Goal: Task Accomplishment & Management: Complete application form

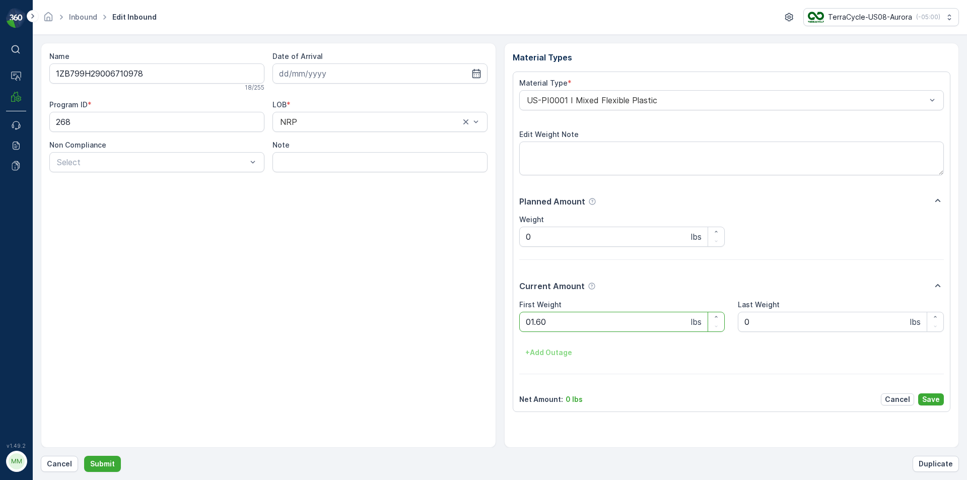
click at [84, 456] on button "Submit" at bounding box center [102, 464] width 37 height 16
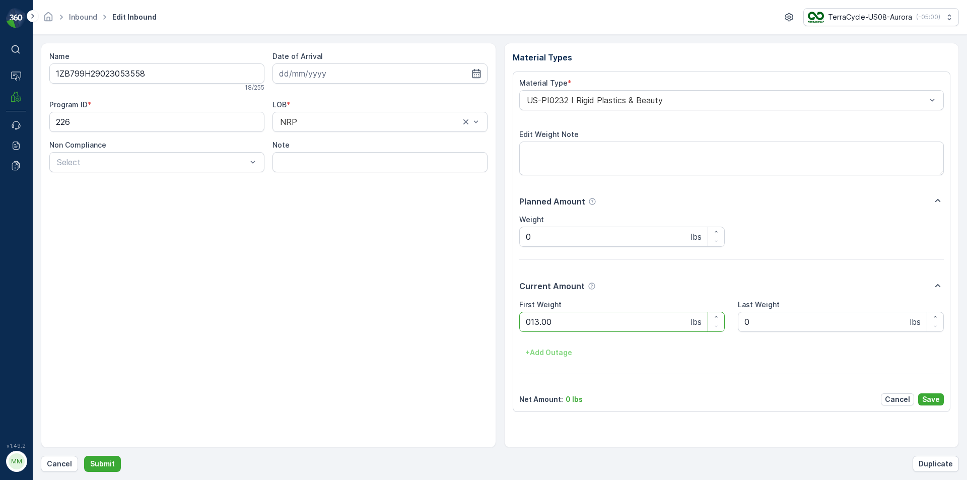
click at [84, 456] on button "Submit" at bounding box center [102, 464] width 37 height 16
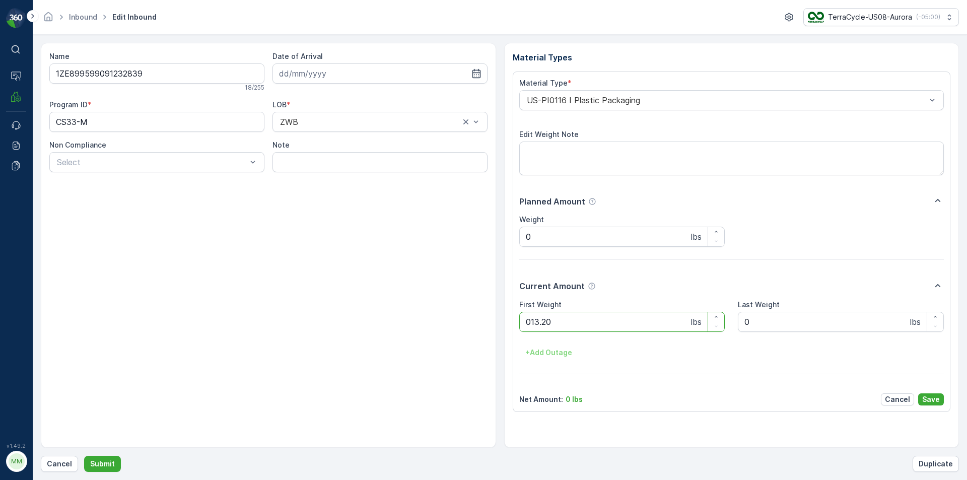
click at [84, 456] on button "Submit" at bounding box center [102, 464] width 37 height 16
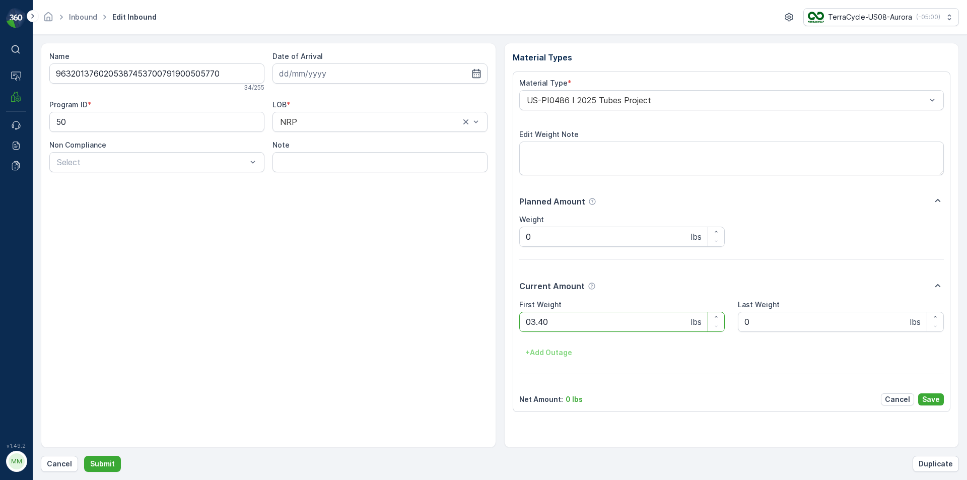
click at [84, 456] on button "Submit" at bounding box center [102, 464] width 37 height 16
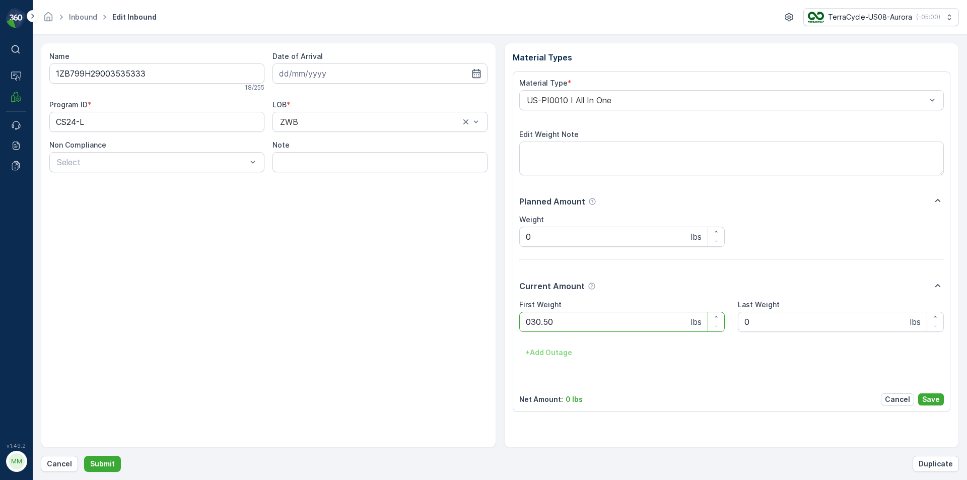
click at [84, 456] on button "Submit" at bounding box center [102, 464] width 37 height 16
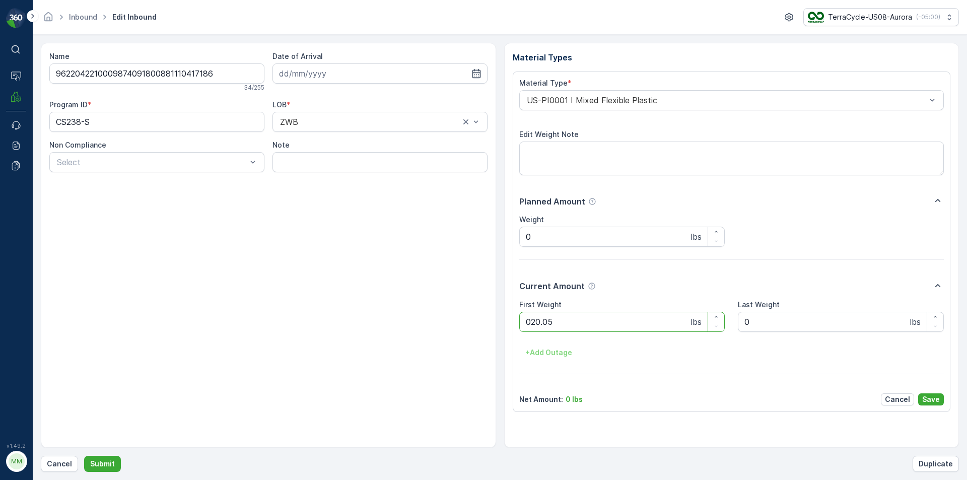
click at [84, 456] on button "Submit" at bounding box center [102, 464] width 37 height 16
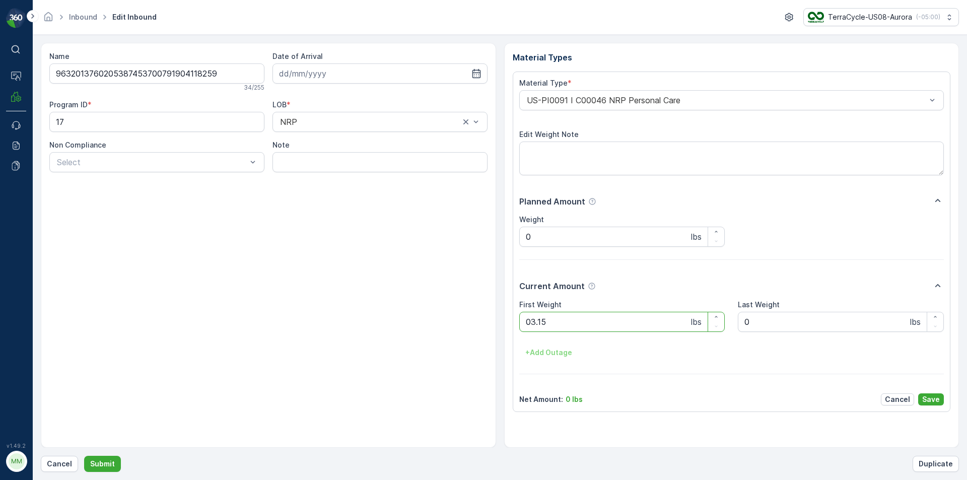
click at [84, 456] on button "Submit" at bounding box center [102, 464] width 37 height 16
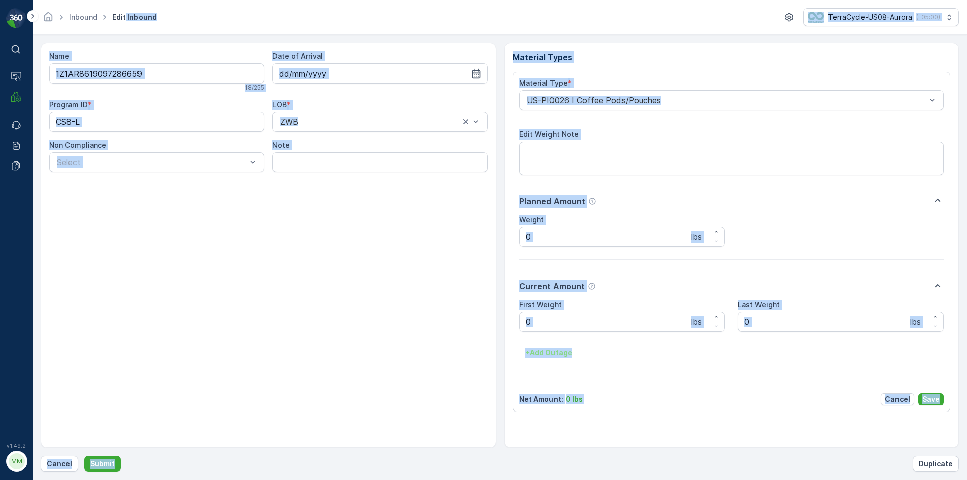
drag, startPoint x: 21, startPoint y: 0, endPoint x: 300, endPoint y: 500, distance: 572.7
click at [300, 480] on html "⌘B Operations MRF Events Reports Documents v 1.49.2 MM MRF.US08 Inbound Edit In…" at bounding box center [483, 240] width 967 height 480
click at [481, 219] on div "Name 1Z1AR8619097286659 18 / 255 Date of Arrival Program ID * CS8-L LOB * ZWB N…" at bounding box center [268, 245] width 455 height 405
click at [483, 301] on div "Name 1Z1AR8619097286659 18 / 255 Date of Arrival Program ID * CS8-L LOB * ZWB N…" at bounding box center [268, 245] width 455 height 405
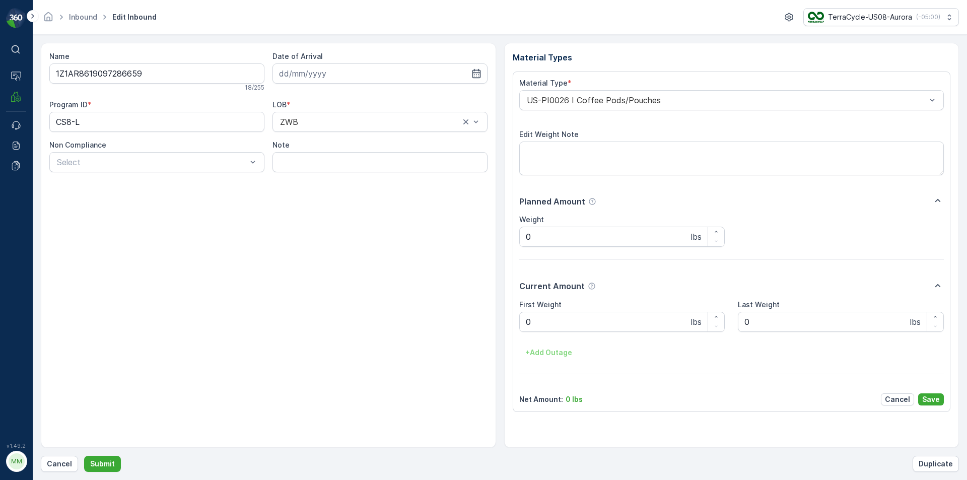
click at [486, 301] on div "Name 1Z1AR8619097286659 18 / 255 Date of Arrival Program ID * CS8-L LOB * ZWB N…" at bounding box center [268, 245] width 455 height 405
click at [589, 325] on Weight "0" at bounding box center [622, 322] width 206 height 20
click at [84, 456] on button "Submit" at bounding box center [102, 464] width 37 height 16
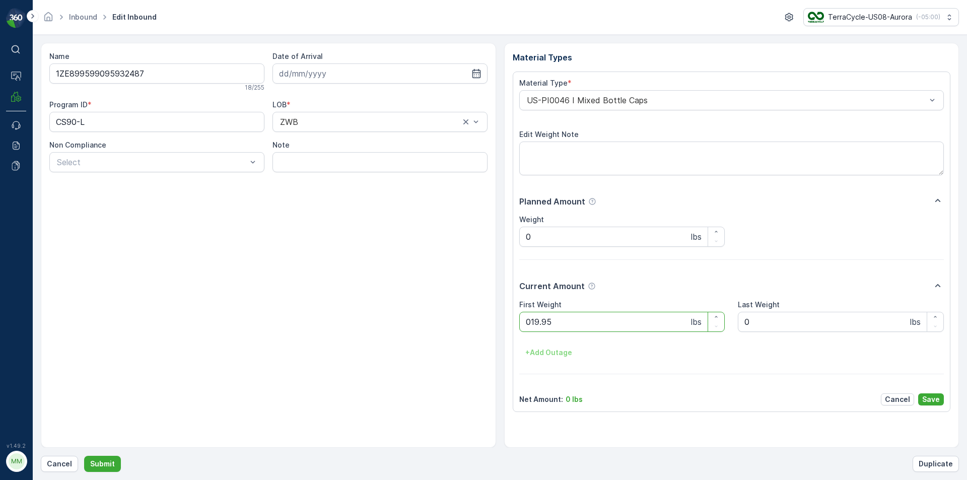
click at [84, 456] on button "Submit" at bounding box center [102, 464] width 37 height 16
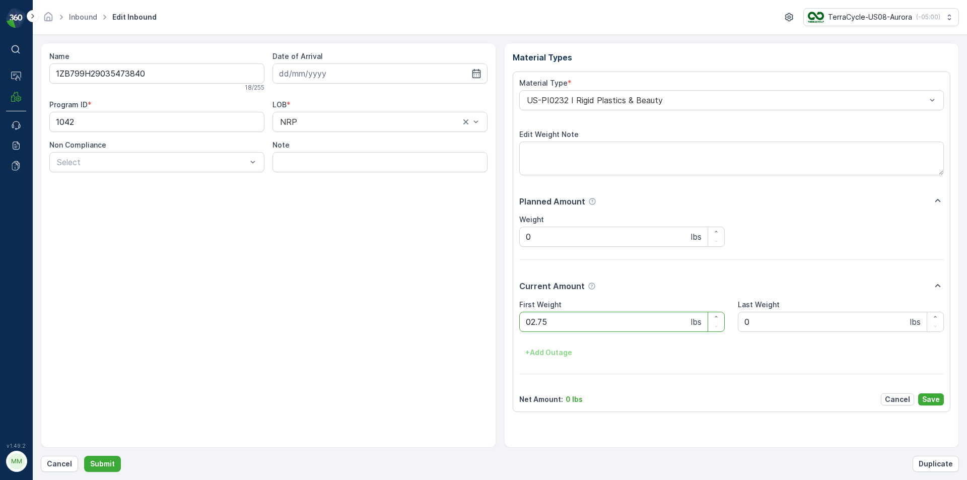
click at [84, 456] on button "Submit" at bounding box center [102, 464] width 37 height 16
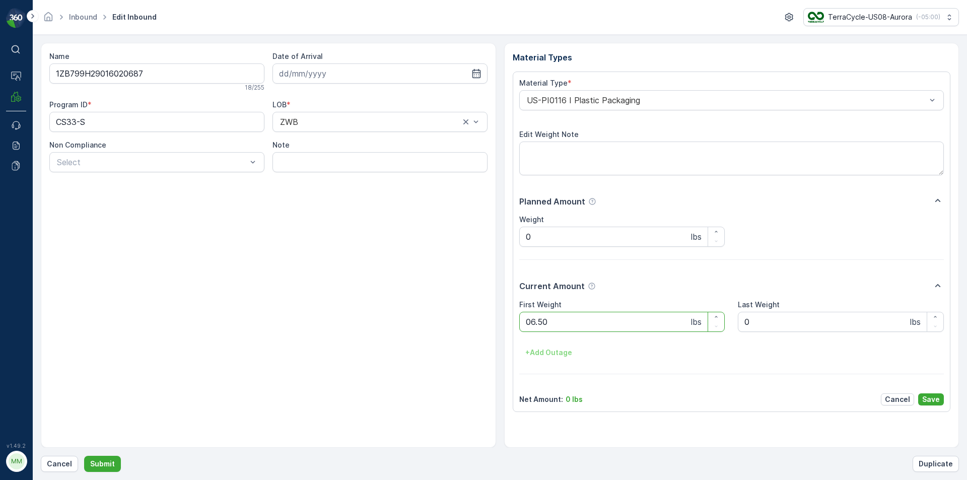
click at [84, 456] on button "Submit" at bounding box center [102, 464] width 37 height 16
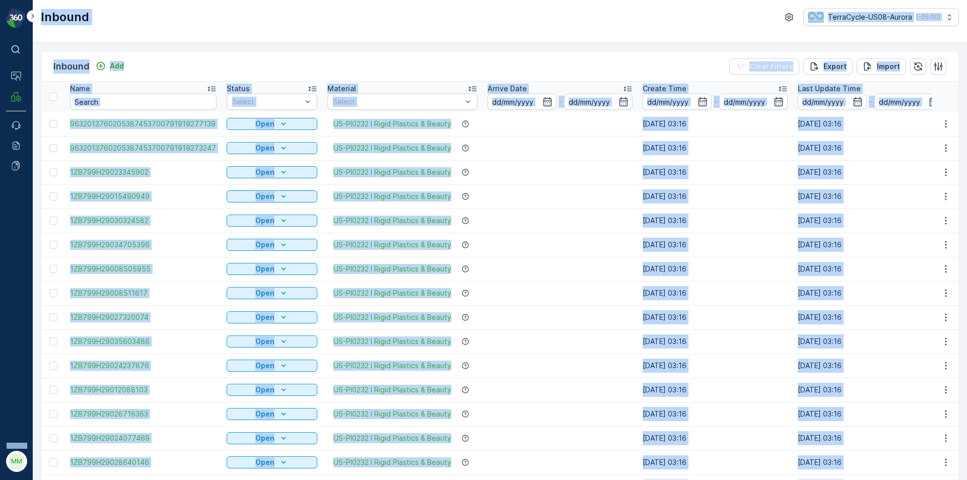
drag, startPoint x: 0, startPoint y: 35, endPoint x: 173, endPoint y: 500, distance: 496.1
click at [173, 480] on html "⌘B Operations MRF Events Reports Documents v 1.49.2 MM MRF.US08 Inbound TerraCy…" at bounding box center [483, 240] width 967 height 480
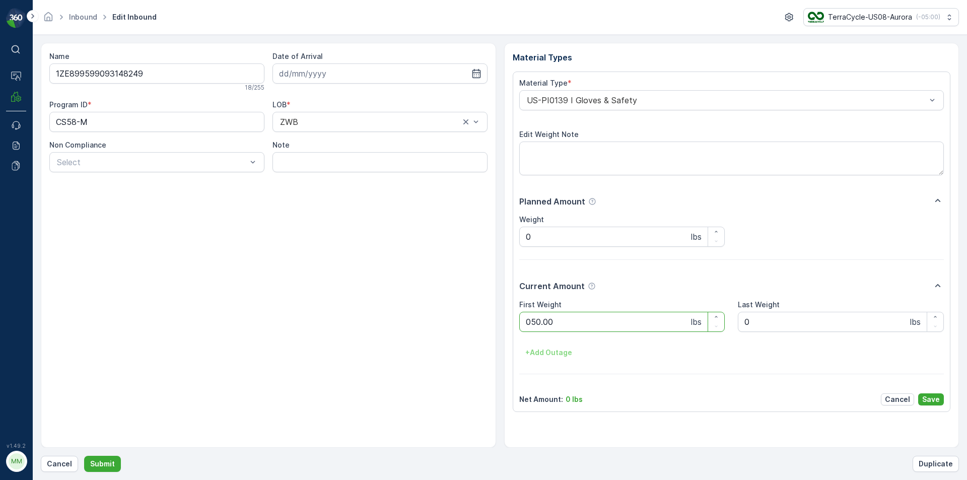
click at [84, 456] on button "Submit" at bounding box center [102, 464] width 37 height 16
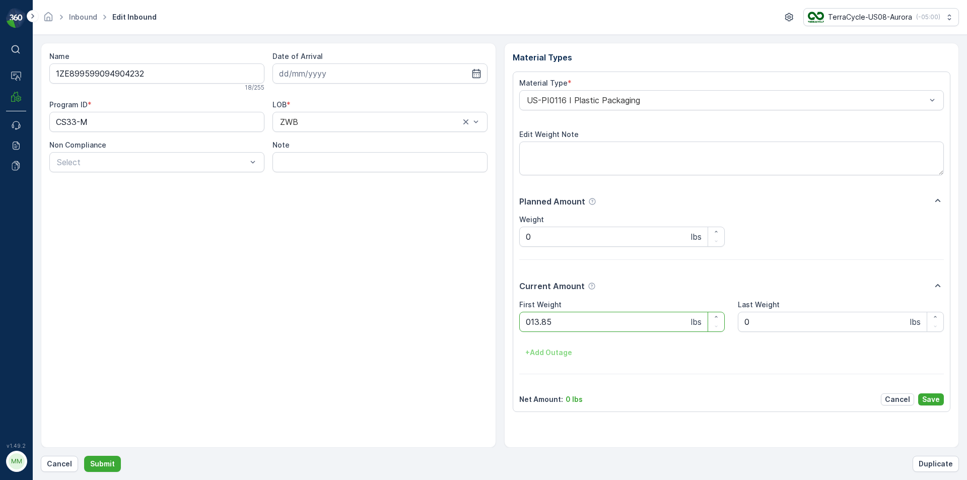
click at [84, 456] on button "Submit" at bounding box center [102, 464] width 37 height 16
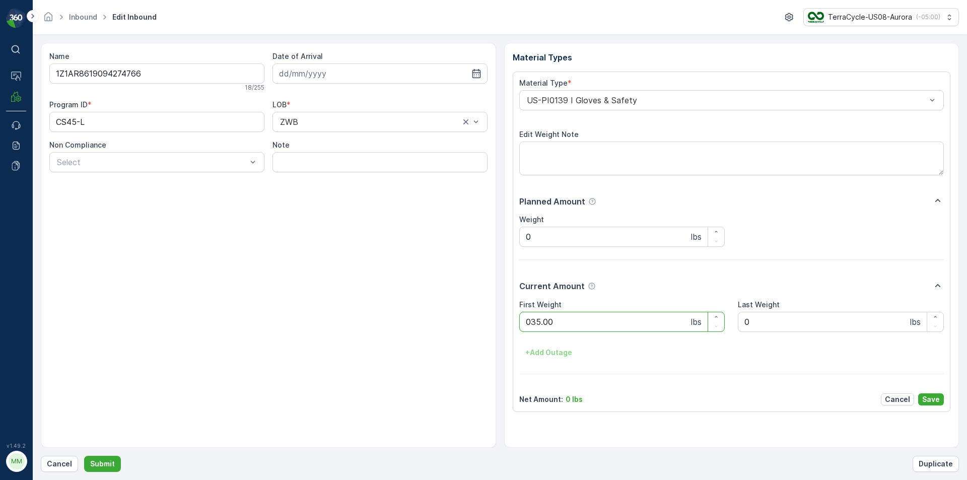
click at [84, 456] on button "Submit" at bounding box center [102, 464] width 37 height 16
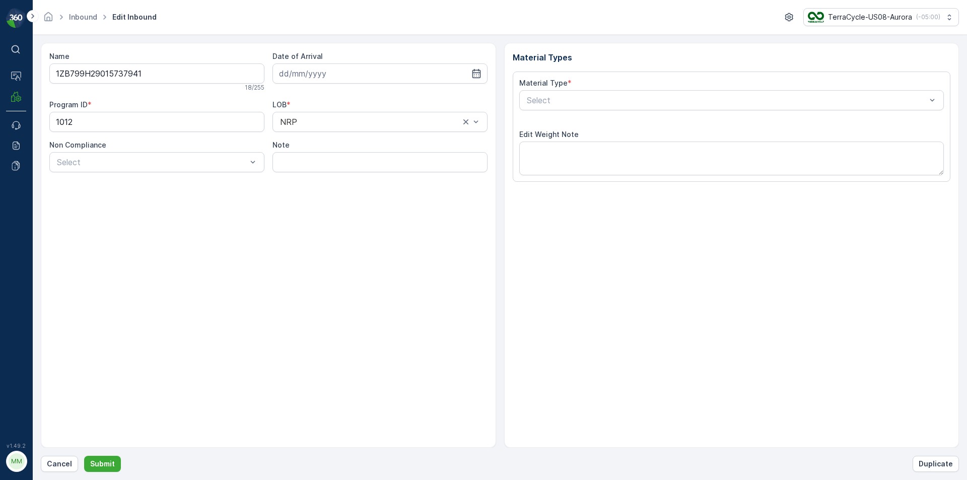
type input "[DATE]"
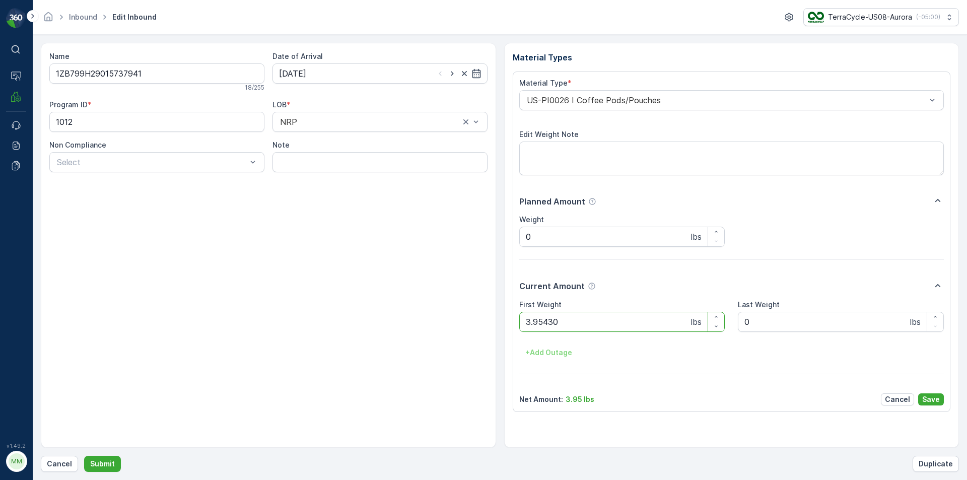
click at [84, 456] on button "Submit" at bounding box center [102, 464] width 37 height 16
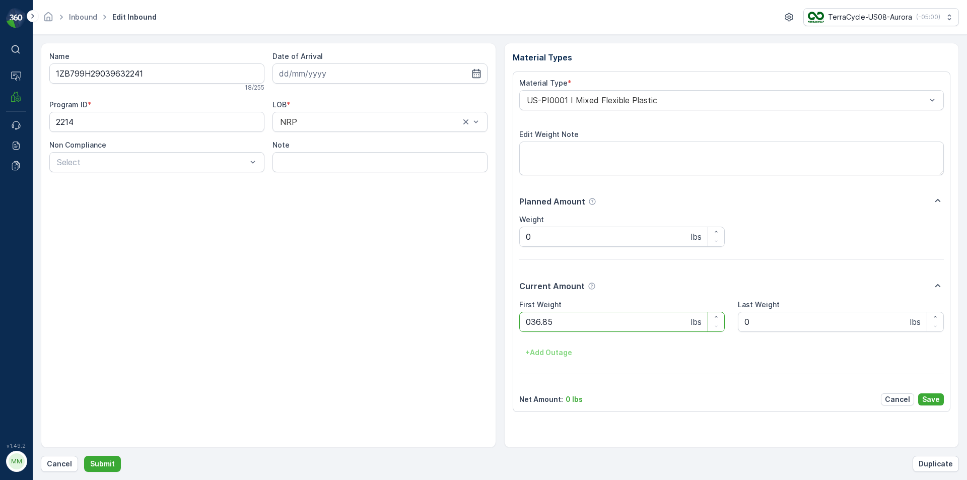
click at [84, 456] on button "Submit" at bounding box center [102, 464] width 37 height 16
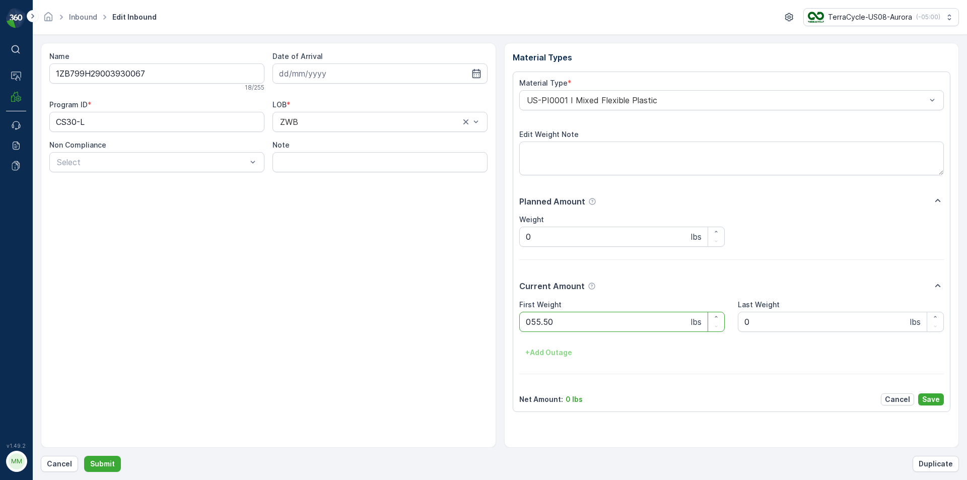
click at [84, 456] on button "Submit" at bounding box center [102, 464] width 37 height 16
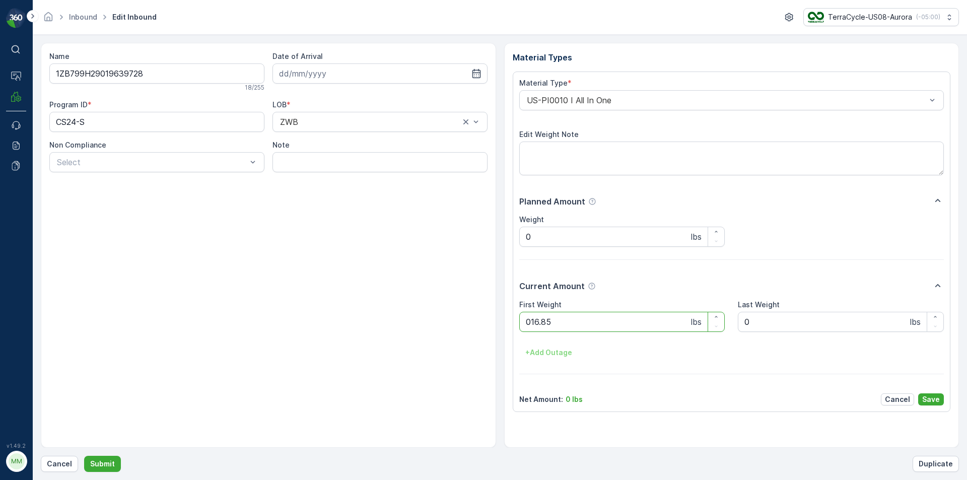
click at [84, 456] on button "Submit" at bounding box center [102, 464] width 37 height 16
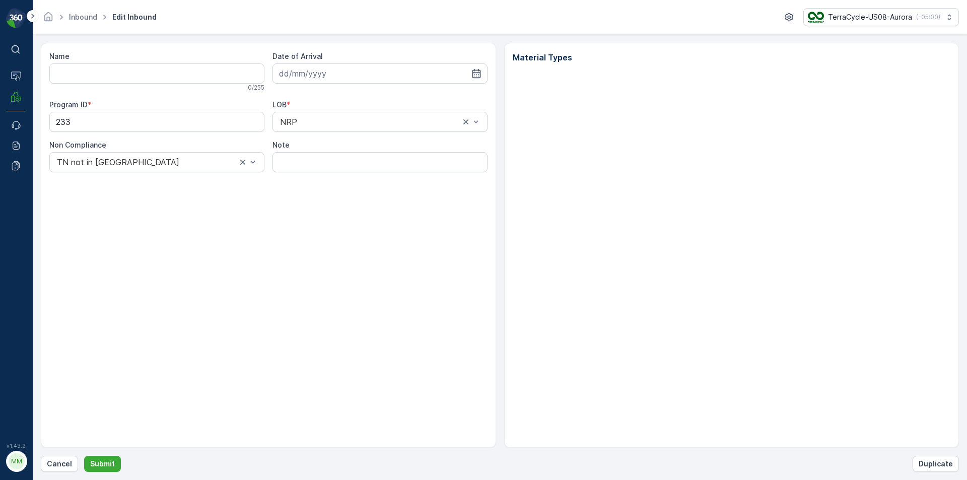
type input "42060506"
type input "[DATE]"
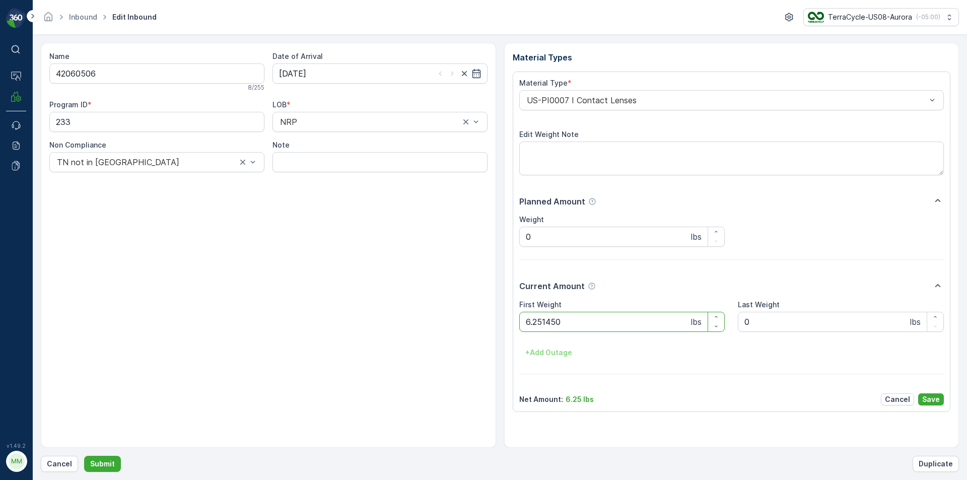
click at [84, 456] on button "Submit" at bounding box center [102, 464] width 37 height 16
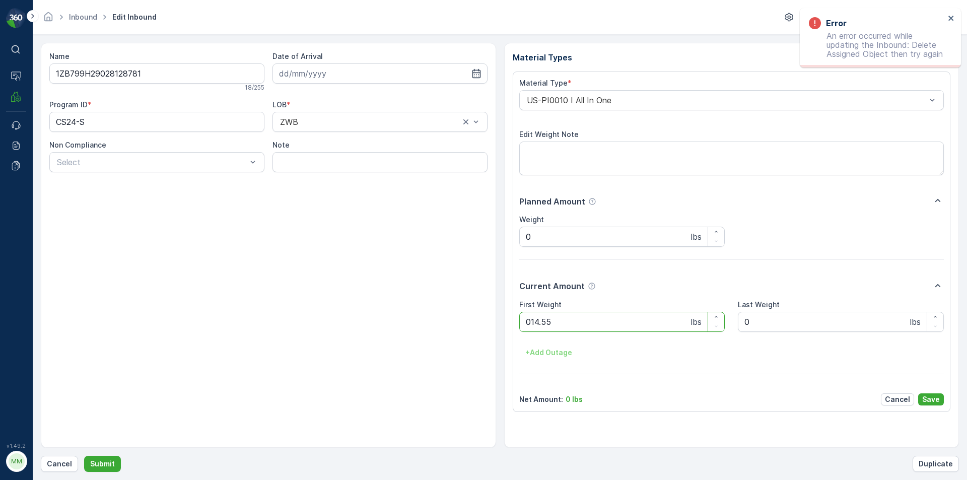
click at [84, 456] on button "Submit" at bounding box center [102, 464] width 37 height 16
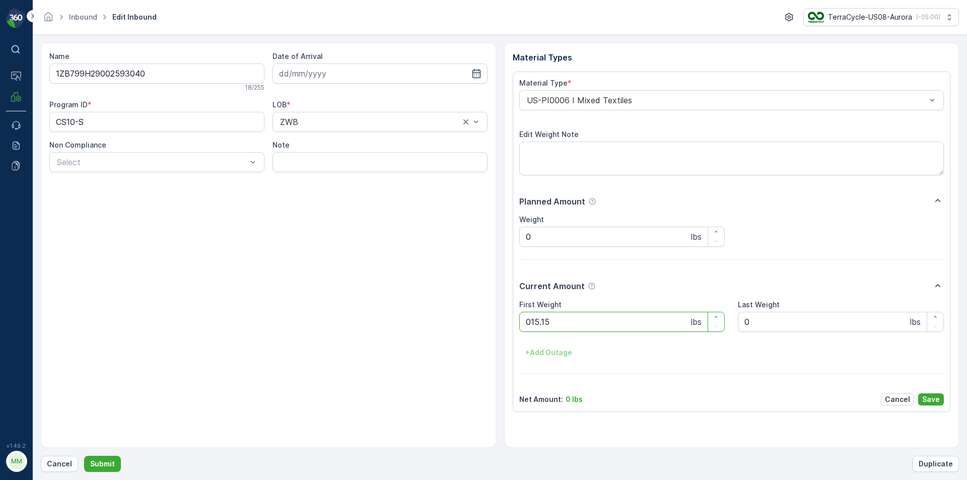
click at [84, 456] on button "Submit" at bounding box center [102, 464] width 37 height 16
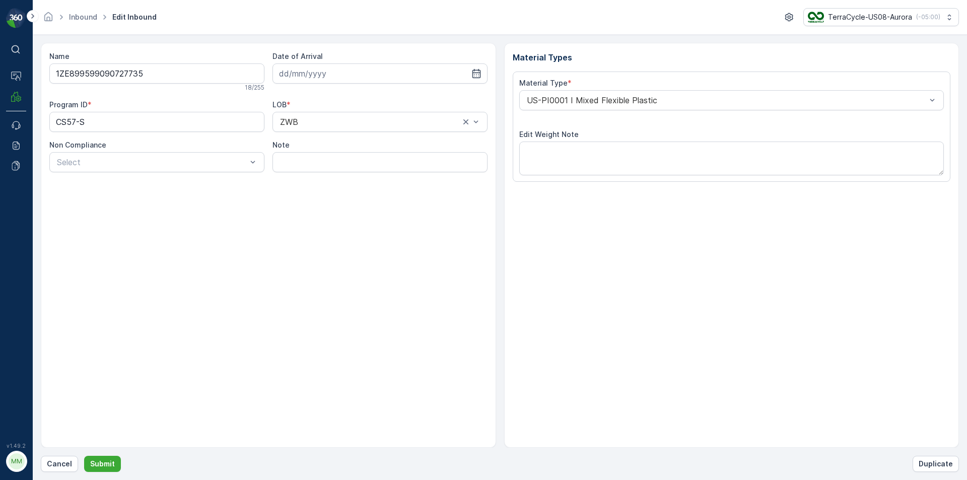
click at [84, 456] on button "Submit" at bounding box center [102, 464] width 37 height 16
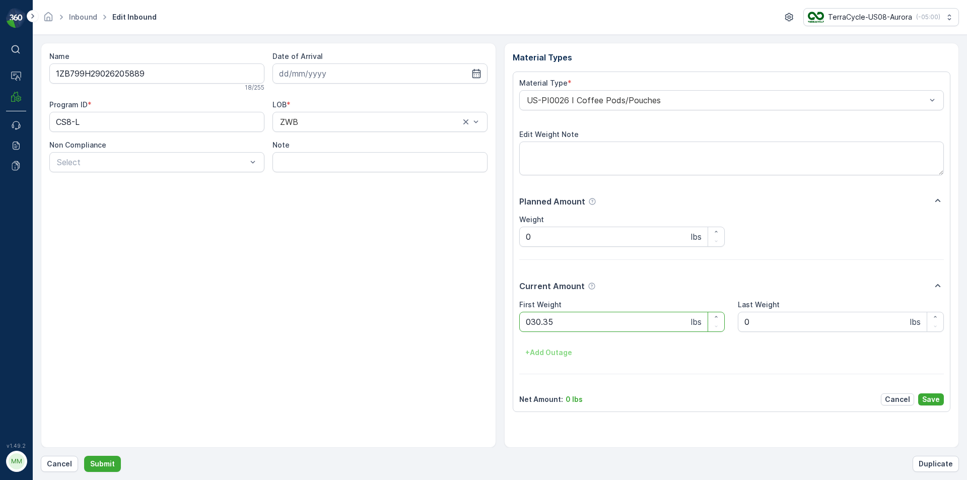
click at [84, 456] on button "Submit" at bounding box center [102, 464] width 37 height 16
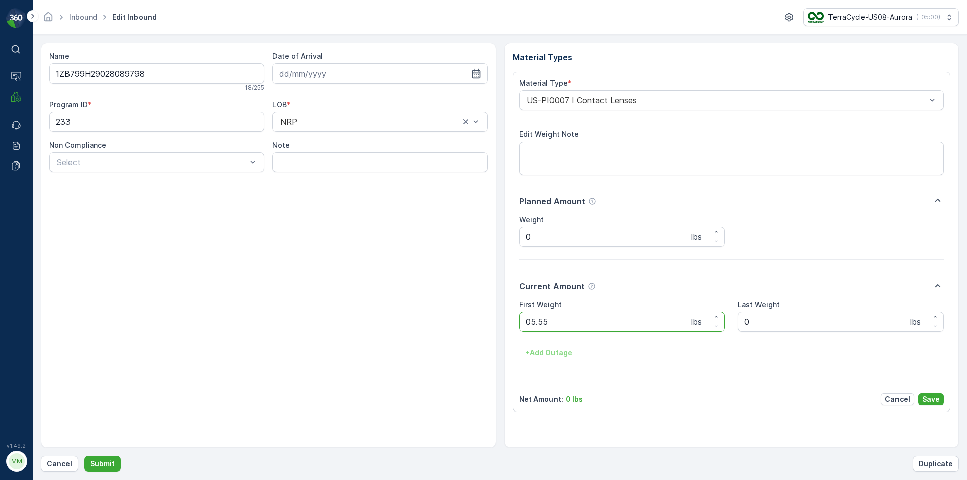
click at [84, 456] on button "Submit" at bounding box center [102, 464] width 37 height 16
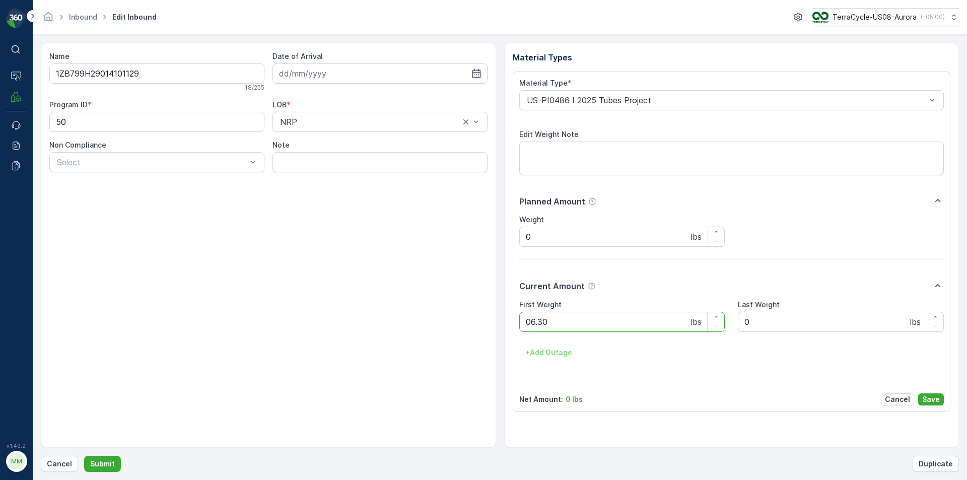
click at [84, 456] on button "Submit" at bounding box center [102, 464] width 37 height 16
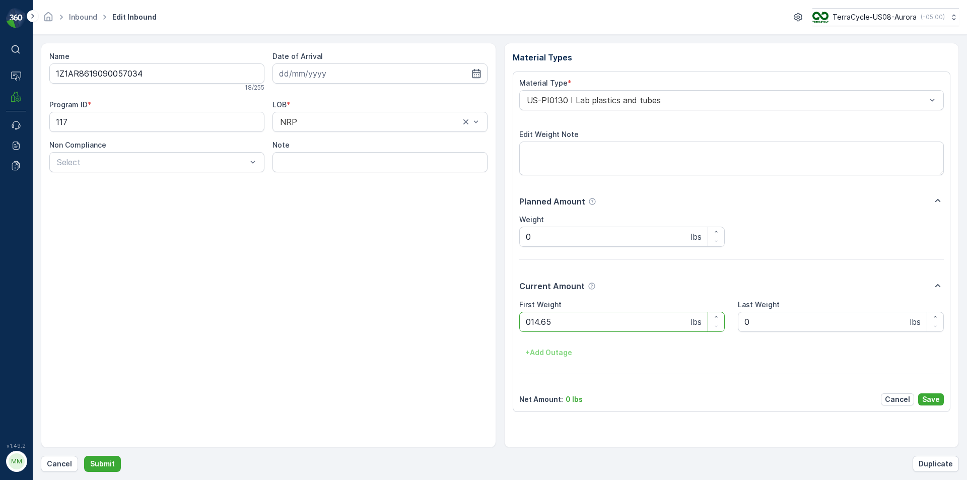
click at [84, 456] on button "Submit" at bounding box center [102, 464] width 37 height 16
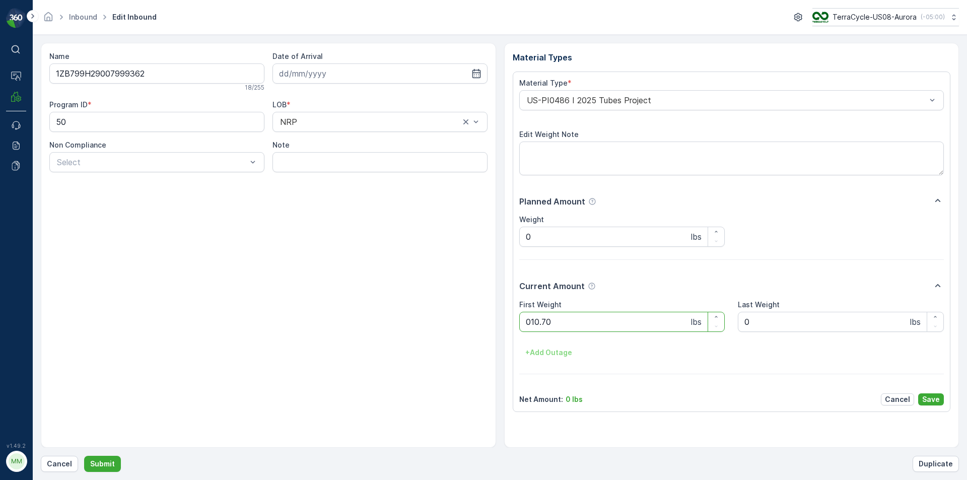
click at [84, 456] on button "Submit" at bounding box center [102, 464] width 37 height 16
click at [622, 326] on Weight "0" at bounding box center [622, 322] width 206 height 20
click at [84, 456] on button "Submit" at bounding box center [102, 464] width 37 height 16
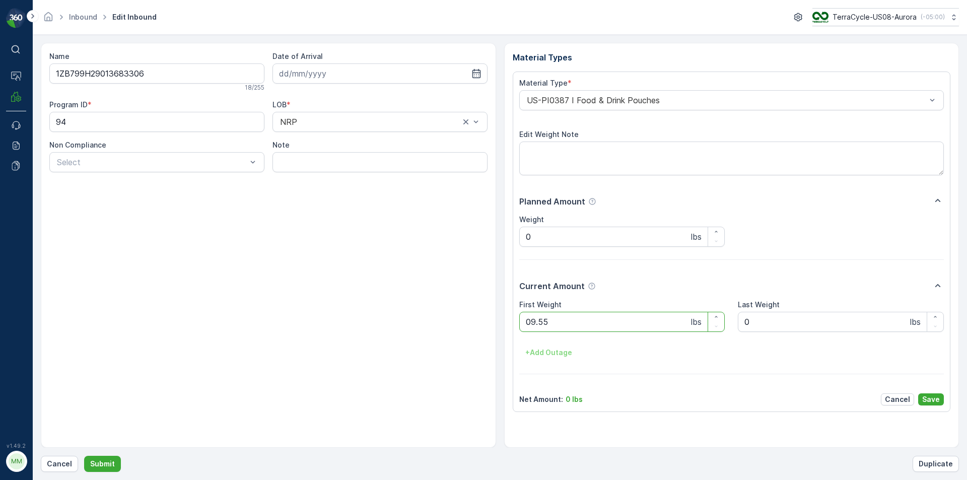
click at [84, 456] on button "Submit" at bounding box center [102, 464] width 37 height 16
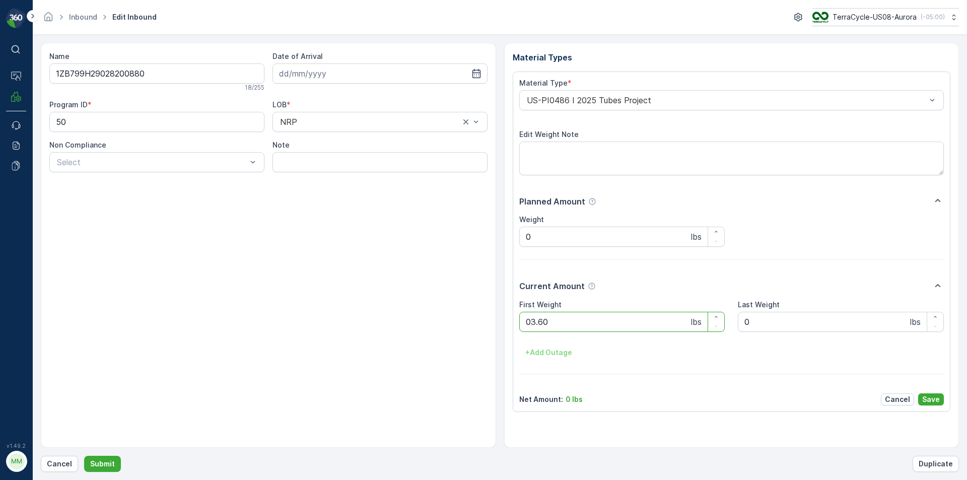
click at [84, 456] on button "Submit" at bounding box center [102, 464] width 37 height 16
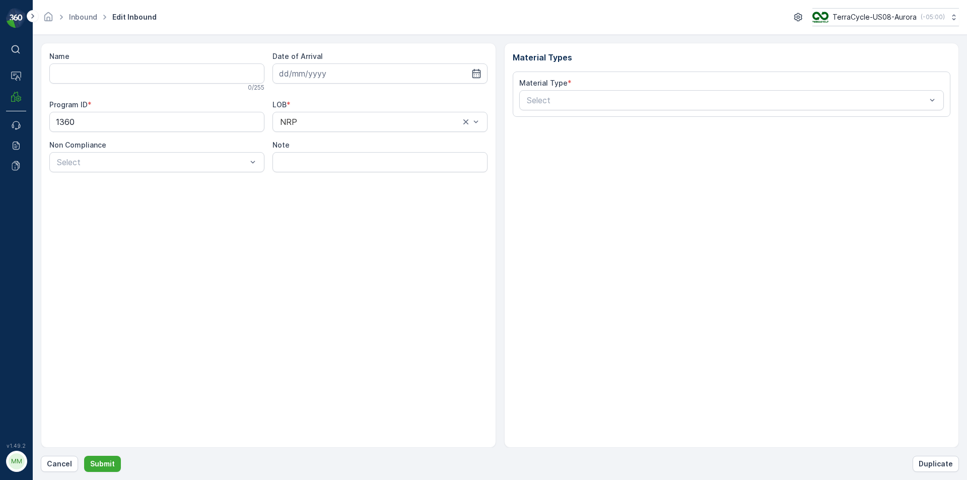
type input "1ZB799H29011675533"
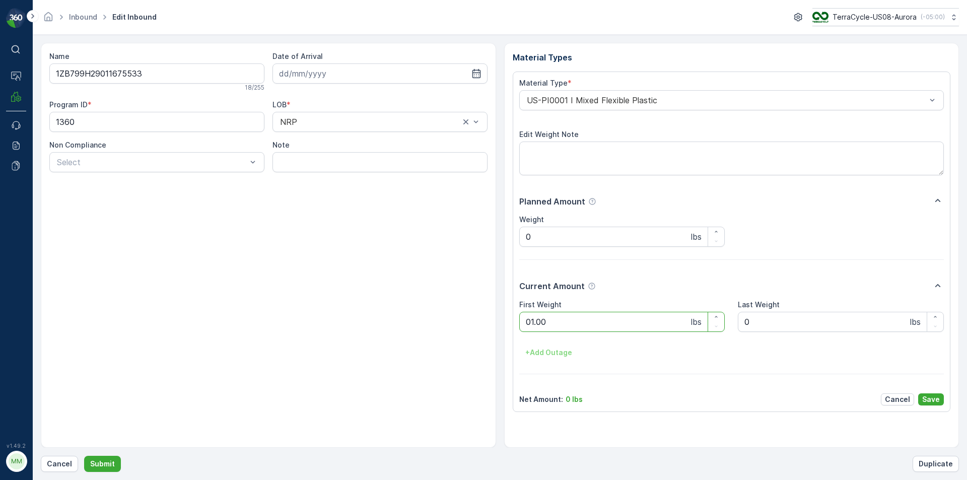
click at [84, 456] on button "Submit" at bounding box center [102, 464] width 37 height 16
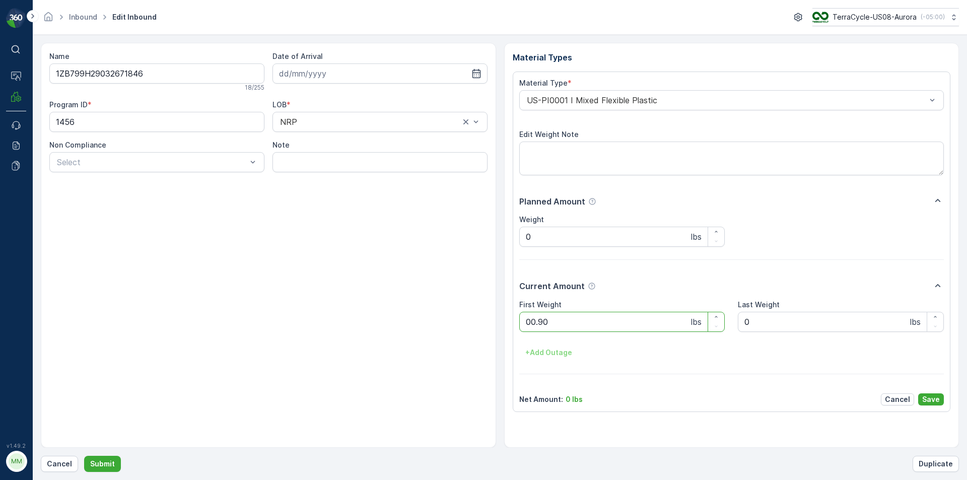
click at [84, 456] on button "Submit" at bounding box center [102, 464] width 37 height 16
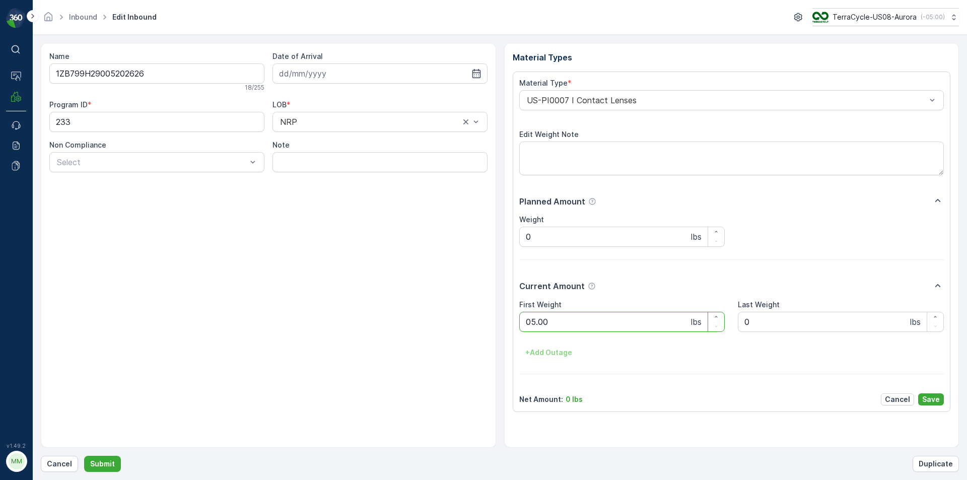
click at [84, 456] on button "Submit" at bounding box center [102, 464] width 37 height 16
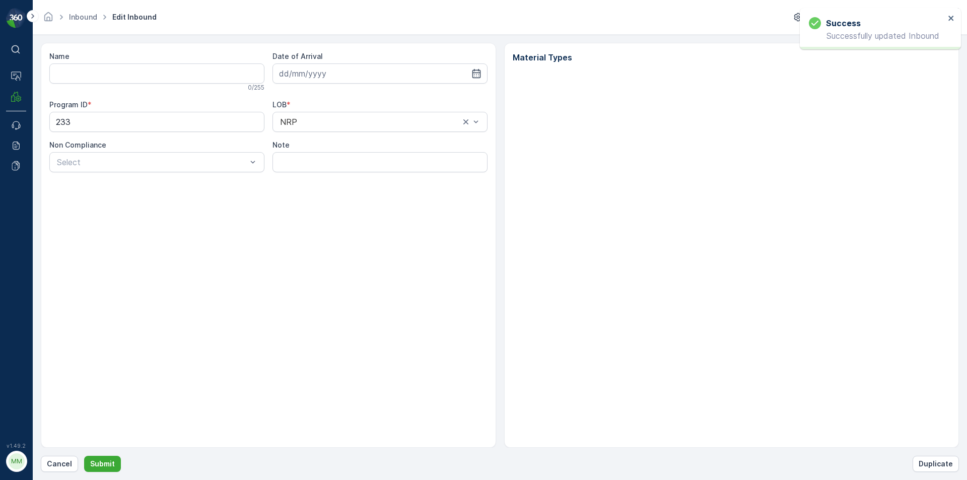
type input "1ZB799H29005202626"
type input "[DATE]"
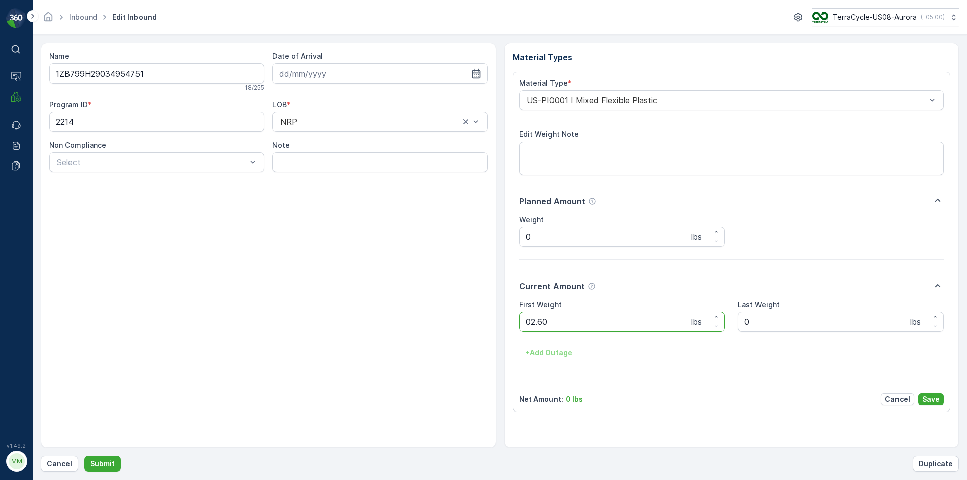
click at [84, 456] on button "Submit" at bounding box center [102, 464] width 37 height 16
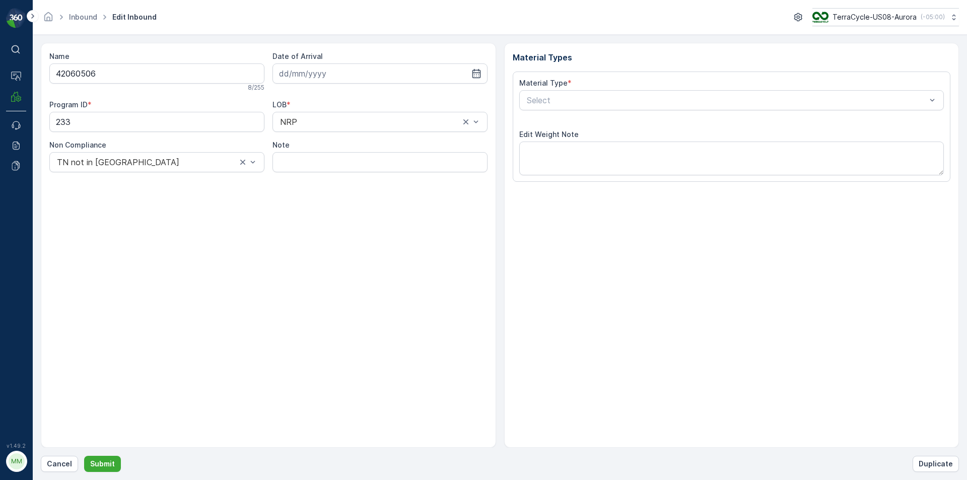
type input "[DATE]"
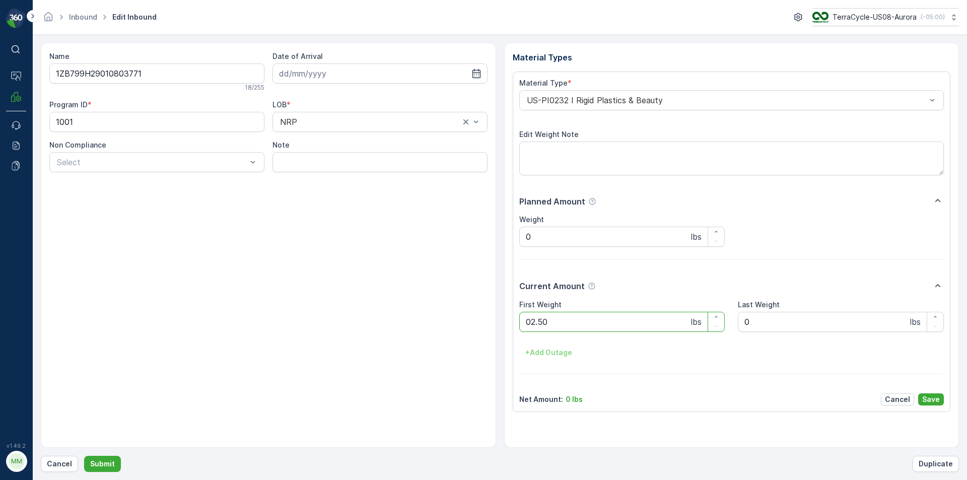
click at [84, 456] on button "Submit" at bounding box center [102, 464] width 37 height 16
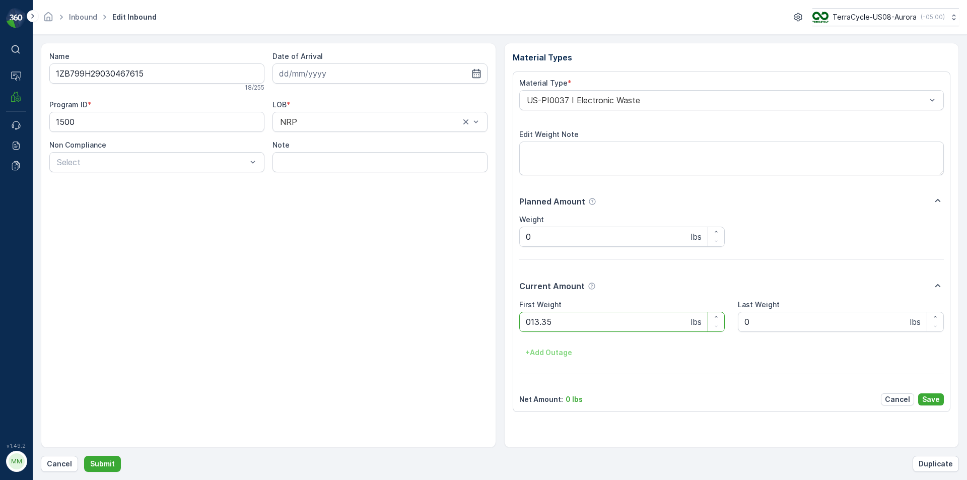
click at [84, 456] on button "Submit" at bounding box center [102, 464] width 37 height 16
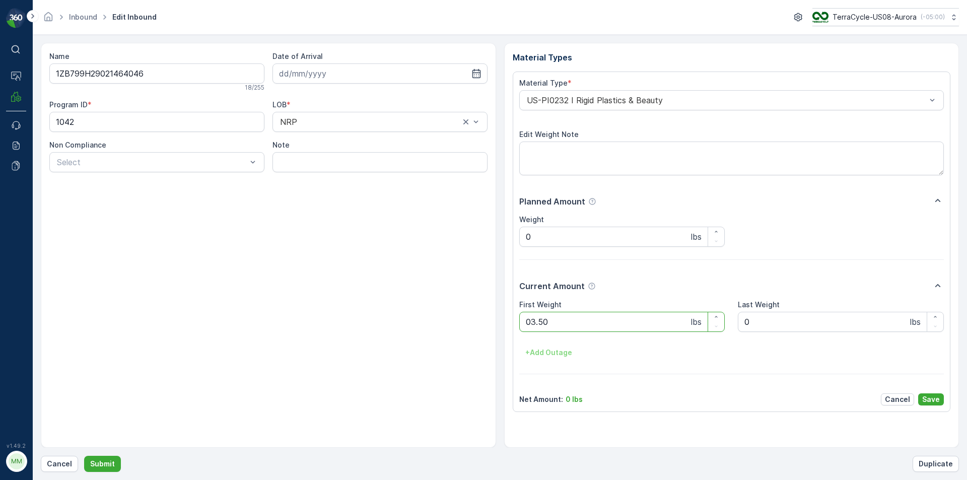
click at [84, 456] on button "Submit" at bounding box center [102, 464] width 37 height 16
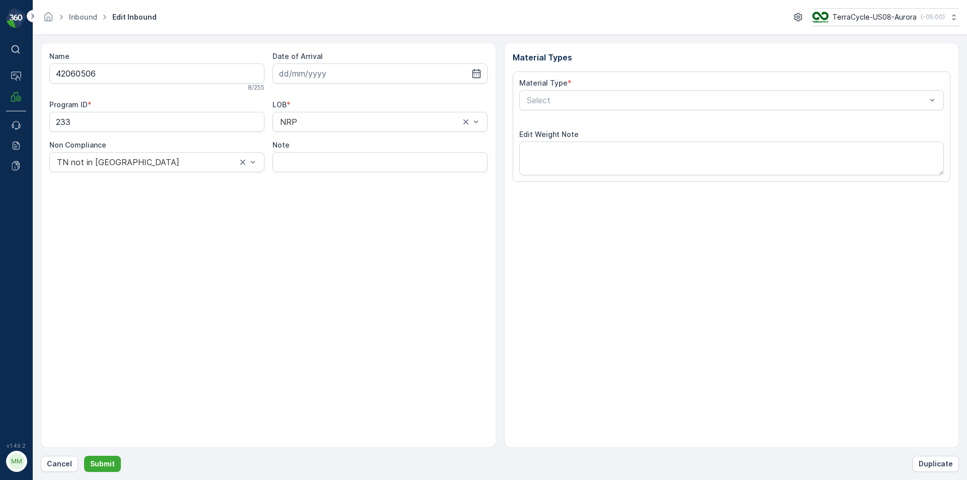
type input "[DATE]"
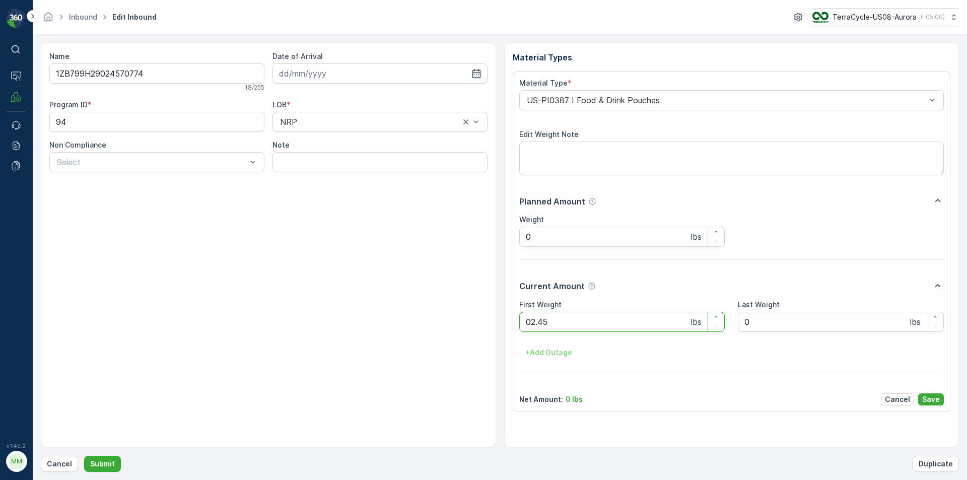
click at [84, 456] on button "Submit" at bounding box center [102, 464] width 37 height 16
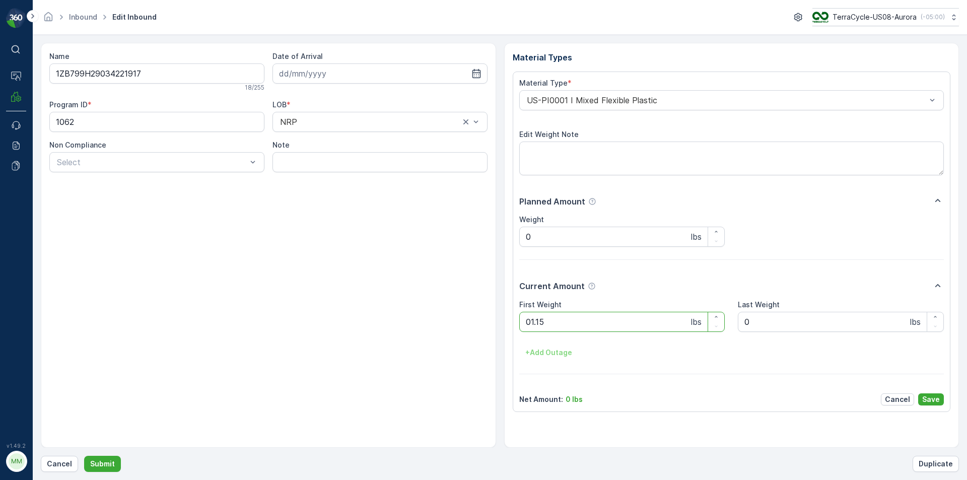
click at [84, 456] on button "Submit" at bounding box center [102, 464] width 37 height 16
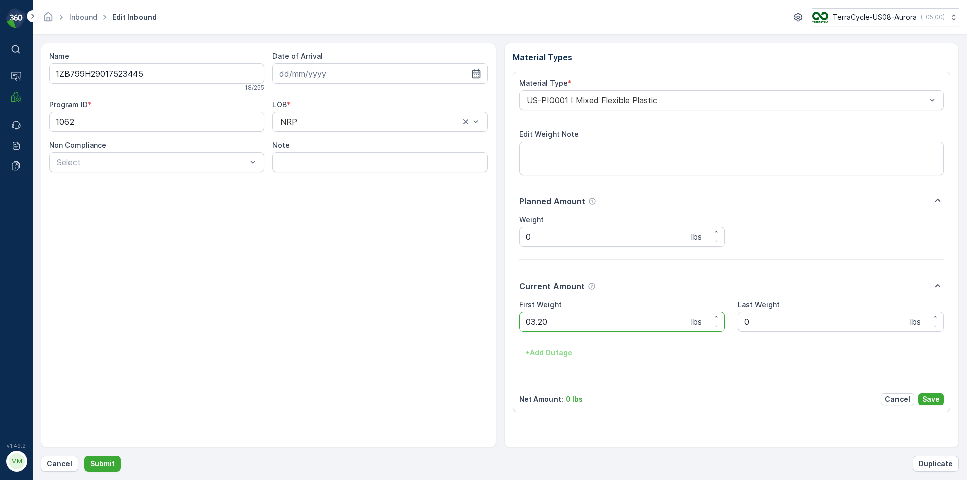
click at [84, 456] on button "Submit" at bounding box center [102, 464] width 37 height 16
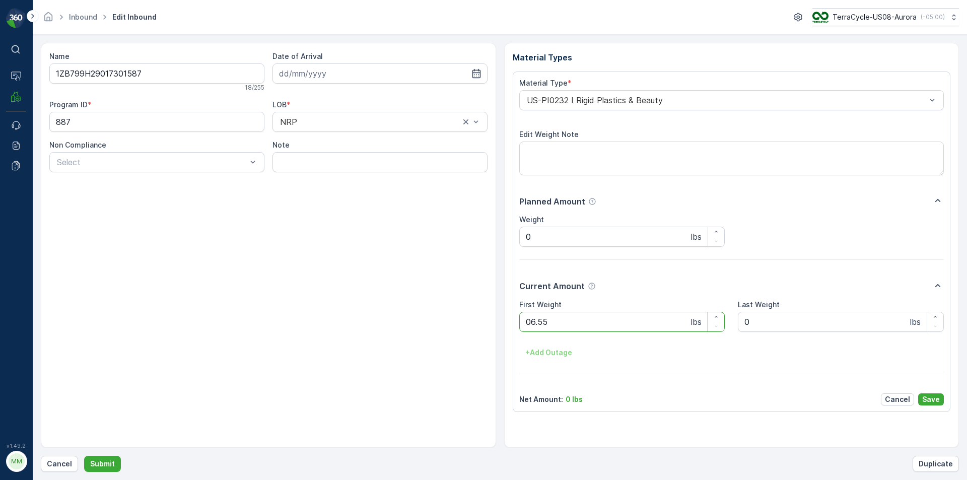
click at [84, 456] on button "Submit" at bounding box center [102, 464] width 37 height 16
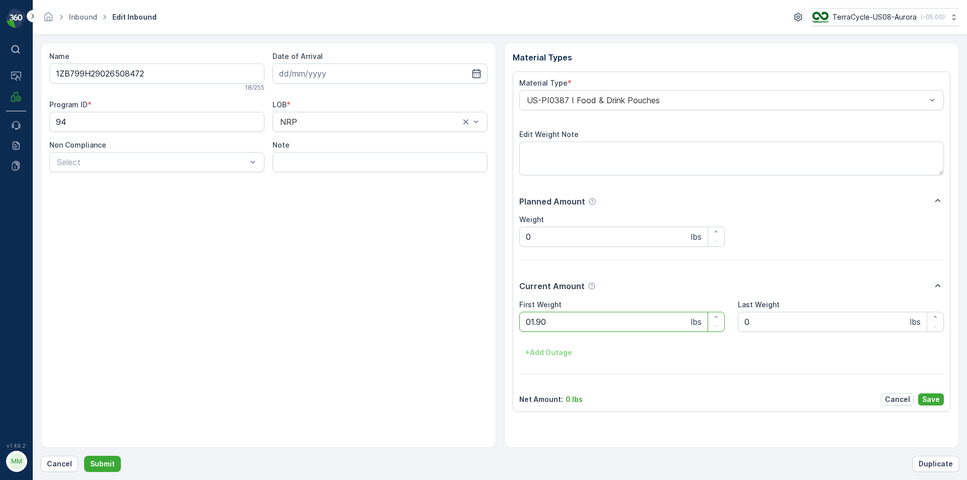
click at [84, 456] on button "Submit" at bounding box center [102, 464] width 37 height 16
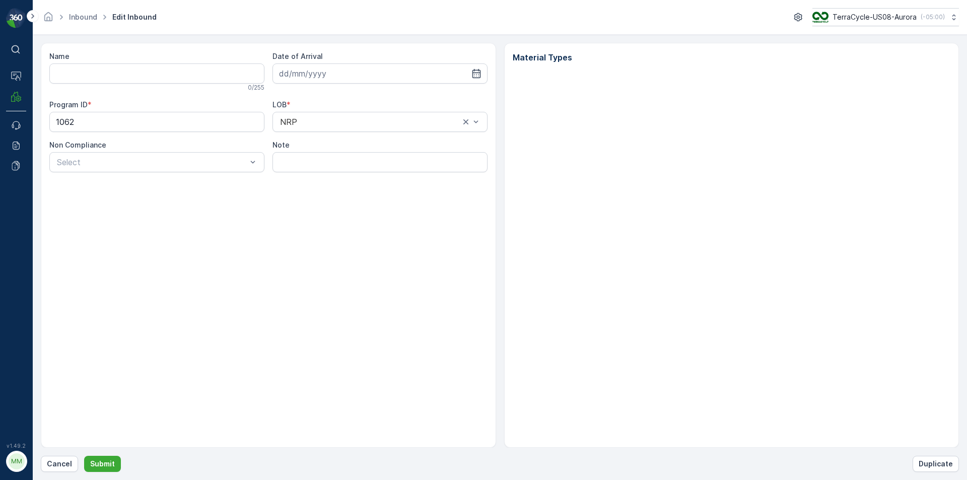
type input "1ZB799H29037068150"
type input "[DATE]"
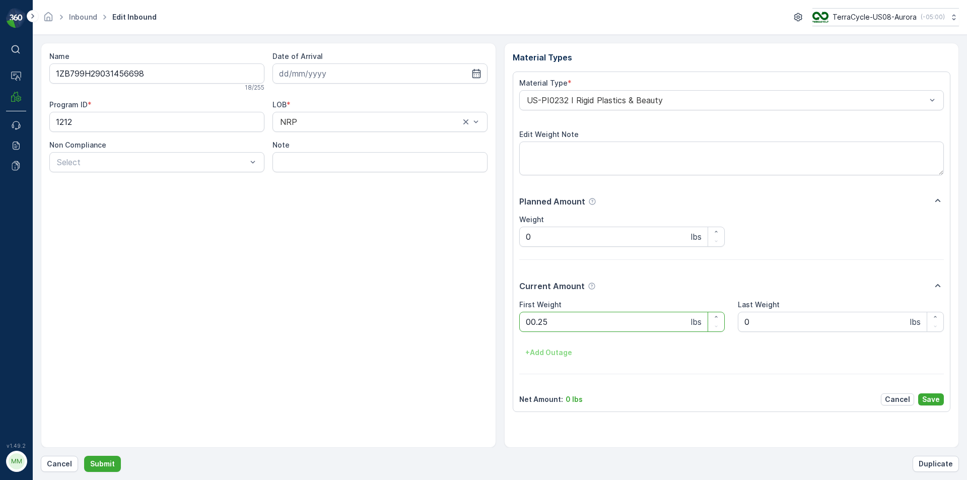
click at [84, 456] on button "Submit" at bounding box center [102, 464] width 37 height 16
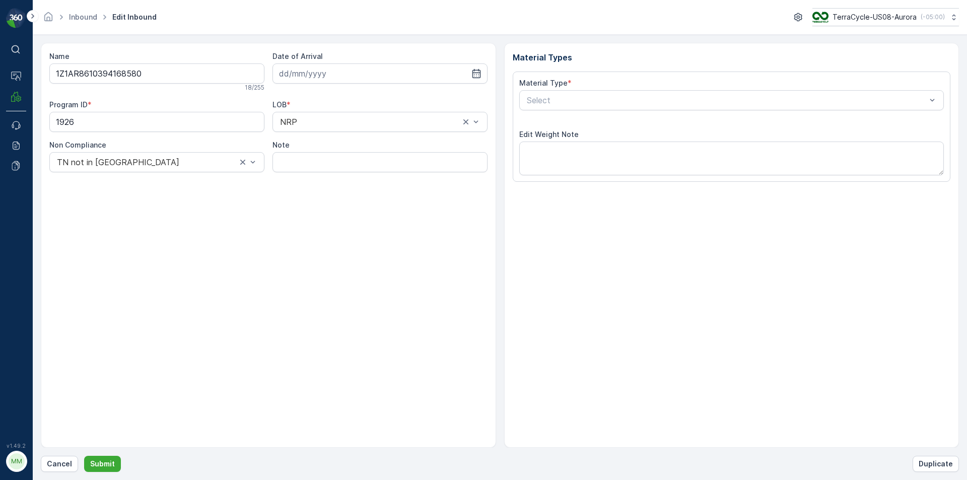
type input "30.07.2024"
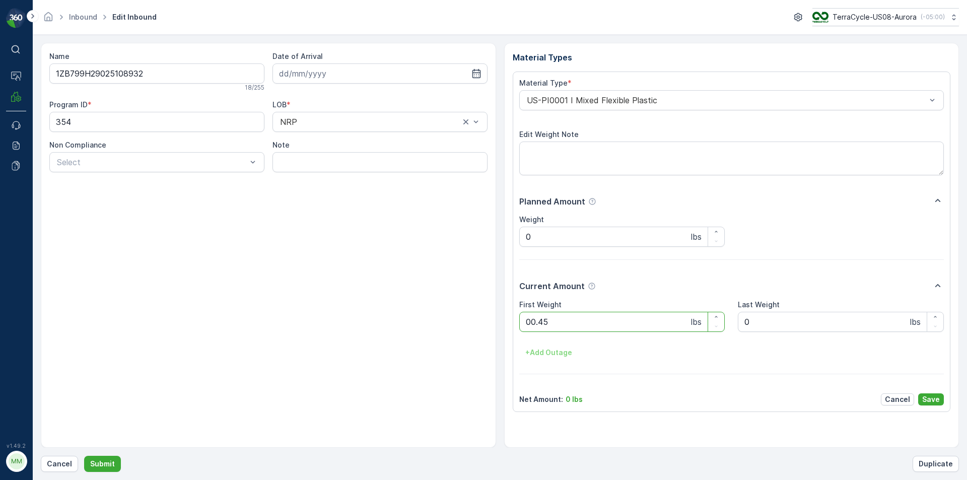
click at [84, 456] on button "Submit" at bounding box center [102, 464] width 37 height 16
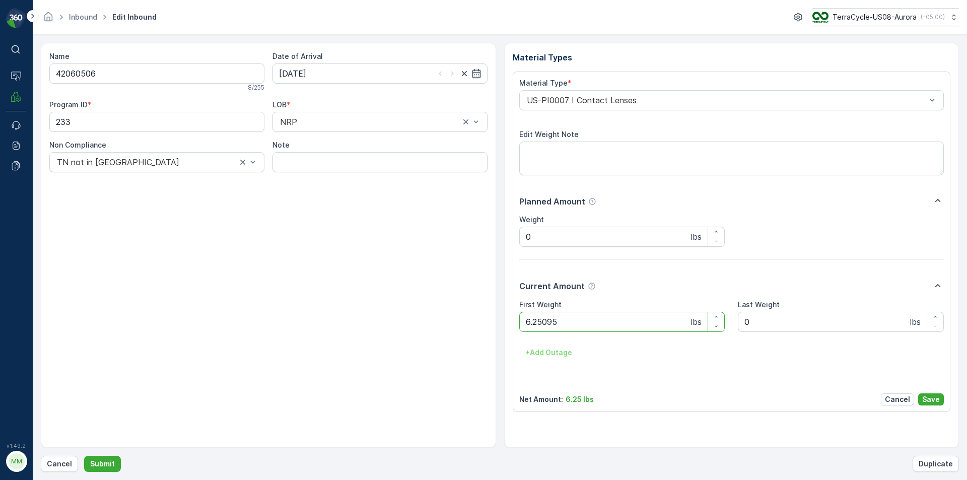
click at [84, 456] on button "Submit" at bounding box center [102, 464] width 37 height 16
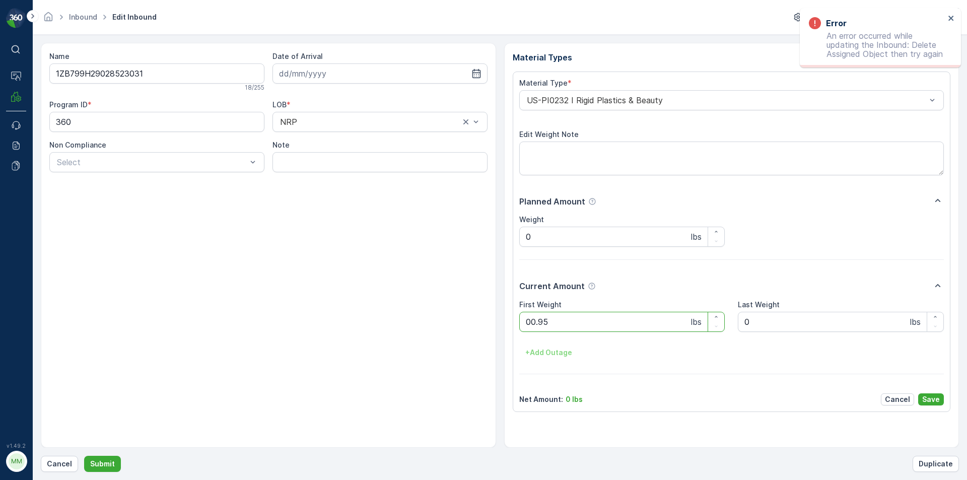
click at [84, 456] on button "Submit" at bounding box center [102, 464] width 37 height 16
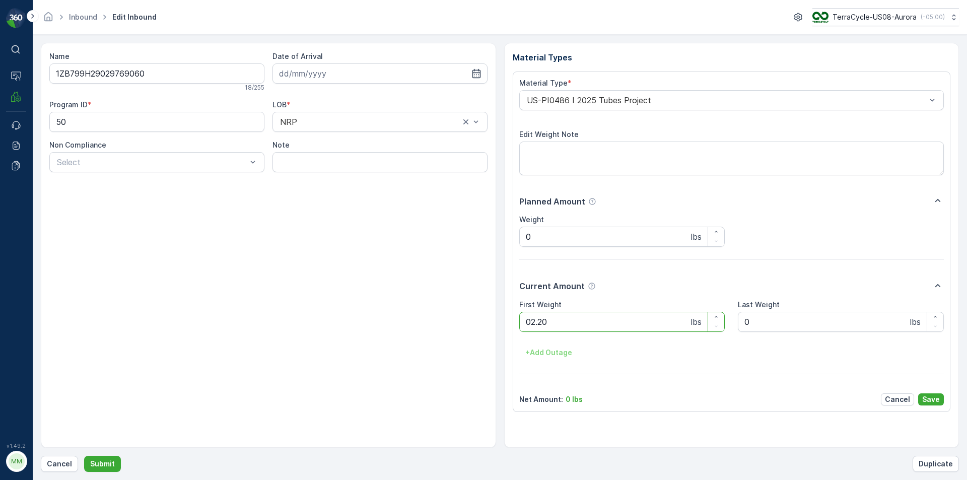
click at [84, 456] on button "Submit" at bounding box center [102, 464] width 37 height 16
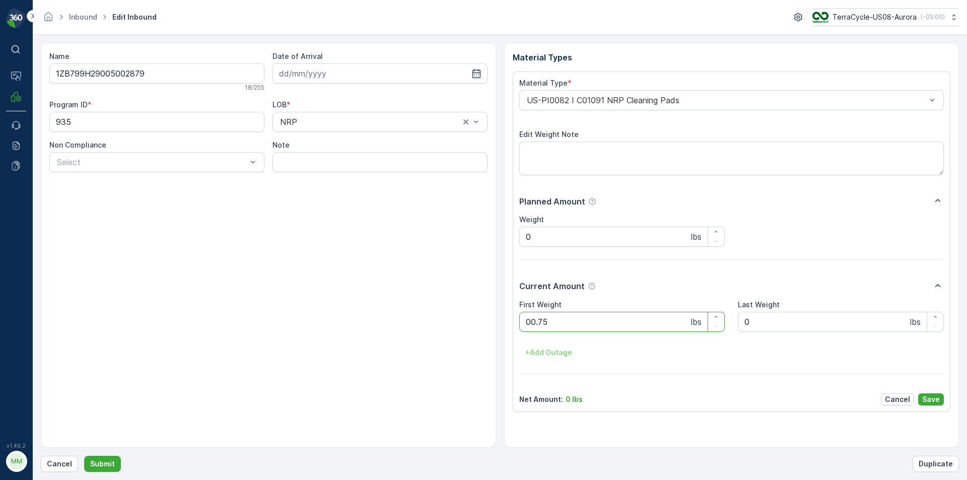
click at [84, 456] on button "Submit" at bounding box center [102, 464] width 37 height 16
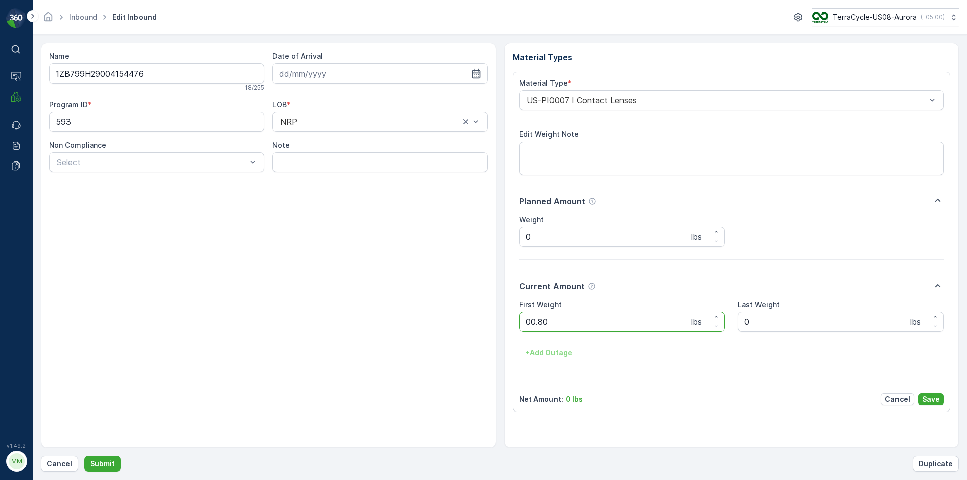
click at [84, 456] on button "Submit" at bounding box center [102, 464] width 37 height 16
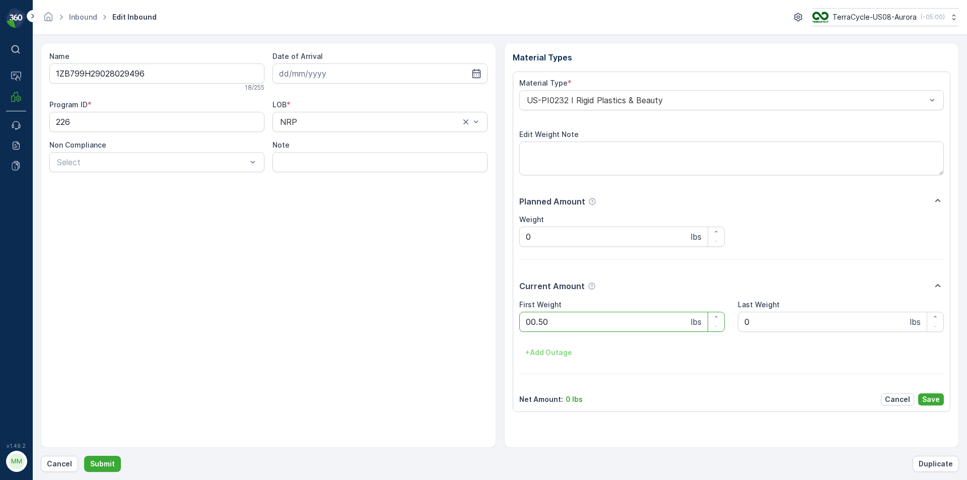
click at [84, 456] on button "Submit" at bounding box center [102, 464] width 37 height 16
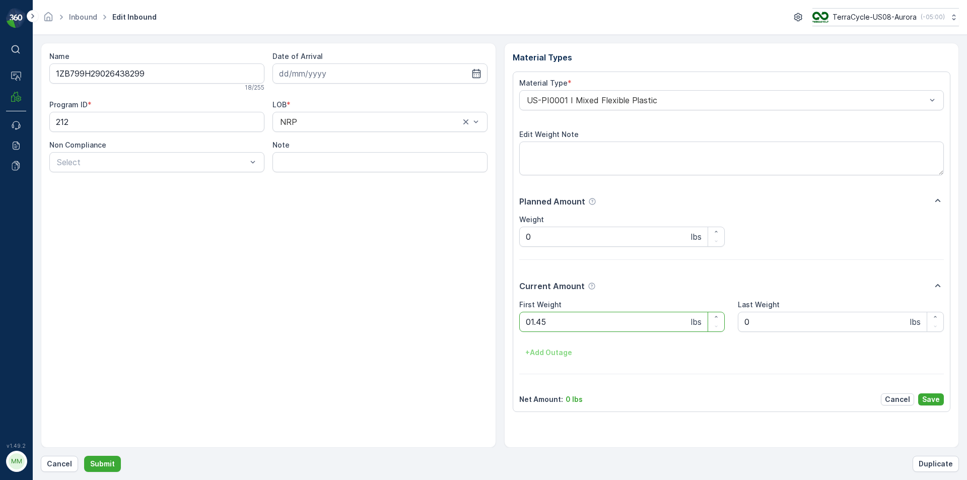
click at [84, 456] on button "Submit" at bounding box center [102, 464] width 37 height 16
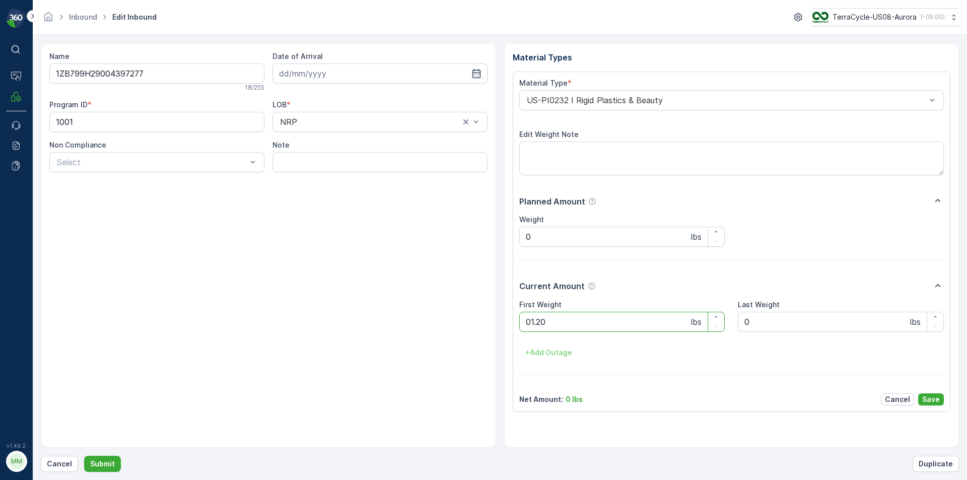
click at [84, 456] on button "Submit" at bounding box center [102, 464] width 37 height 16
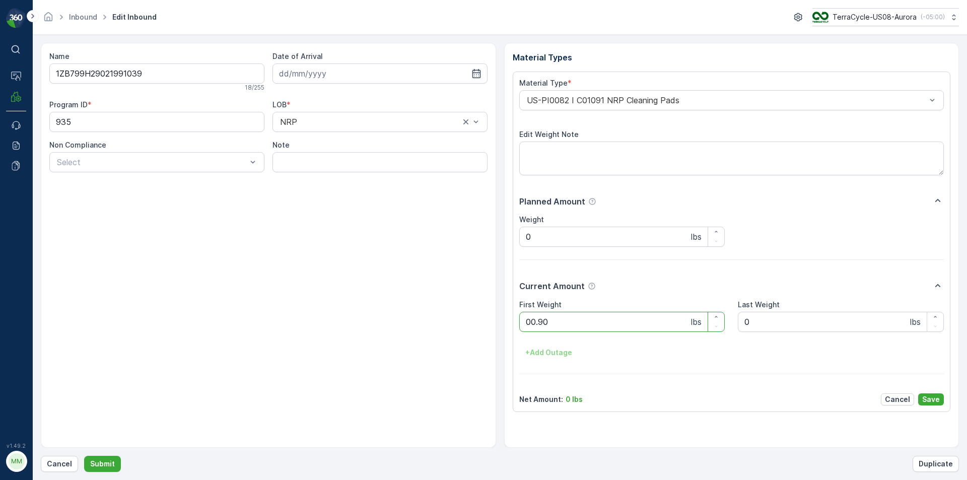
click at [84, 456] on button "Submit" at bounding box center [102, 464] width 37 height 16
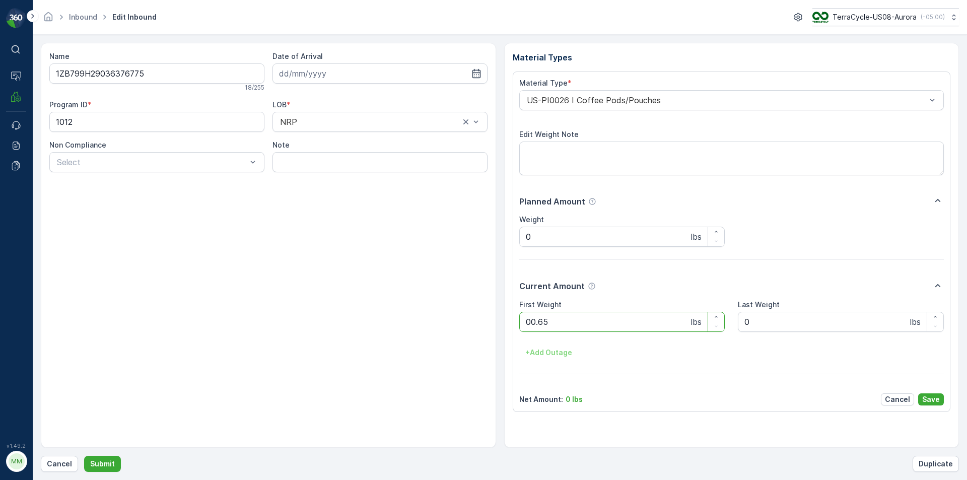
click at [84, 456] on button "Submit" at bounding box center [102, 464] width 37 height 16
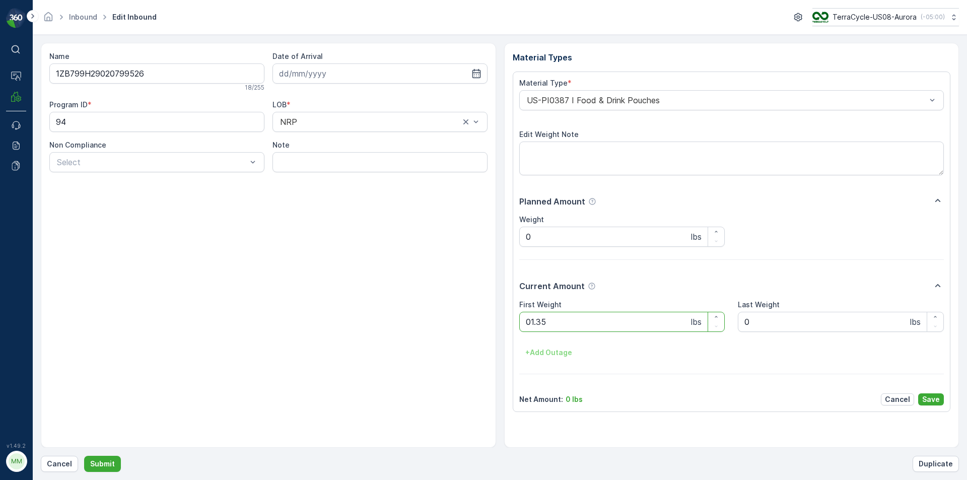
click at [84, 456] on button "Submit" at bounding box center [102, 464] width 37 height 16
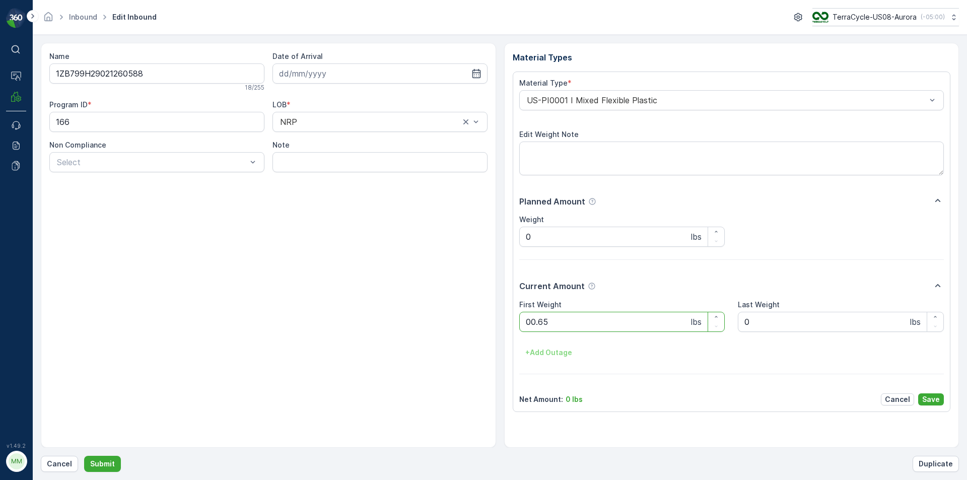
click at [84, 456] on button "Submit" at bounding box center [102, 464] width 37 height 16
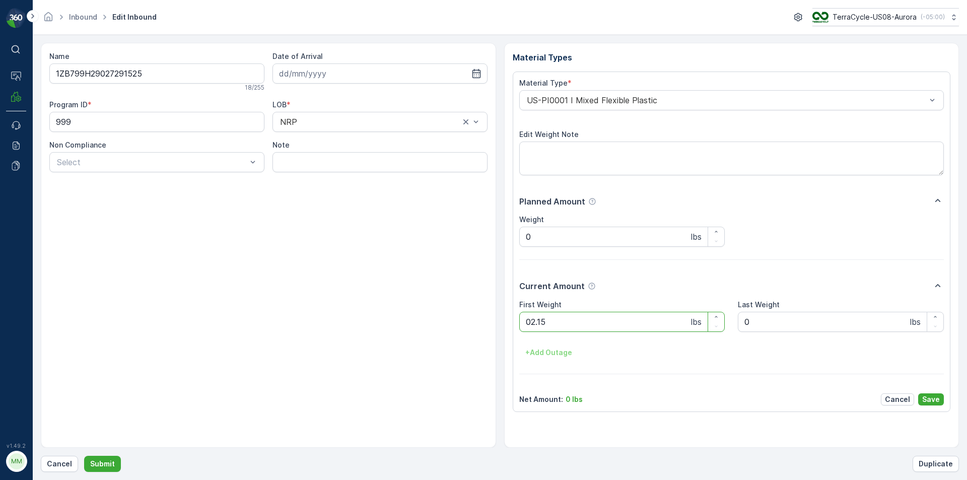
click at [84, 456] on button "Submit" at bounding box center [102, 464] width 37 height 16
type Weight "04.20"
click at [84, 456] on button "Submit" at bounding box center [102, 464] width 37 height 16
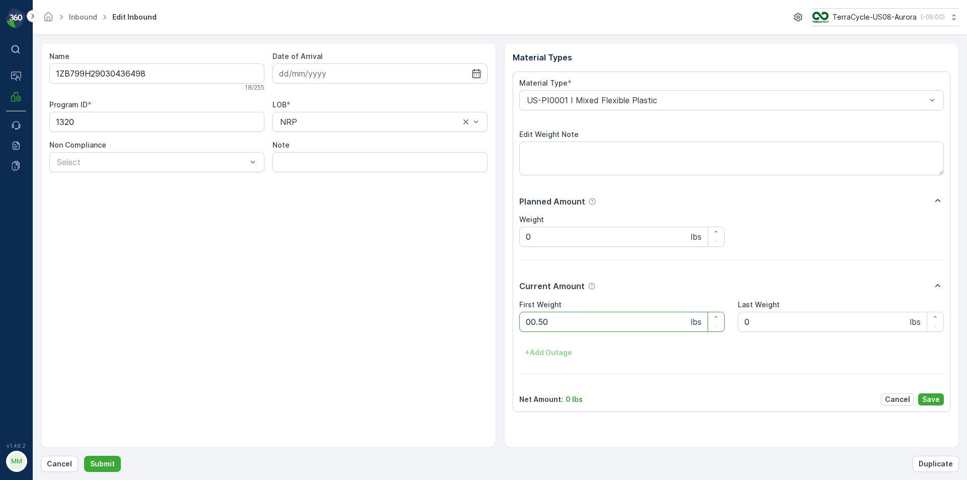
click at [84, 456] on button "Submit" at bounding box center [102, 464] width 37 height 16
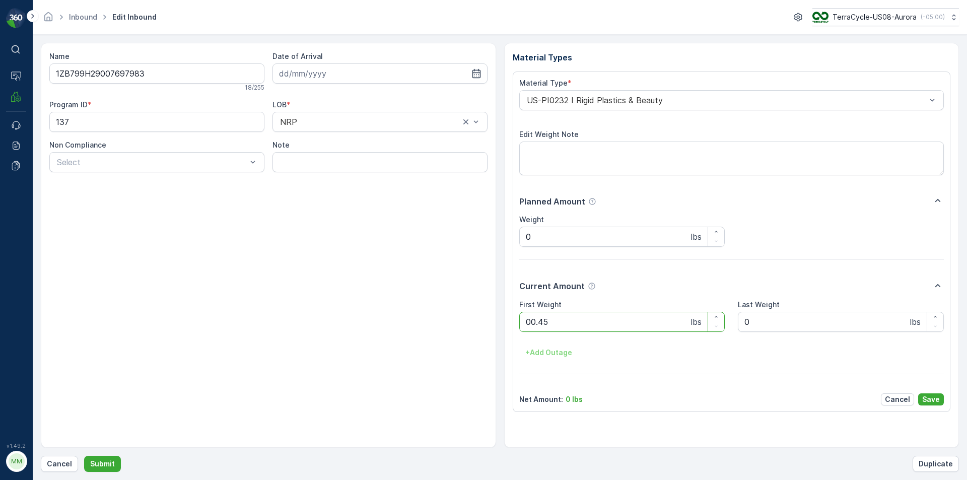
click at [84, 456] on button "Submit" at bounding box center [102, 464] width 37 height 16
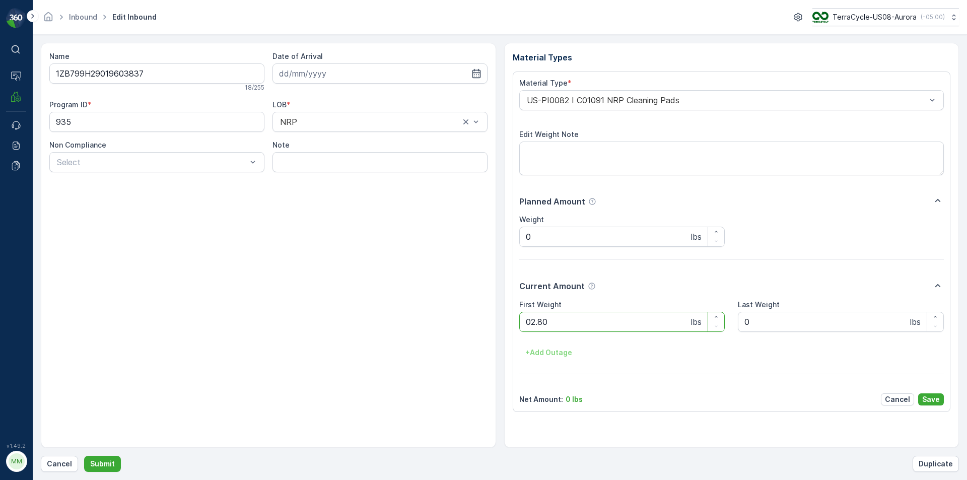
click at [84, 456] on button "Submit" at bounding box center [102, 464] width 37 height 16
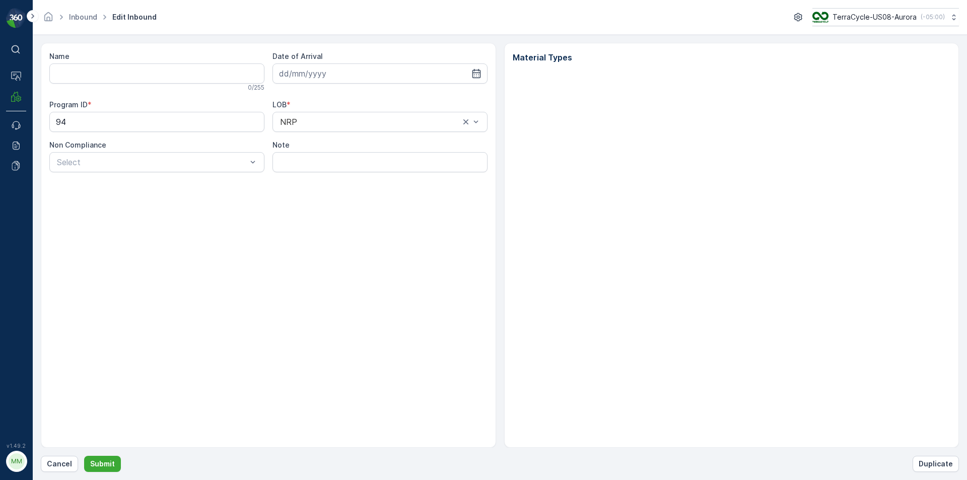
type input "1Z1AR8619096561460"
type input "[DATE]"
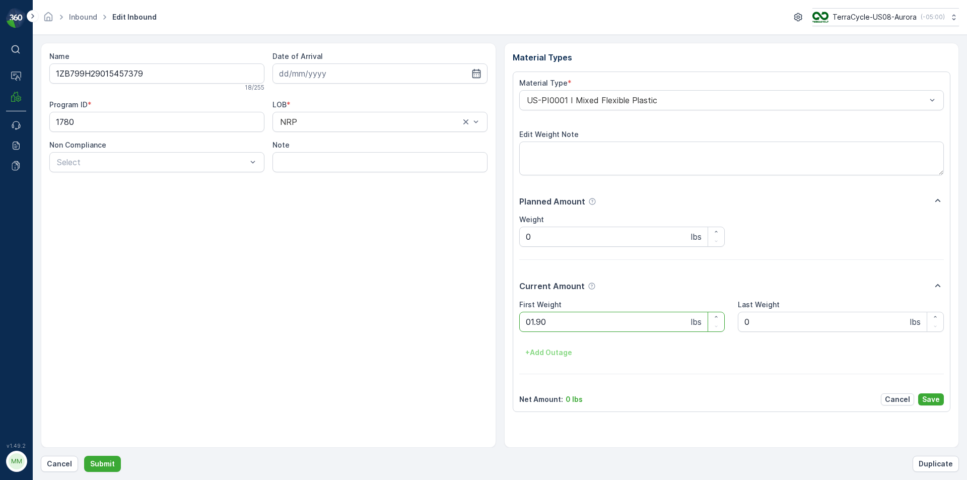
click at [84, 456] on button "Submit" at bounding box center [102, 464] width 37 height 16
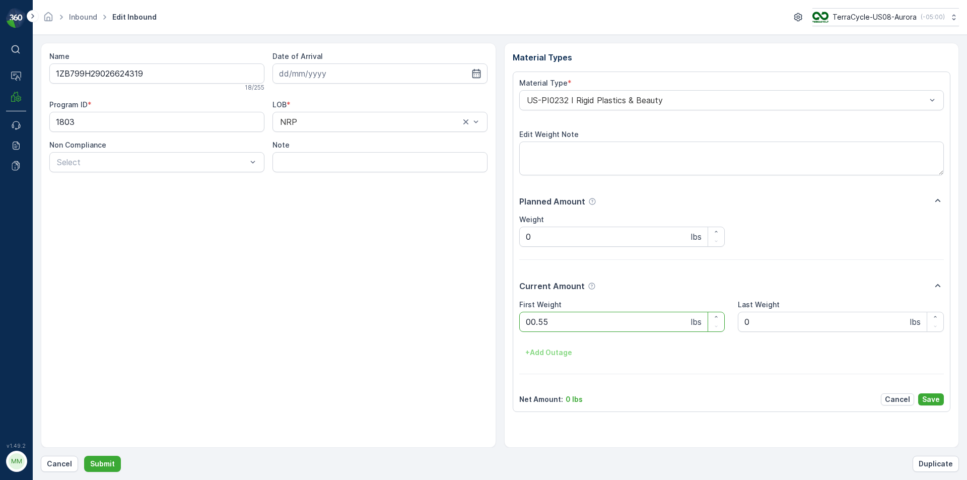
click at [84, 456] on button "Submit" at bounding box center [102, 464] width 37 height 16
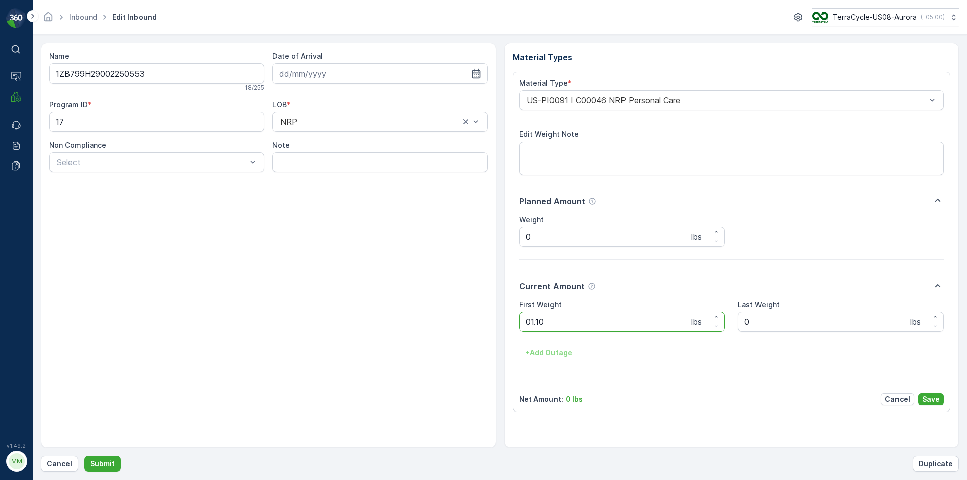
click at [84, 456] on button "Submit" at bounding box center [102, 464] width 37 height 16
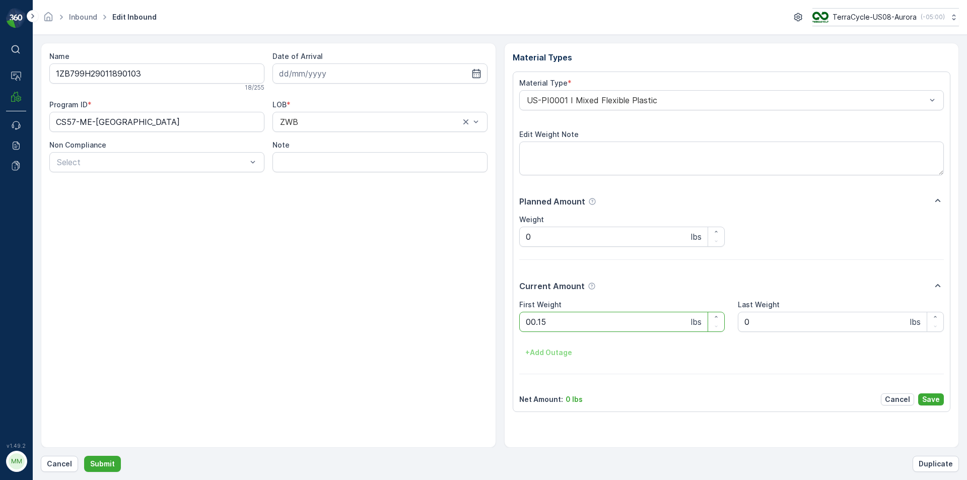
click at [84, 456] on button "Submit" at bounding box center [102, 464] width 37 height 16
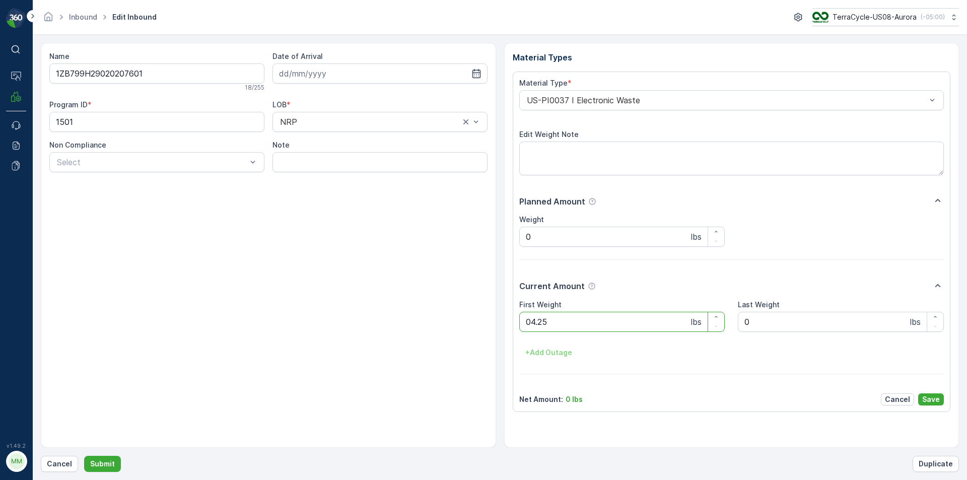
click at [84, 456] on button "Submit" at bounding box center [102, 464] width 37 height 16
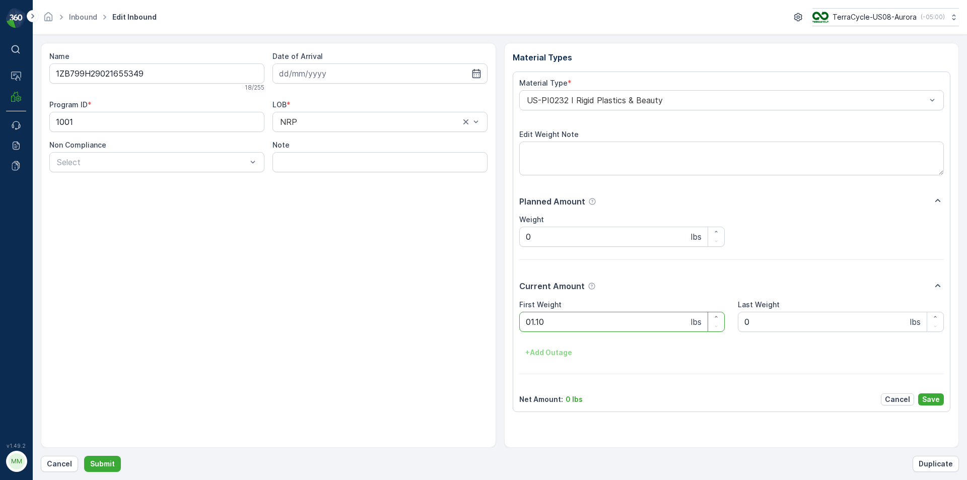
click at [84, 456] on button "Submit" at bounding box center [102, 464] width 37 height 16
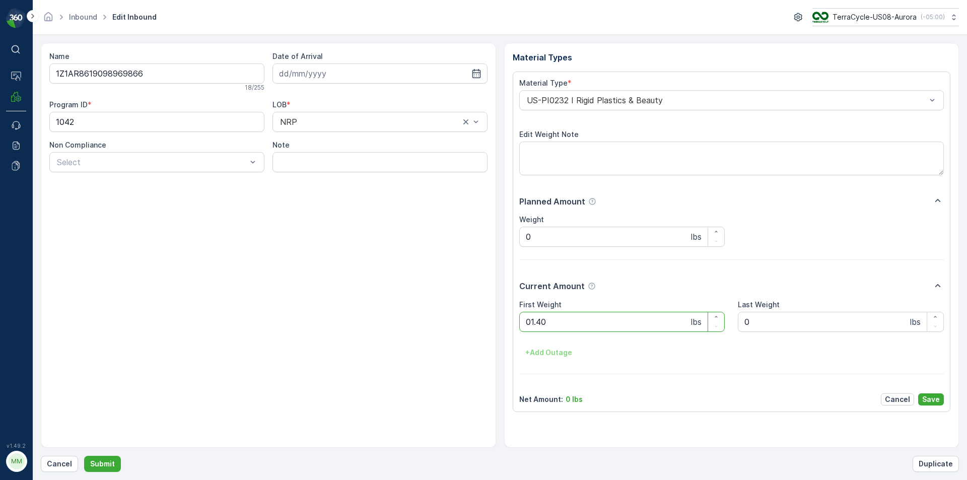
click at [84, 456] on button "Submit" at bounding box center [102, 464] width 37 height 16
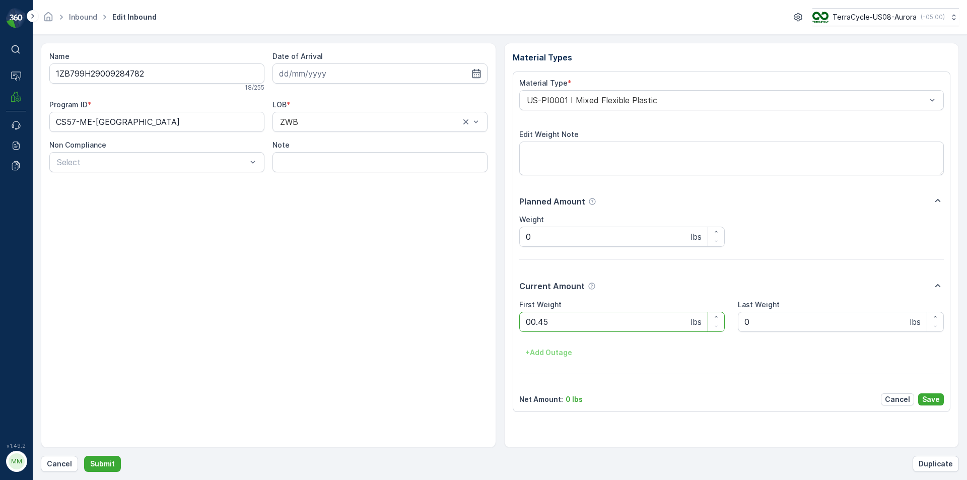
click at [84, 456] on button "Submit" at bounding box center [102, 464] width 37 height 16
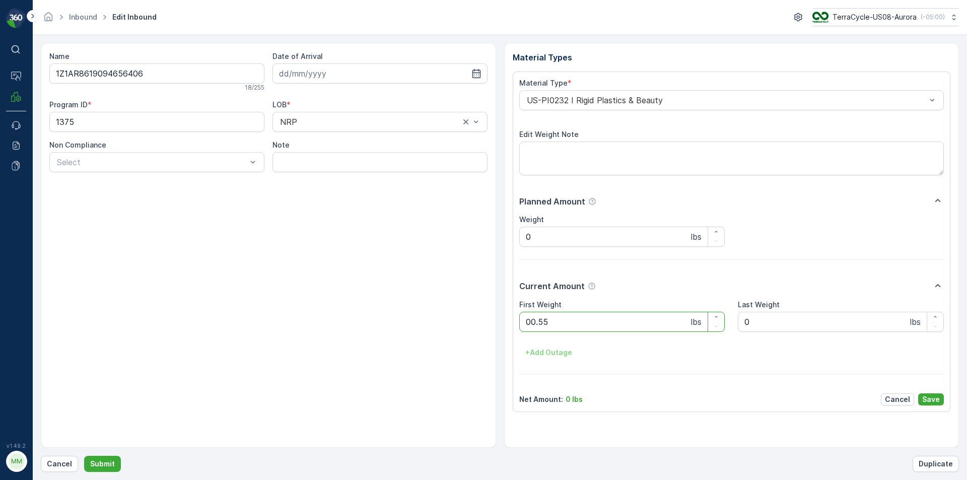
click at [84, 456] on button "Submit" at bounding box center [102, 464] width 37 height 16
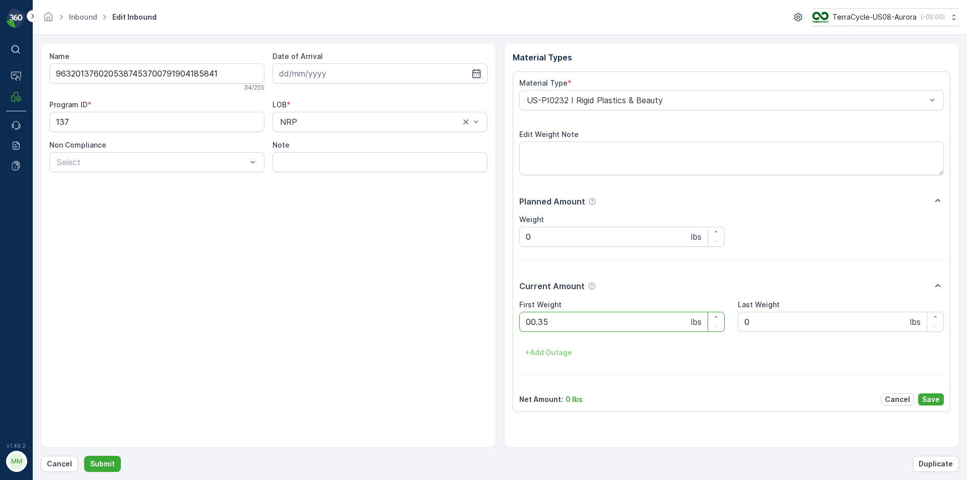
click at [84, 456] on button "Submit" at bounding box center [102, 464] width 37 height 16
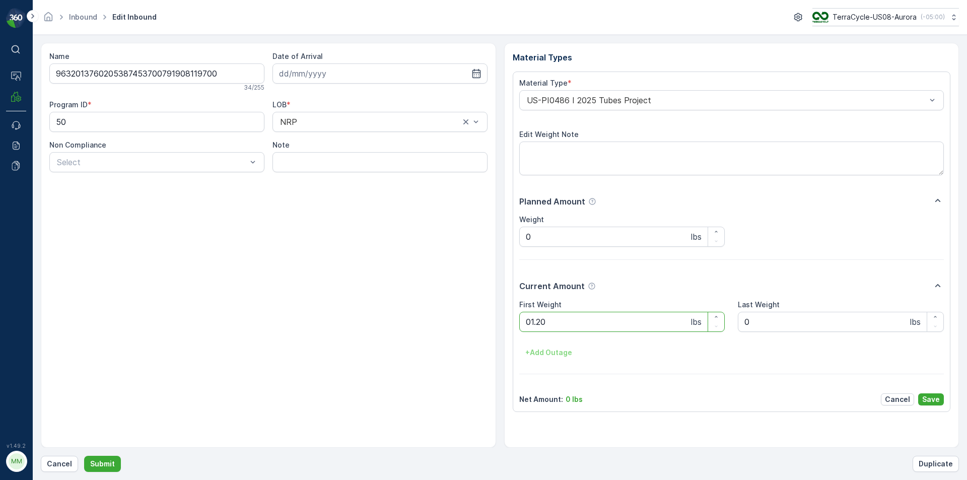
click at [84, 456] on button "Submit" at bounding box center [102, 464] width 37 height 16
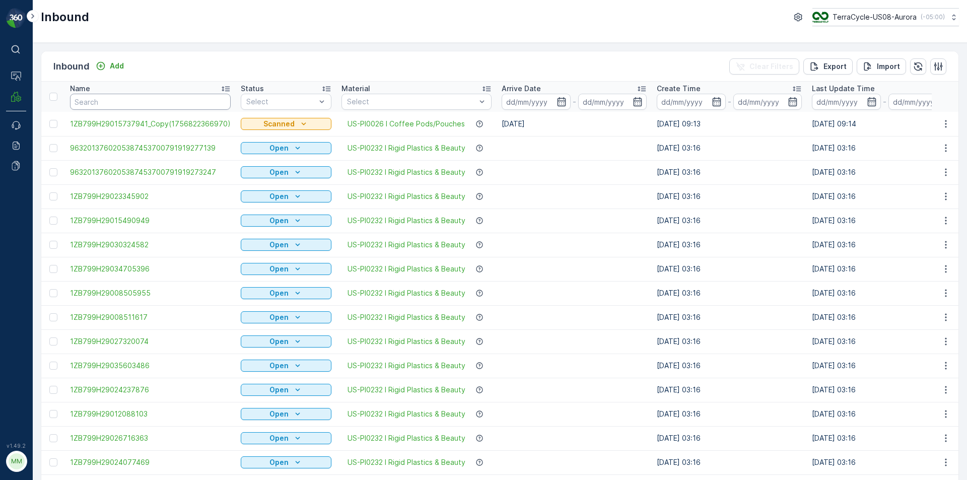
click at [170, 103] on input "text" at bounding box center [150, 102] width 161 height 16
click at [178, 103] on input "text" at bounding box center [150, 102] width 161 height 16
click at [179, 102] on input "text" at bounding box center [150, 102] width 161 height 16
type input "0"
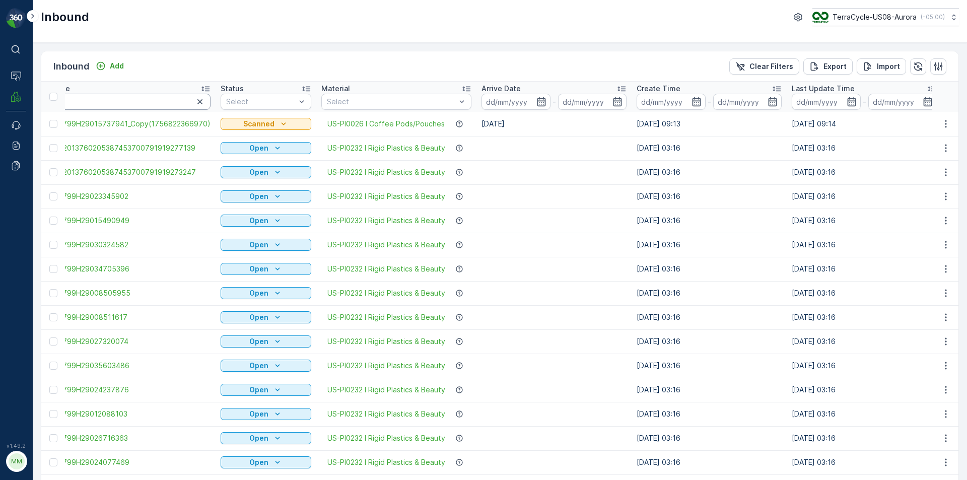
click at [165, 98] on input "0" at bounding box center [130, 102] width 161 height 16
click at [163, 99] on input "0" at bounding box center [130, 102] width 161 height 16
click at [113, 101] on input "0" at bounding box center [130, 102] width 161 height 16
drag, startPoint x: 113, startPoint y: 101, endPoint x: 61, endPoint y: 89, distance: 52.9
click at [56, 96] on tr "Name 0 Status Select Material Select Arrive Date - Create Time - Last Update Ti…" at bounding box center [898, 97] width 1754 height 30
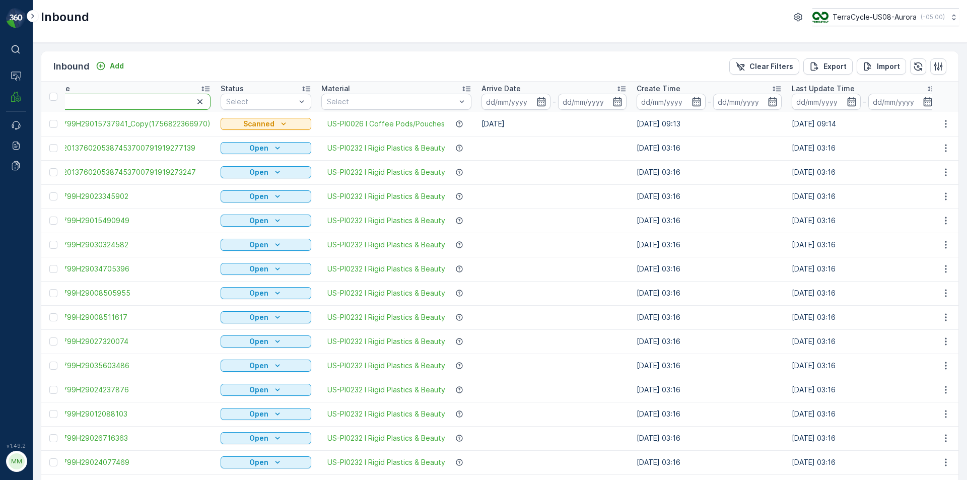
click at [79, 97] on input "0" at bounding box center [130, 102] width 161 height 16
click at [77, 98] on input "0" at bounding box center [130, 102] width 161 height 16
click at [59, 99] on div at bounding box center [54, 97] width 11 height 8
click at [55, 93] on input "checkbox" at bounding box center [55, 93] width 0 height 0
click at [76, 105] on input "0" at bounding box center [130, 102] width 161 height 16
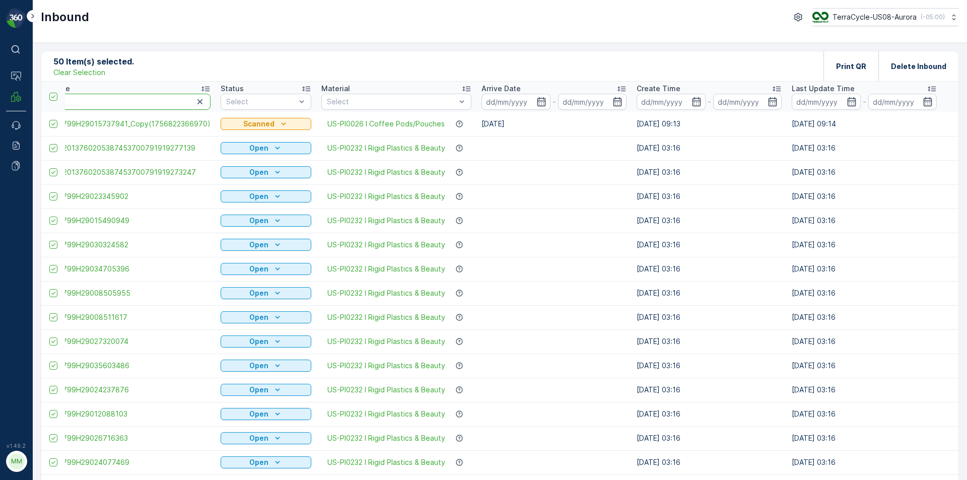
click at [94, 74] on p "Clear Selection" at bounding box center [79, 73] width 52 height 10
click at [90, 95] on input "0" at bounding box center [130, 102] width 161 height 16
click at [77, 102] on input "0" at bounding box center [130, 102] width 161 height 16
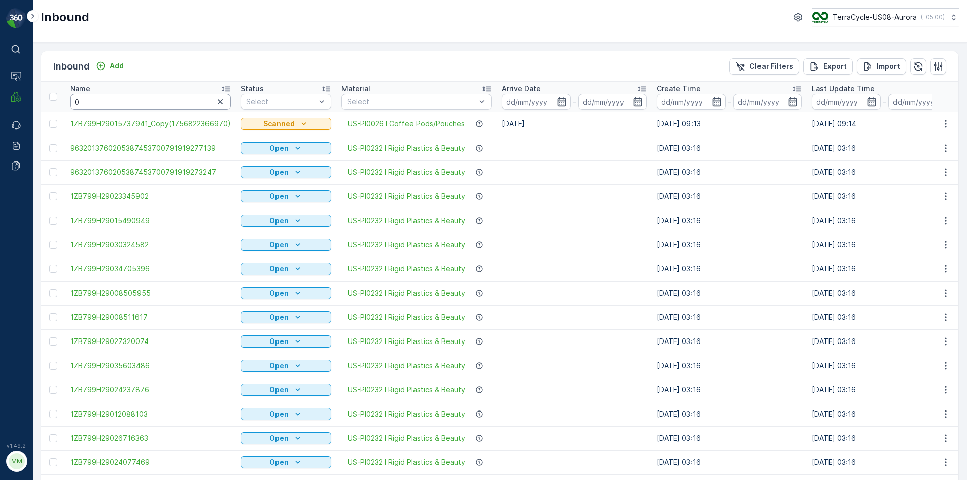
click at [133, 102] on input "0" at bounding box center [150, 102] width 161 height 16
type input "09821"
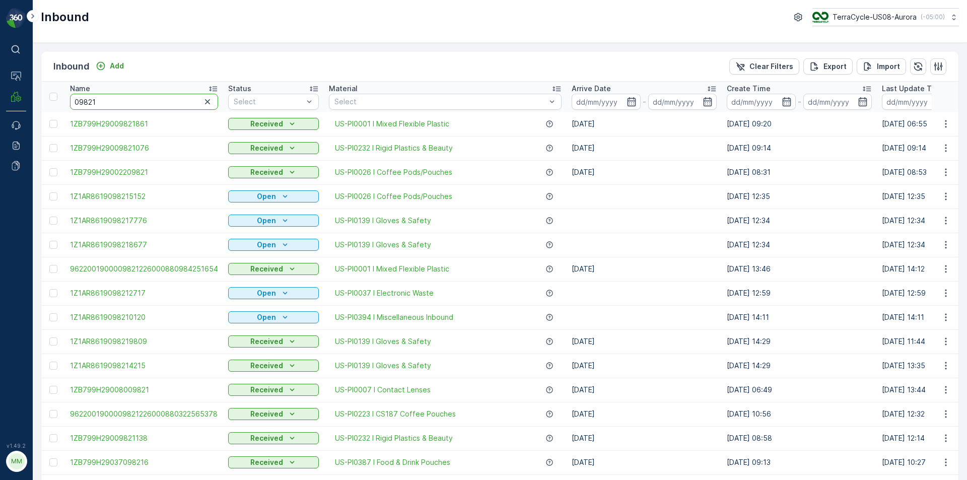
click at [135, 100] on input "09821" at bounding box center [144, 102] width 148 height 16
type input "0982"
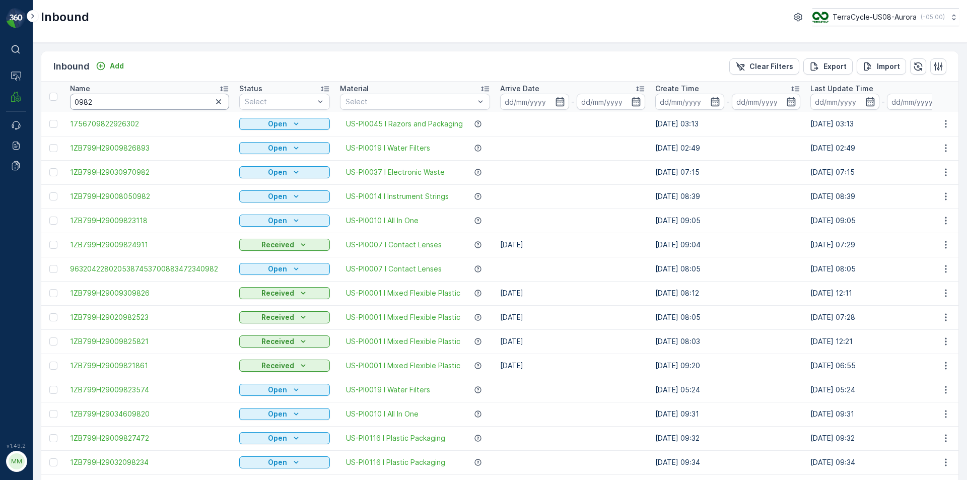
click at [135, 100] on input "0982" at bounding box center [149, 102] width 159 height 16
type input "09823118"
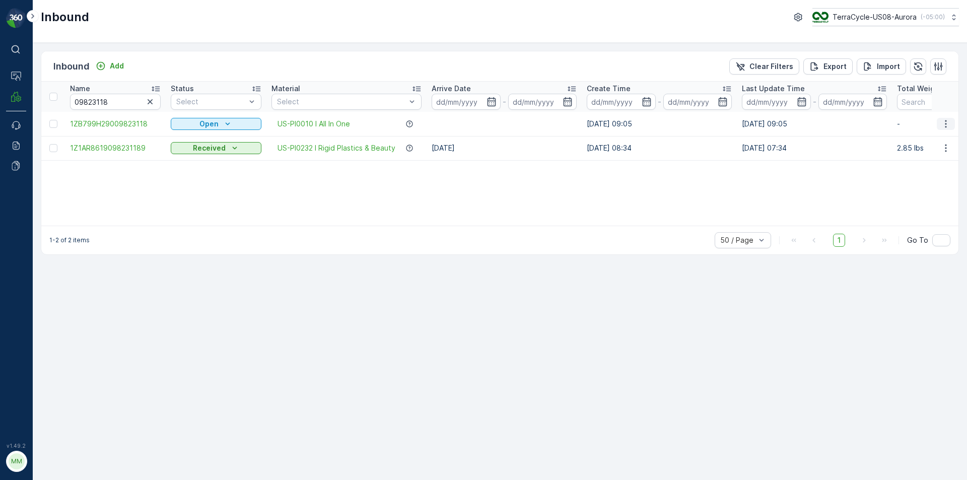
click at [947, 124] on icon "button" at bounding box center [946, 124] width 10 height 10
click at [916, 194] on span "Print QR" at bounding box center [906, 195] width 28 height 10
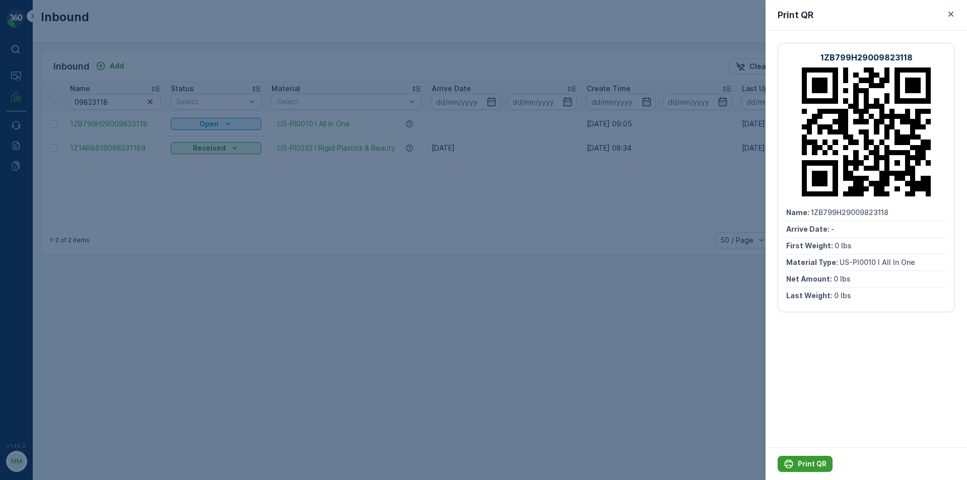
click at [813, 463] on p "Print QR" at bounding box center [812, 464] width 29 height 10
click at [432, 149] on div at bounding box center [483, 240] width 967 height 480
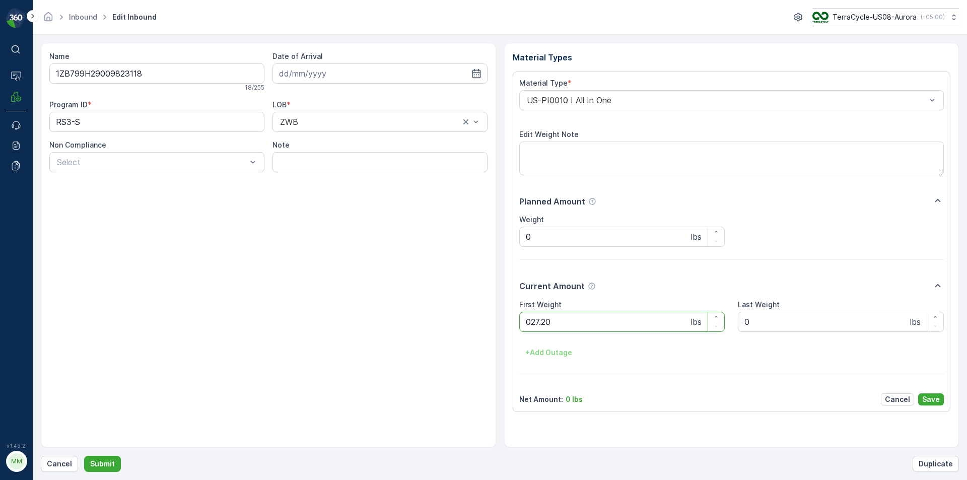
click at [84, 456] on button "Submit" at bounding box center [102, 464] width 37 height 16
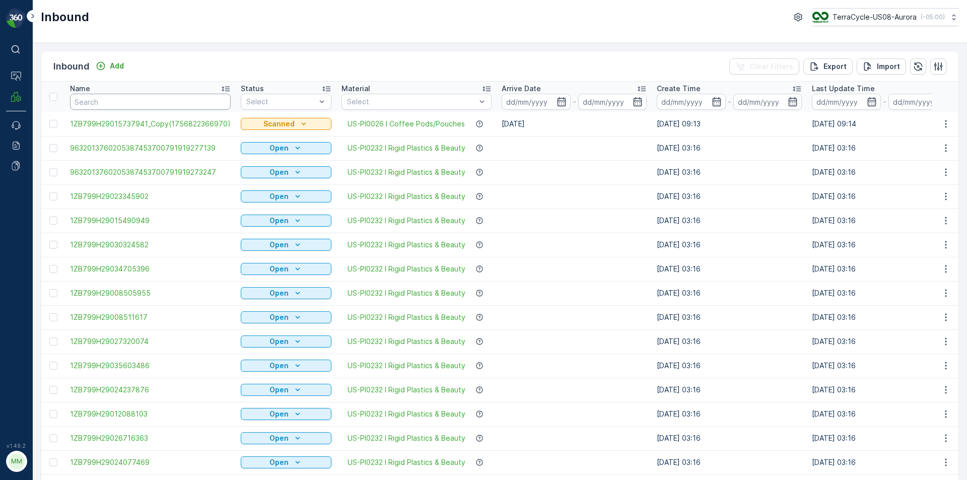
click at [162, 97] on input "text" at bounding box center [150, 102] width 161 height 16
click at [160, 100] on input "text" at bounding box center [150, 102] width 161 height 16
type input "0850"
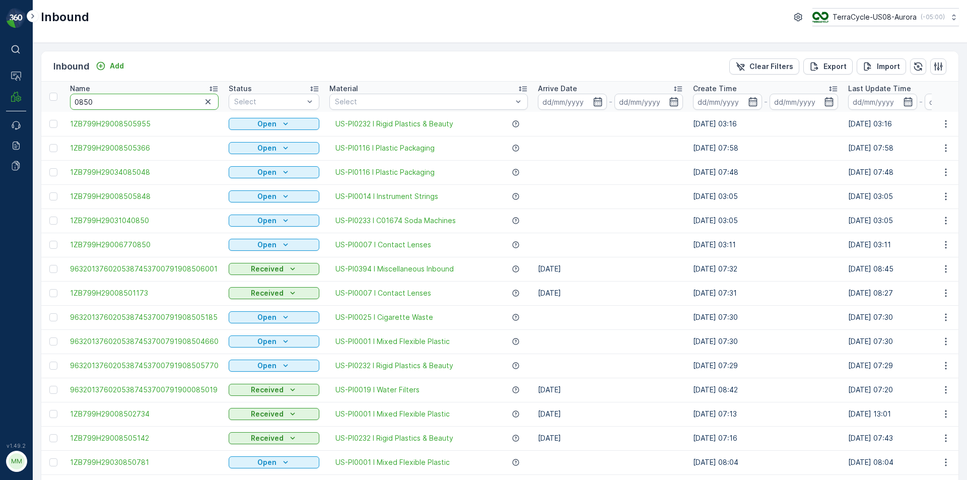
click at [156, 102] on input "0850" at bounding box center [144, 102] width 149 height 16
type input "08505185"
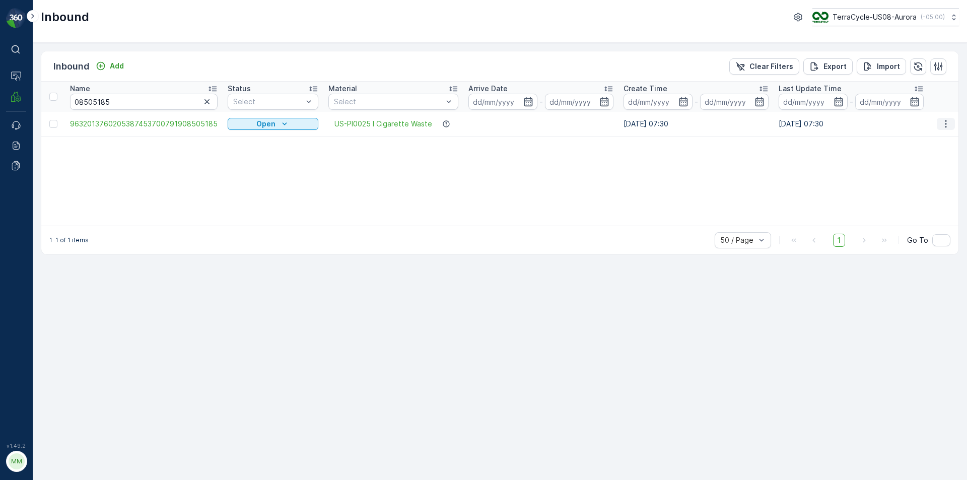
click at [949, 126] on icon "button" at bounding box center [946, 124] width 10 height 10
click at [901, 199] on span "Print QR" at bounding box center [906, 195] width 28 height 10
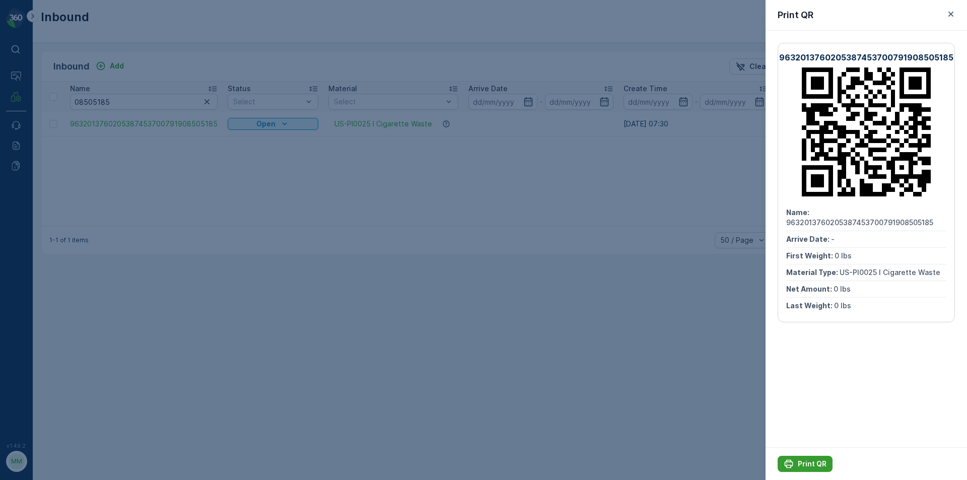
click at [812, 466] on p "Print QR" at bounding box center [812, 464] width 29 height 10
drag, startPoint x: 500, startPoint y: 388, endPoint x: 498, endPoint y: 378, distance: 9.9
click at [501, 388] on div at bounding box center [483, 240] width 967 height 480
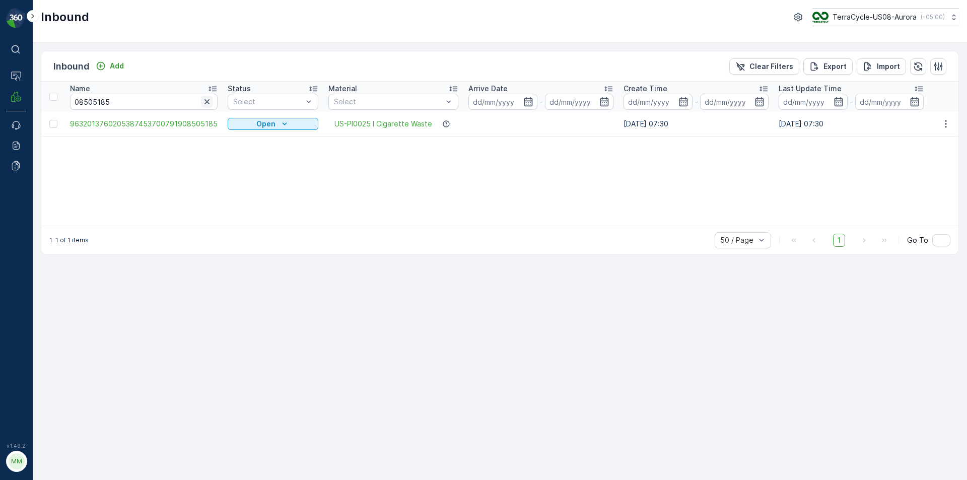
click at [202, 102] on icon "button" at bounding box center [207, 102] width 10 height 10
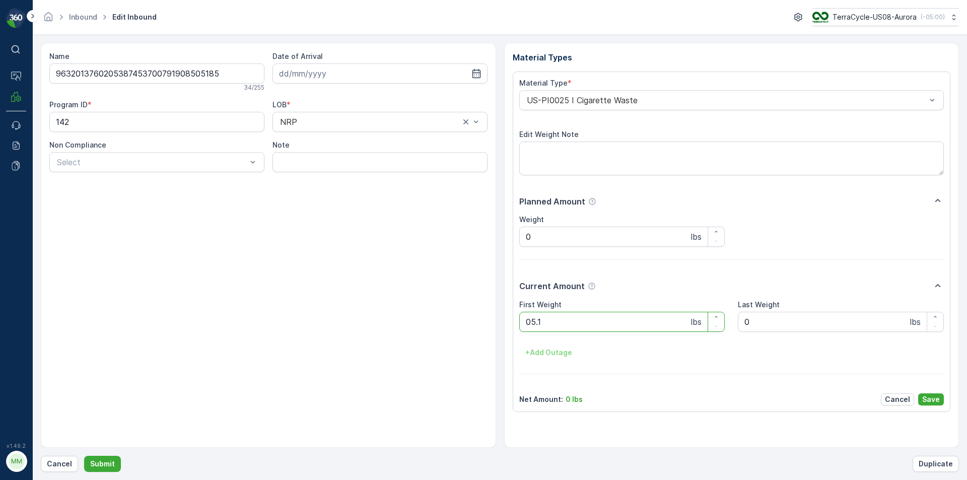
type Weight "05.15"
click at [84, 456] on button "Submit" at bounding box center [102, 464] width 37 height 16
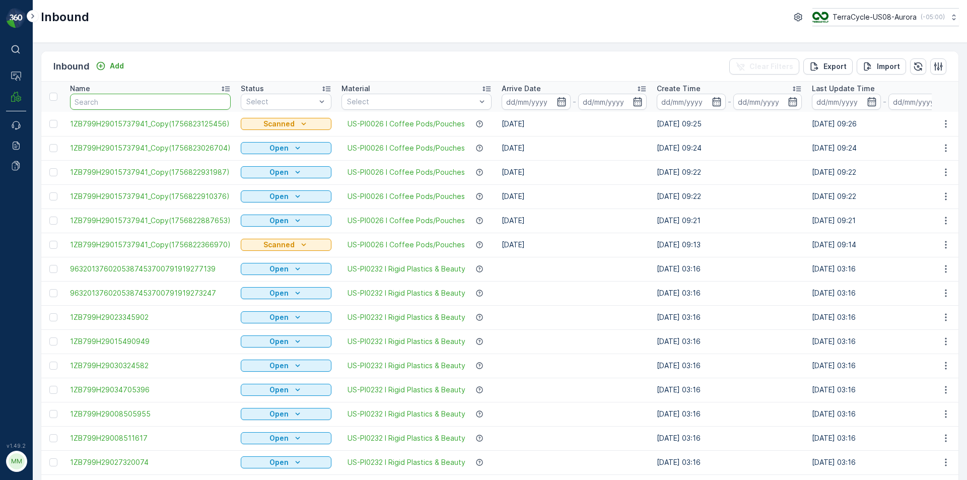
click at [210, 101] on input "text" at bounding box center [150, 102] width 161 height 16
type input "0"
click at [203, 100] on input "0" at bounding box center [150, 102] width 161 height 16
type input "0850"
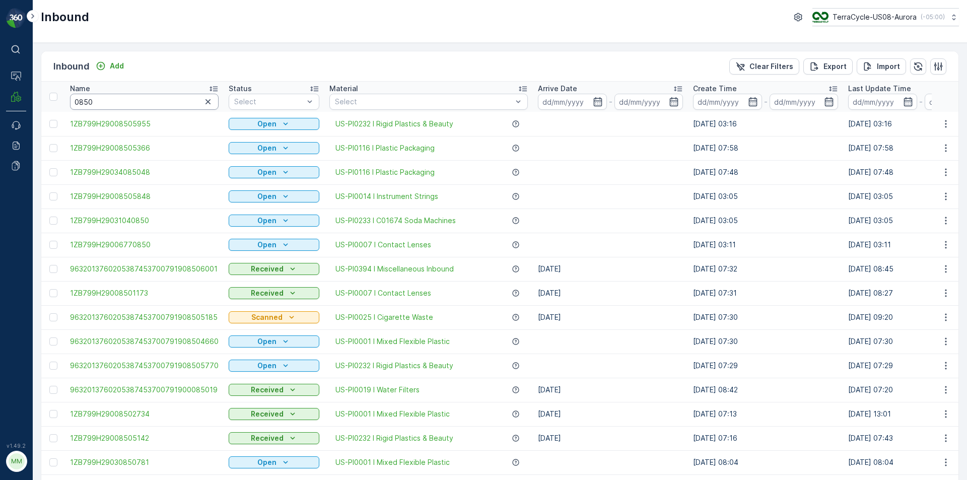
click at [155, 98] on input "0850" at bounding box center [144, 102] width 149 height 16
type input "08505770"
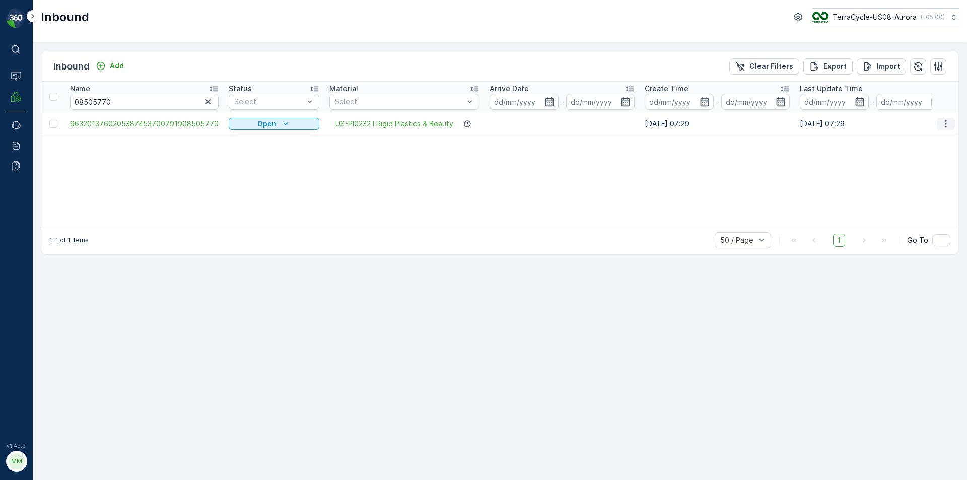
click at [946, 122] on icon "button" at bounding box center [946, 124] width 10 height 10
click at [915, 193] on span "Print QR" at bounding box center [906, 195] width 28 height 10
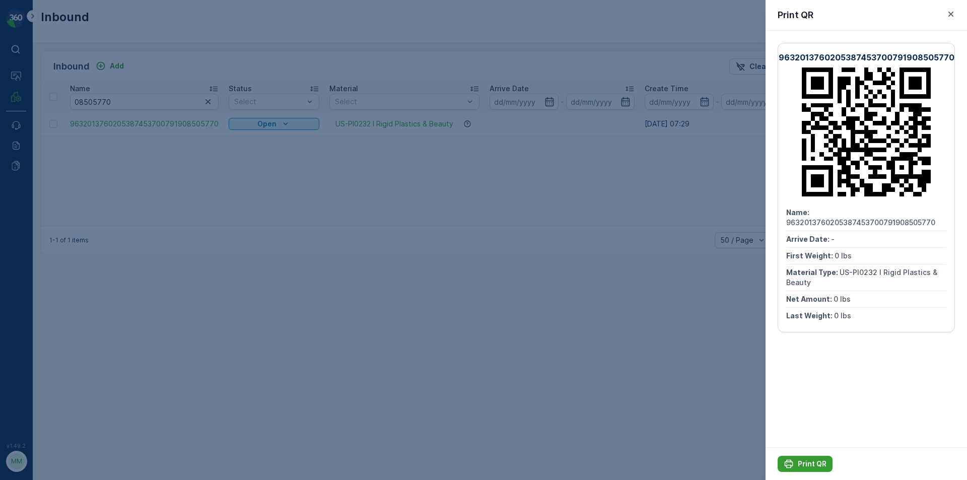
click at [793, 462] on icon "Print QR" at bounding box center [789, 464] width 10 height 10
click at [697, 317] on div at bounding box center [483, 240] width 967 height 480
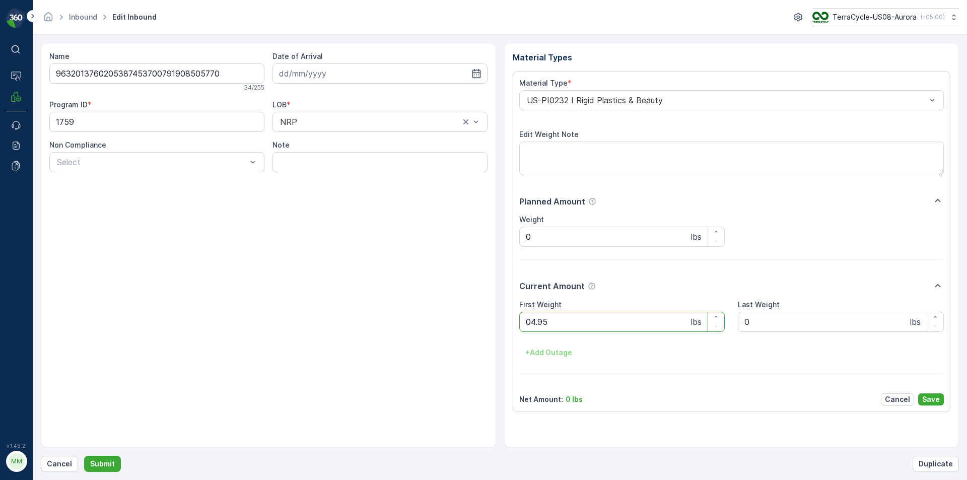
click at [84, 456] on button "Submit" at bounding box center [102, 464] width 37 height 16
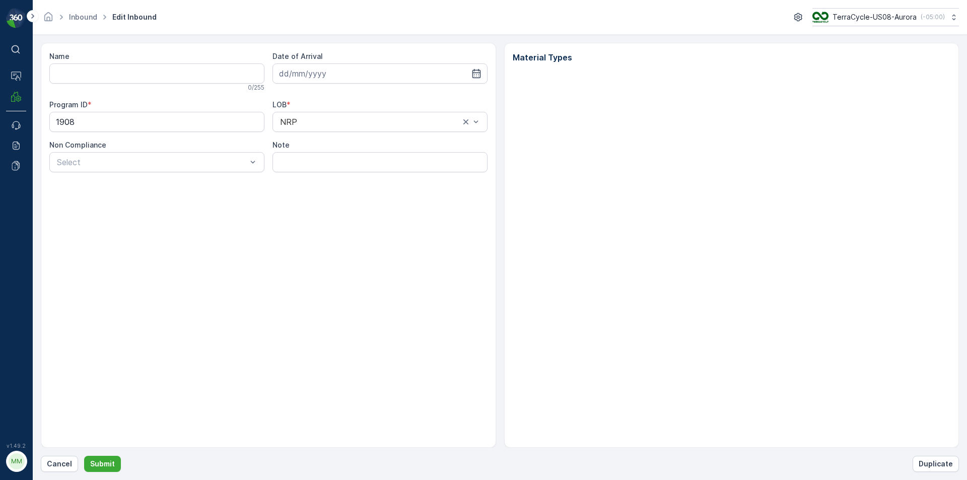
type input "1ZB799H29017414018"
type input "[DATE]"
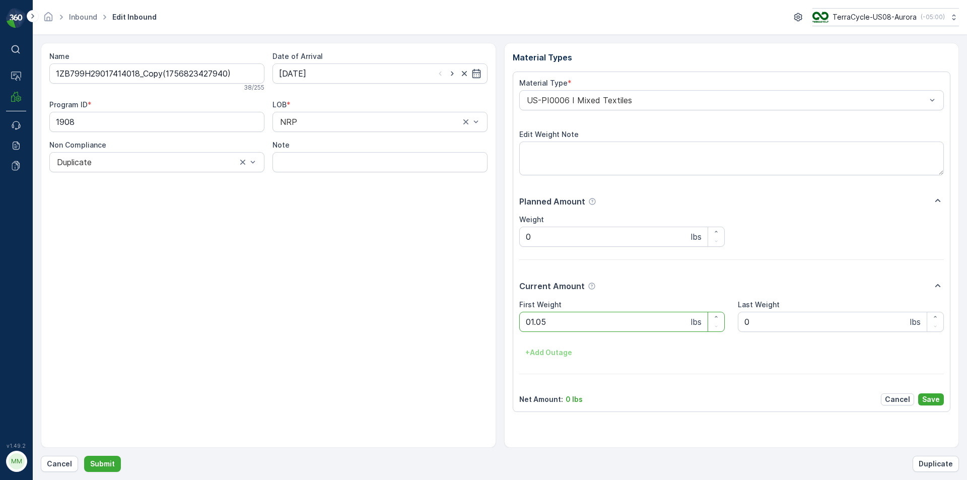
click at [84, 456] on button "Submit" at bounding box center [102, 464] width 37 height 16
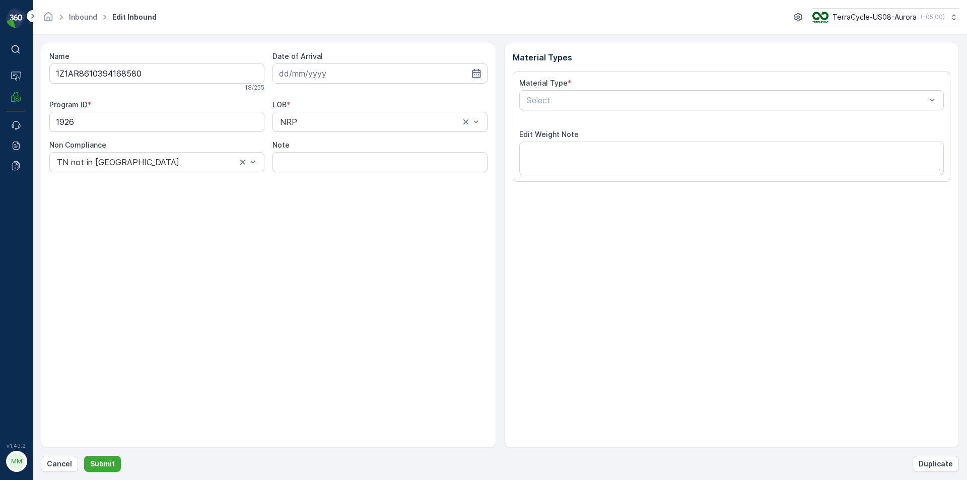
type input "[DATE]"
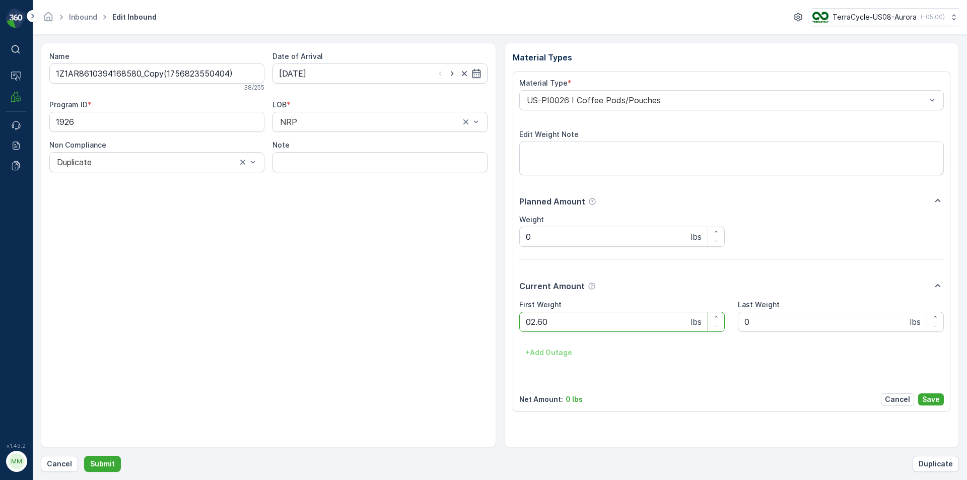
click at [84, 456] on button "Submit" at bounding box center [102, 464] width 37 height 16
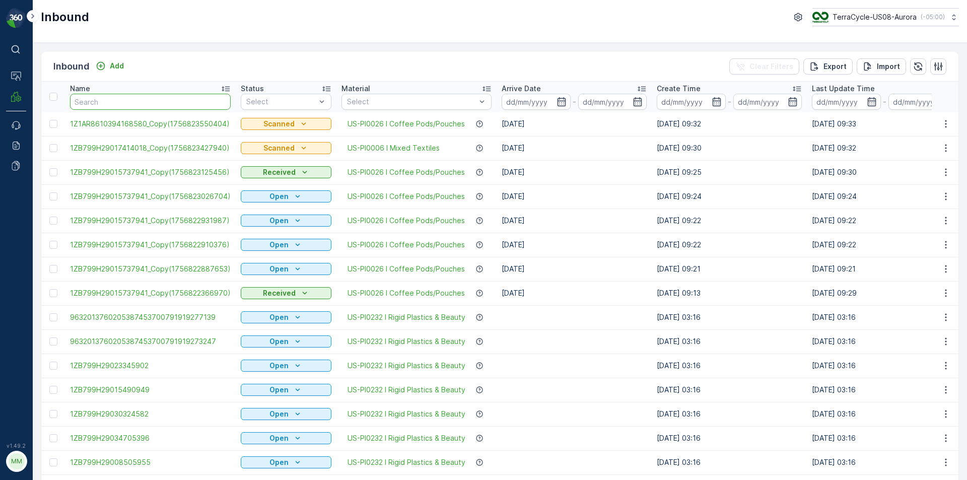
click at [98, 103] on input "text" at bounding box center [150, 102] width 161 height 16
click at [93, 103] on input "text" at bounding box center [150, 102] width 161 height 16
type input "04"
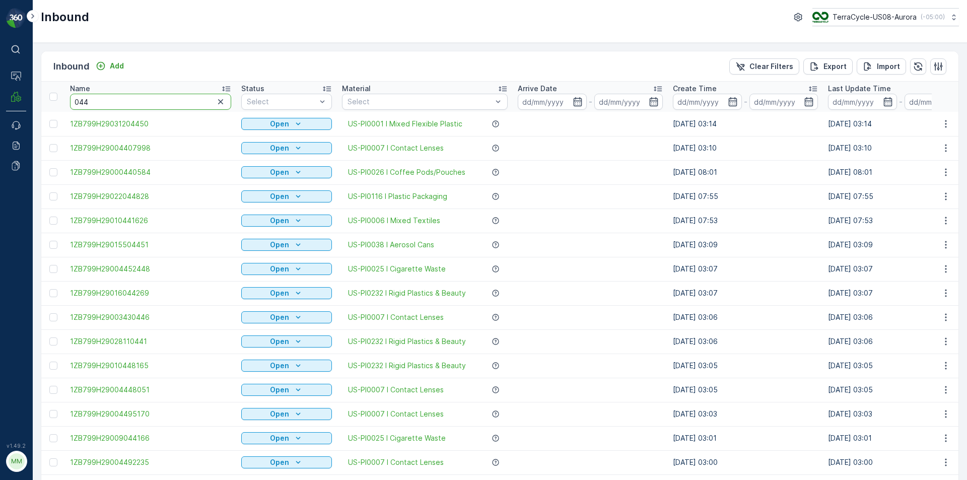
click at [93, 103] on input "044" at bounding box center [150, 102] width 161 height 16
type input "0"
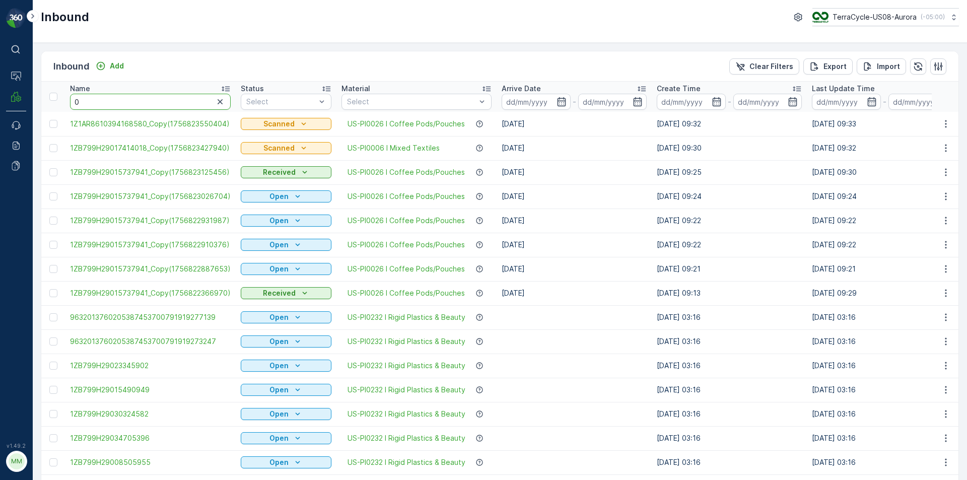
click at [93, 103] on input "0" at bounding box center [150, 102] width 161 height 16
type input "0545"
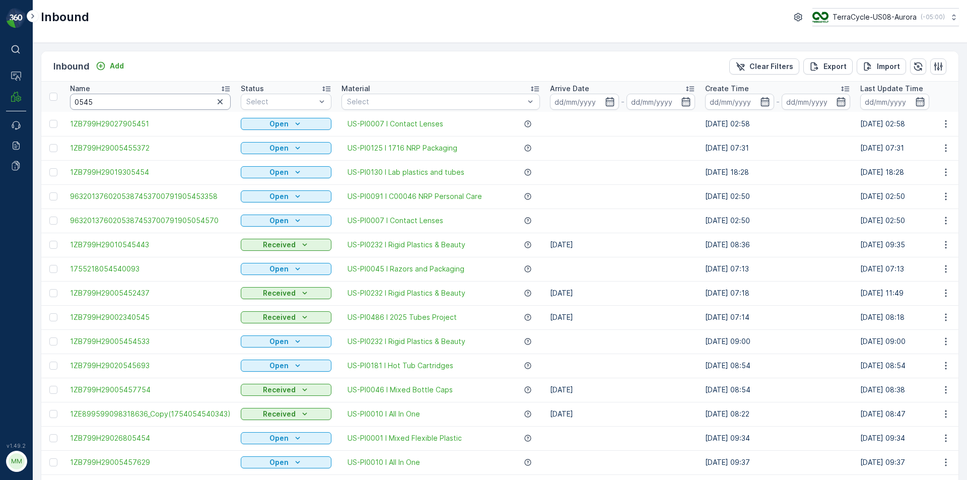
click at [93, 103] on input "0545" at bounding box center [150, 102] width 161 height 16
type input "054553"
type input "0545537"
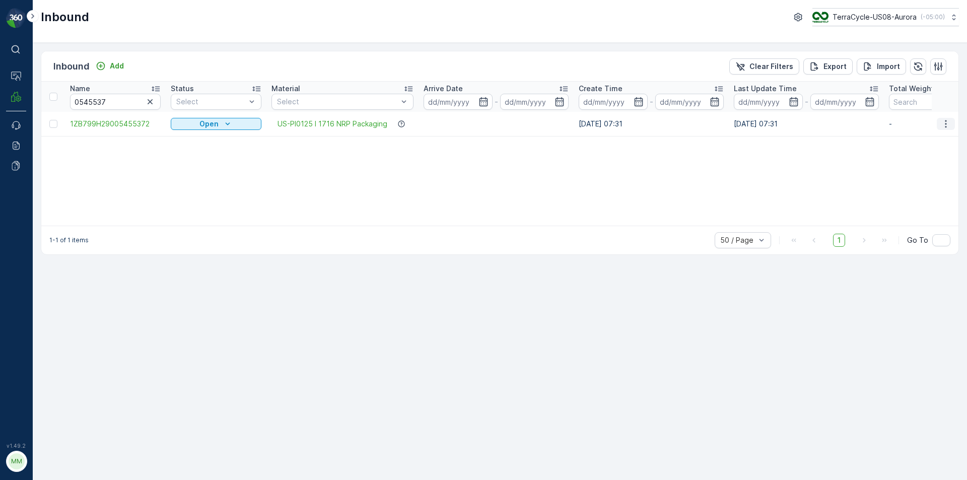
click at [937, 120] on button "button" at bounding box center [946, 124] width 18 height 12
click at [901, 192] on span "Print QR" at bounding box center [906, 195] width 28 height 10
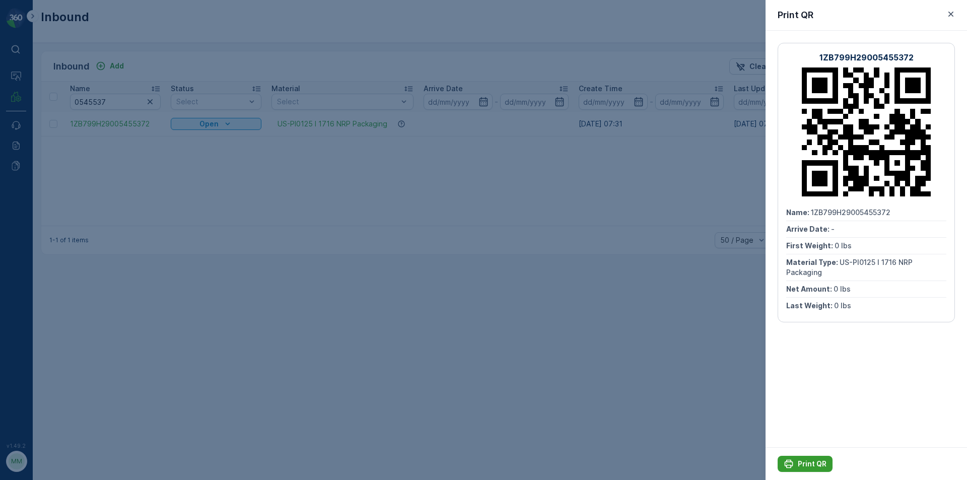
click at [814, 468] on p "Print QR" at bounding box center [812, 464] width 29 height 10
click at [536, 216] on div at bounding box center [483, 240] width 967 height 480
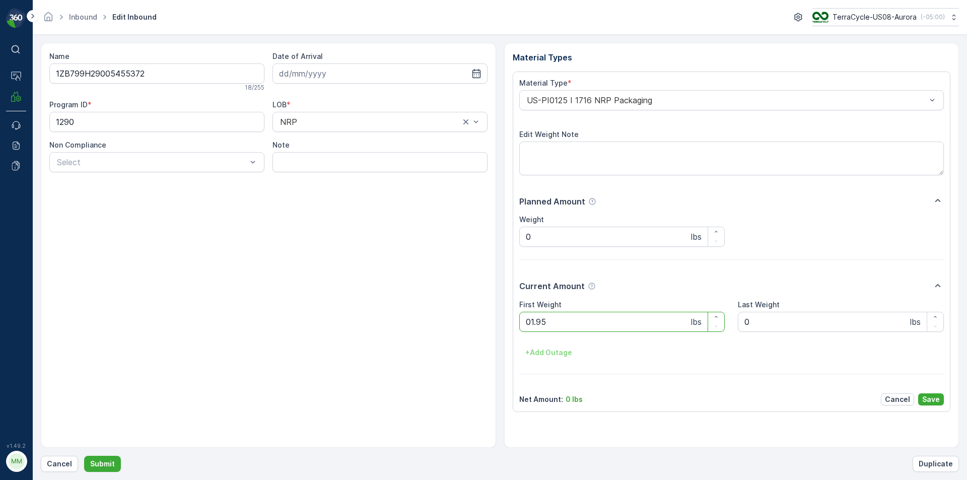
click at [84, 456] on button "Submit" at bounding box center [102, 464] width 37 height 16
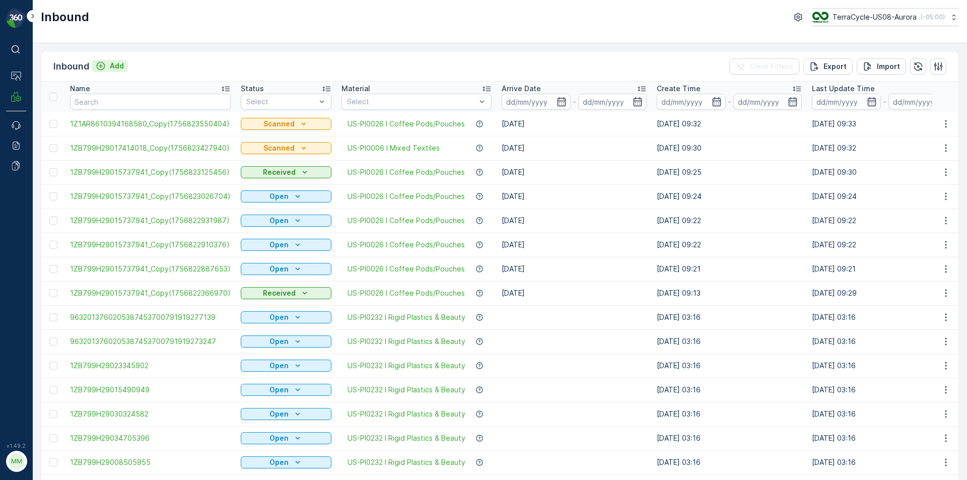
click at [107, 67] on div "Add" at bounding box center [110, 66] width 28 height 10
click at [106, 64] on div "Add" at bounding box center [110, 66] width 28 height 10
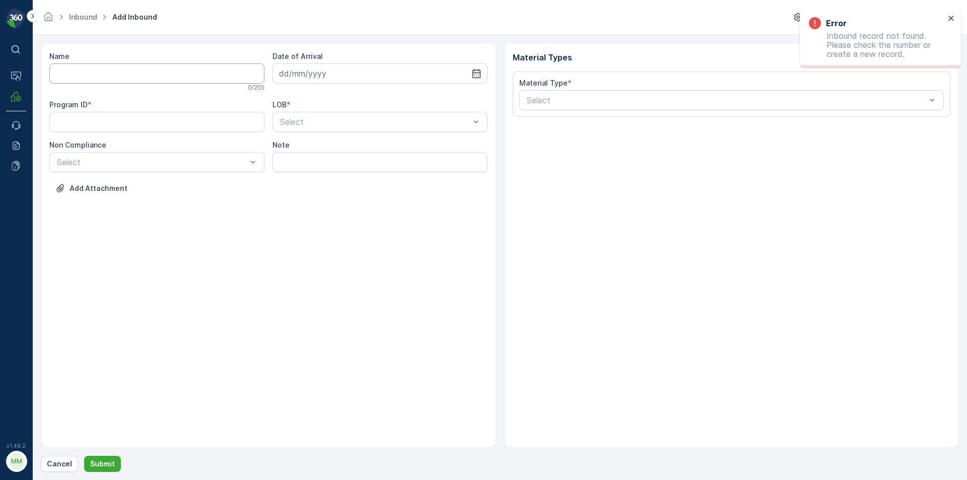
click at [116, 81] on input "Name" at bounding box center [156, 73] width 215 height 20
click at [114, 78] on input "Name" at bounding box center [156, 73] width 215 height 20
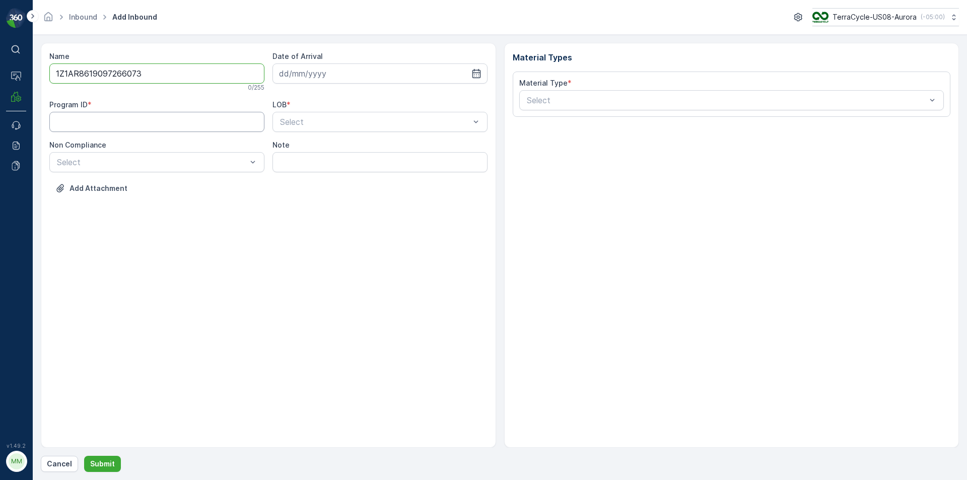
type input "1Z1AR8619097266073"
click at [84, 456] on button "Submit" at bounding box center [102, 464] width 37 height 16
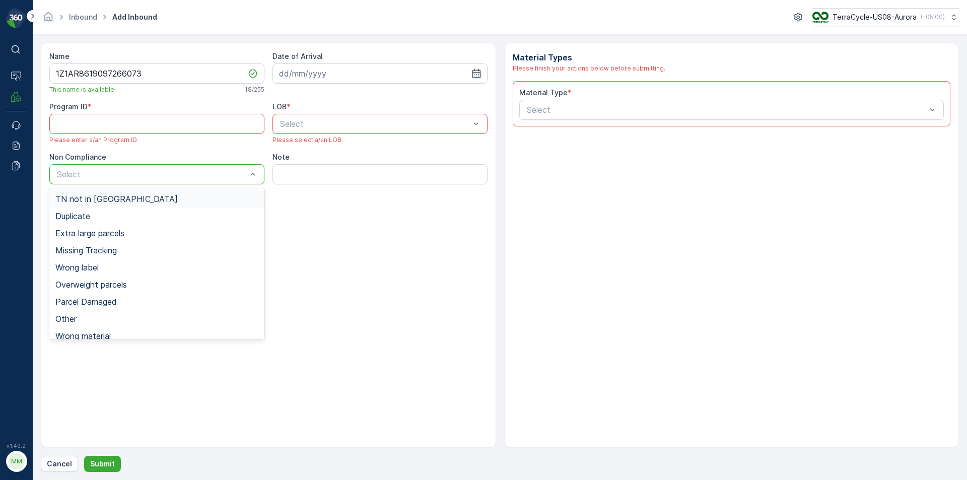
click at [109, 201] on span "TN not in [GEOGRAPHIC_DATA]" at bounding box center [116, 198] width 122 height 9
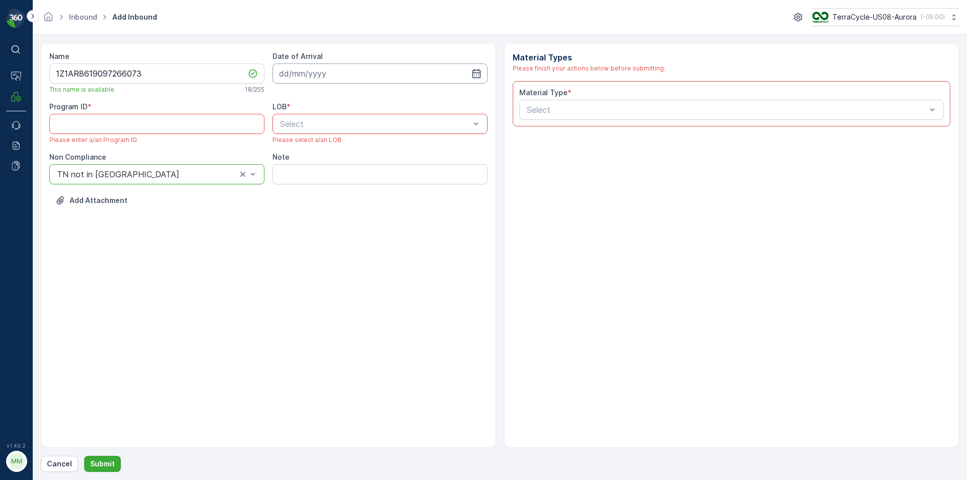
click at [341, 72] on input at bounding box center [380, 73] width 215 height 20
click at [324, 136] on div "2" at bounding box center [326, 137] width 16 height 16
type input "[DATE]"
click at [130, 134] on ID "Program ID" at bounding box center [156, 124] width 215 height 20
type ID "CS10"
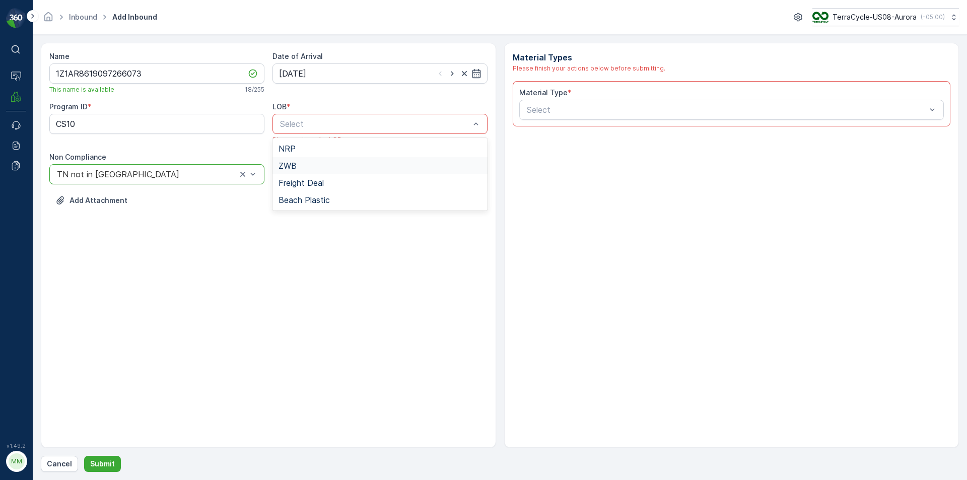
click at [306, 167] on div "ZWB" at bounding box center [380, 165] width 203 height 9
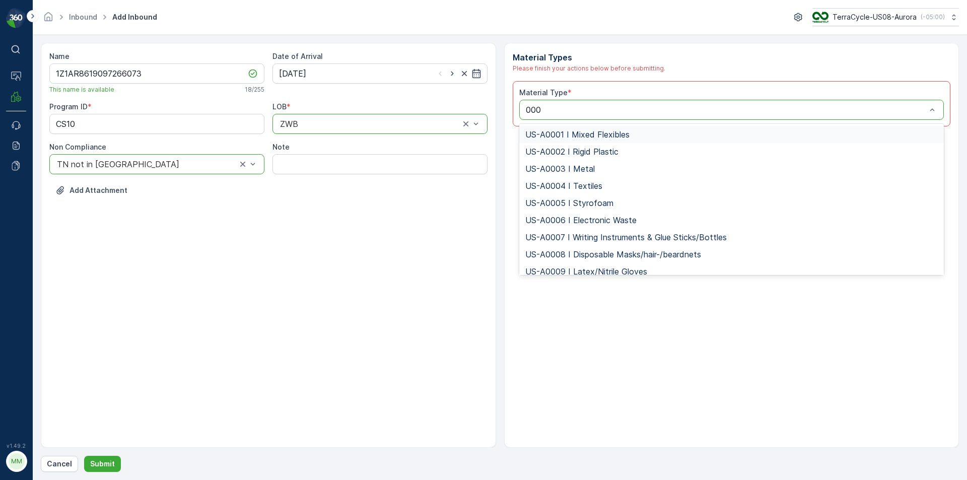
type input "0006"
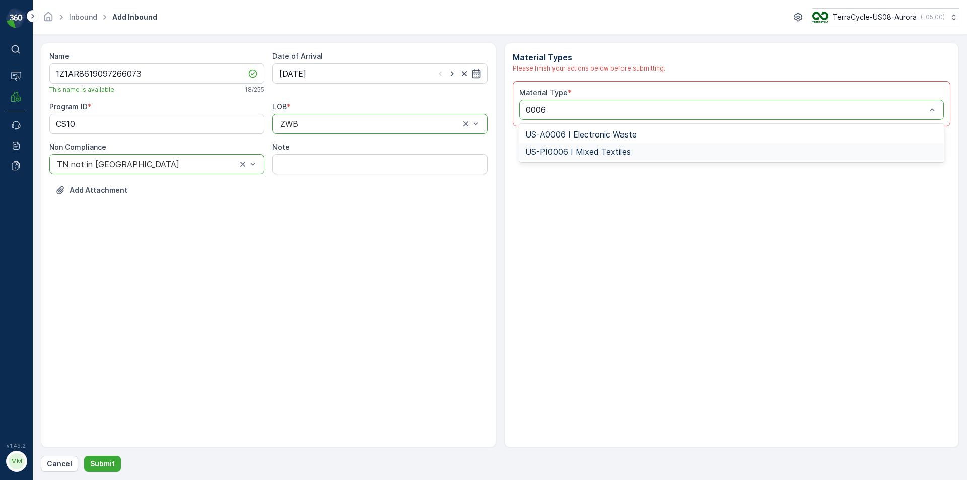
click at [561, 152] on span "US-PI0006 I Mixed Textiles" at bounding box center [578, 151] width 105 height 9
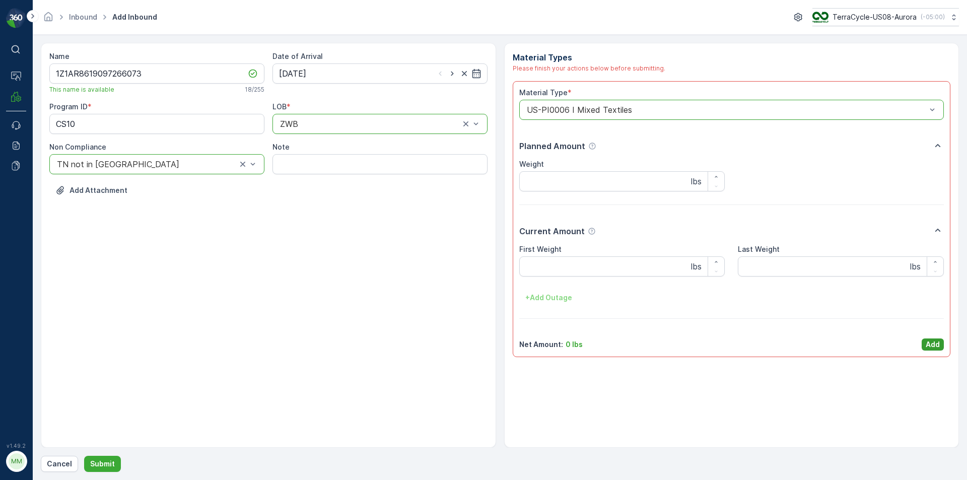
click at [928, 346] on p "Add" at bounding box center [933, 345] width 14 height 10
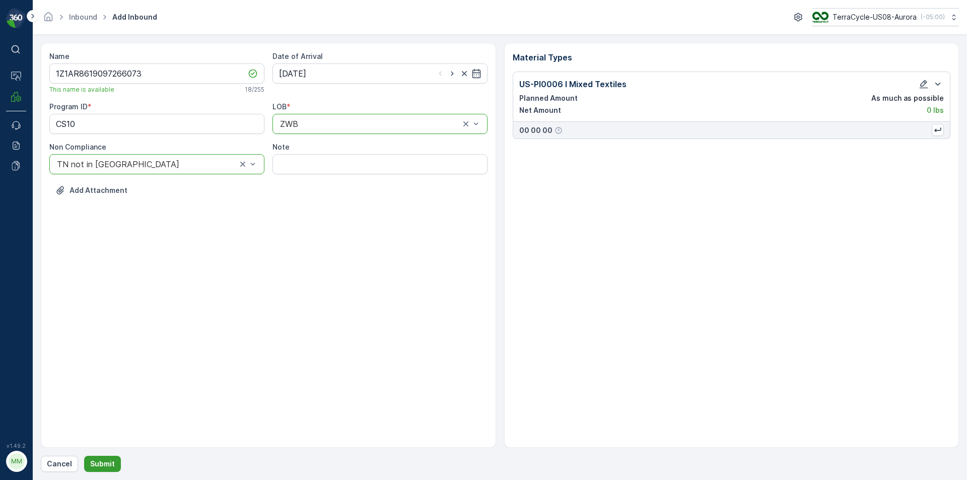
click at [113, 467] on button "Submit" at bounding box center [102, 464] width 37 height 16
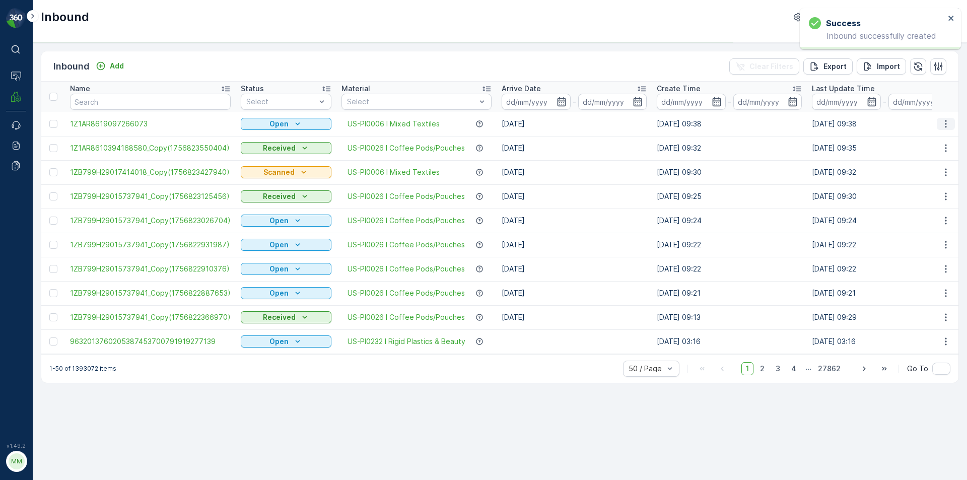
click at [945, 126] on icon "button" at bounding box center [946, 124] width 10 height 10
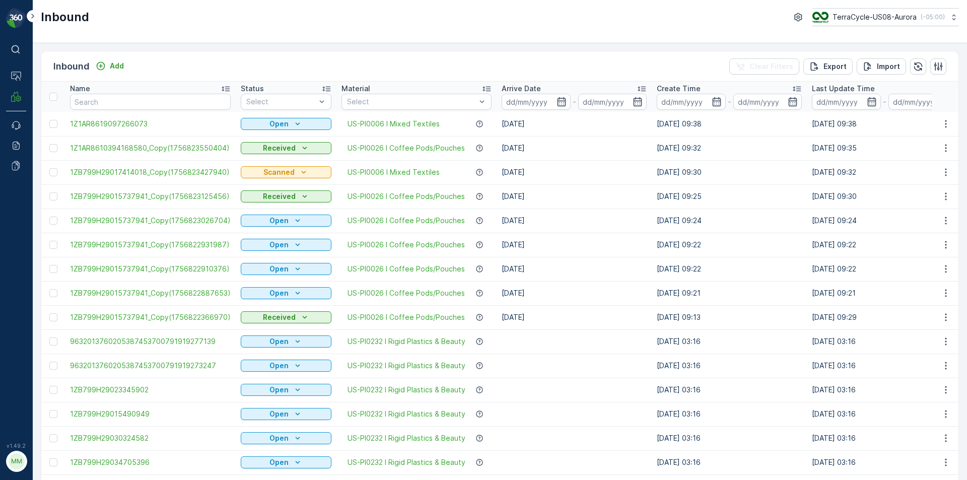
click at [945, 126] on icon "button" at bounding box center [946, 124] width 10 height 10
click at [903, 192] on span "Print QR" at bounding box center [906, 195] width 28 height 10
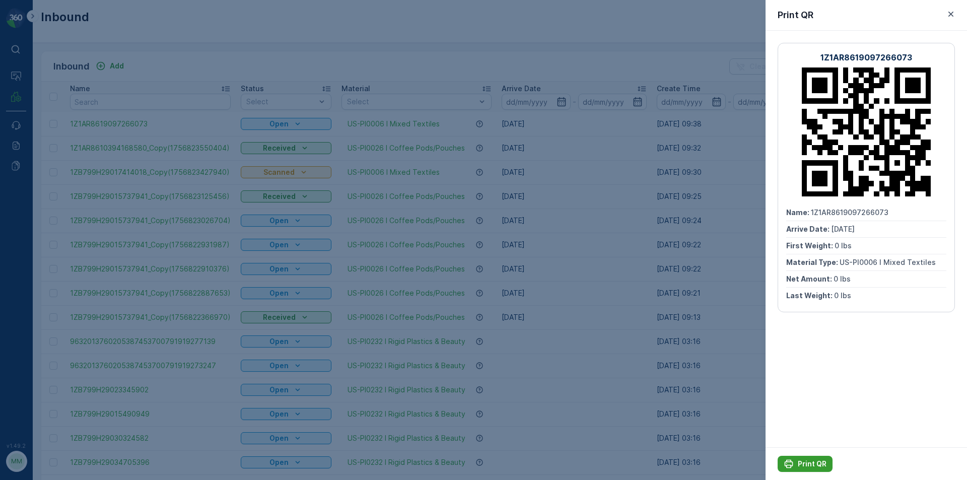
click at [800, 464] on p "Print QR" at bounding box center [812, 464] width 29 height 10
click at [414, 315] on div at bounding box center [483, 240] width 967 height 480
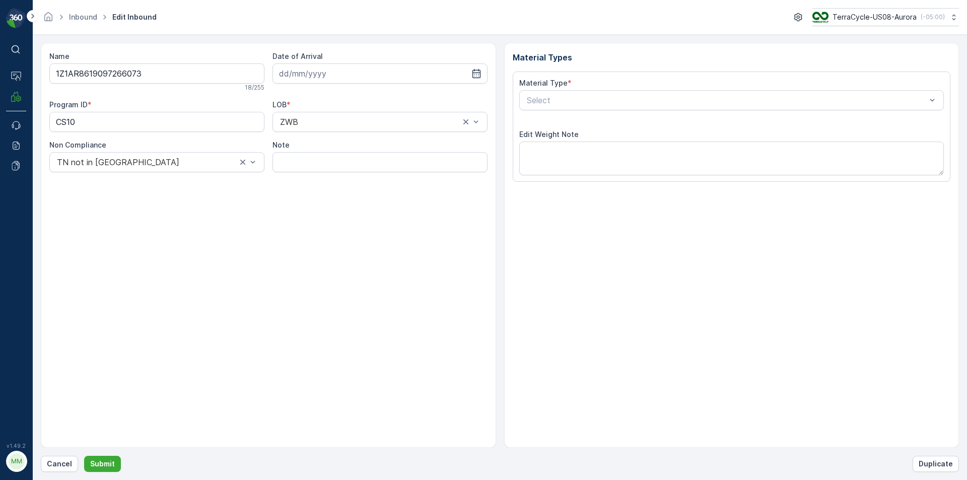
type input "[DATE]"
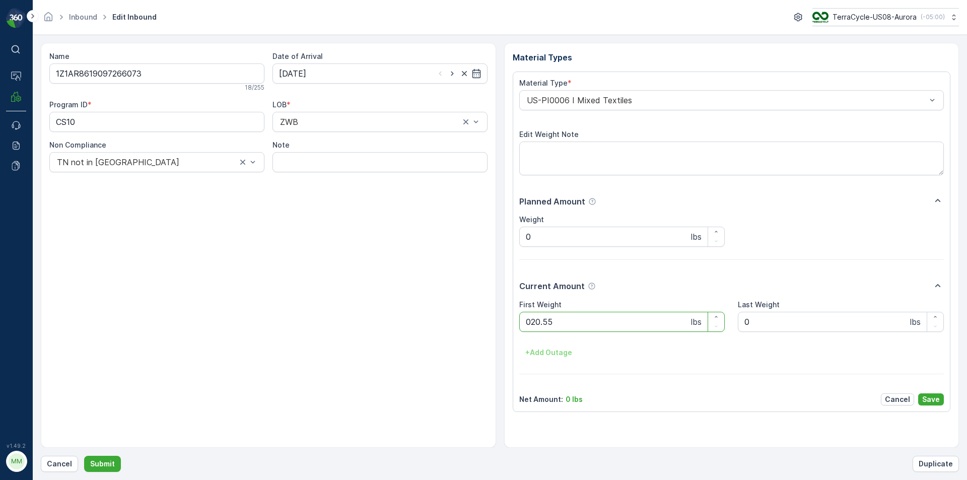
click at [84, 456] on button "Submit" at bounding box center [102, 464] width 37 height 16
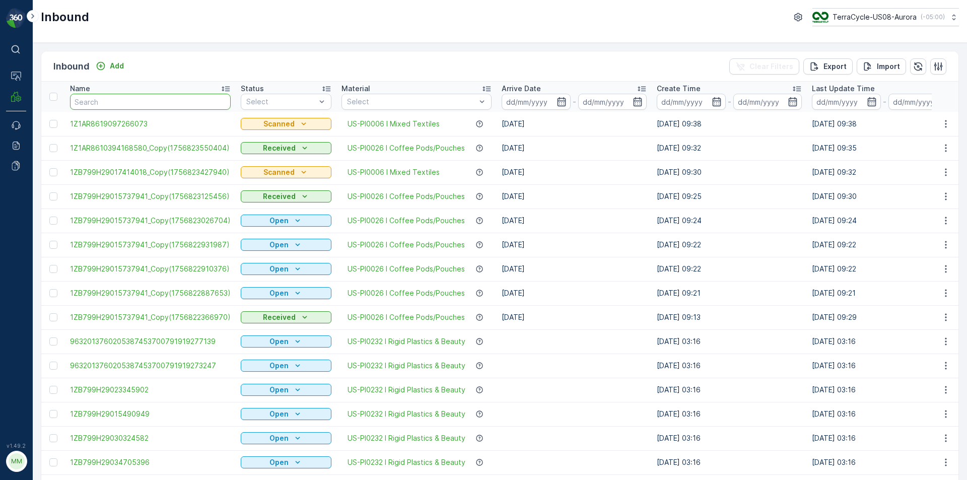
click at [84, 101] on input "text" at bounding box center [150, 102] width 161 height 16
click at [89, 99] on input "text" at bounding box center [150, 102] width 161 height 16
type input "05"
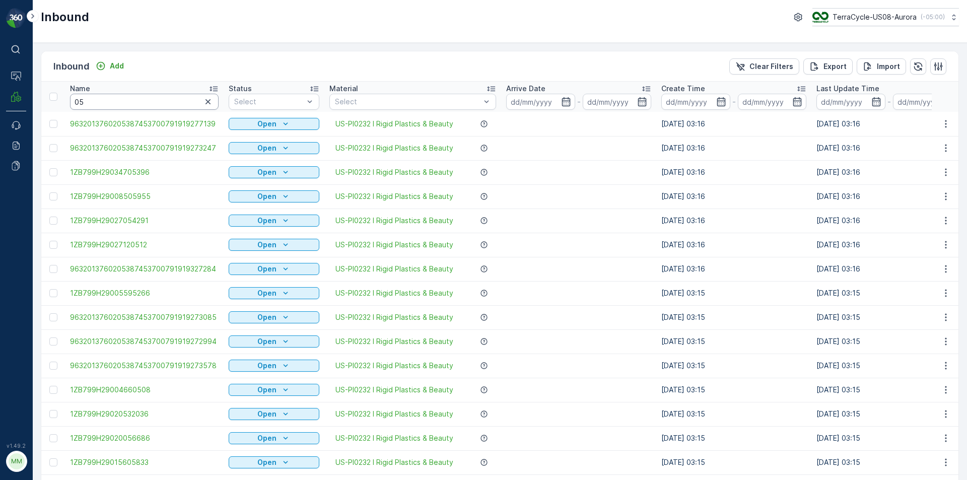
click at [89, 99] on input "05" at bounding box center [144, 102] width 149 height 16
type input "0575"
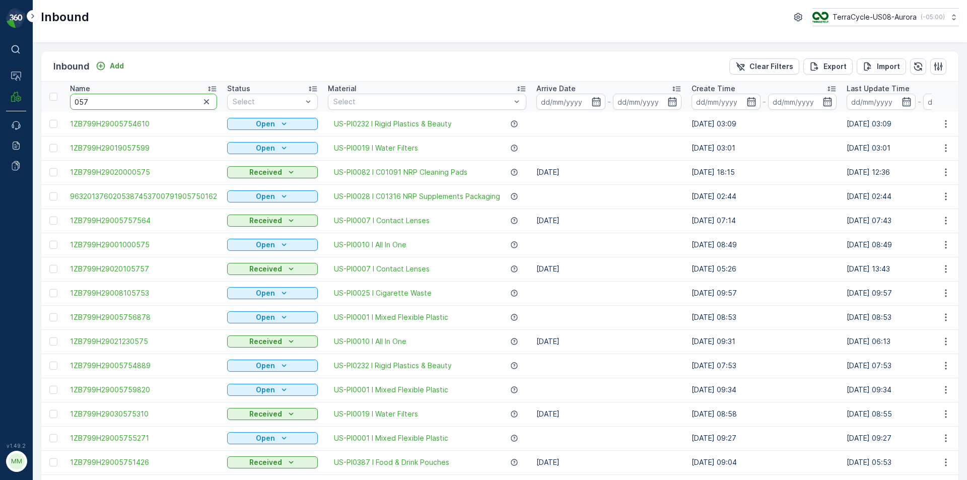
type input "0574"
click at [105, 107] on input "0574" at bounding box center [143, 102] width 147 height 16
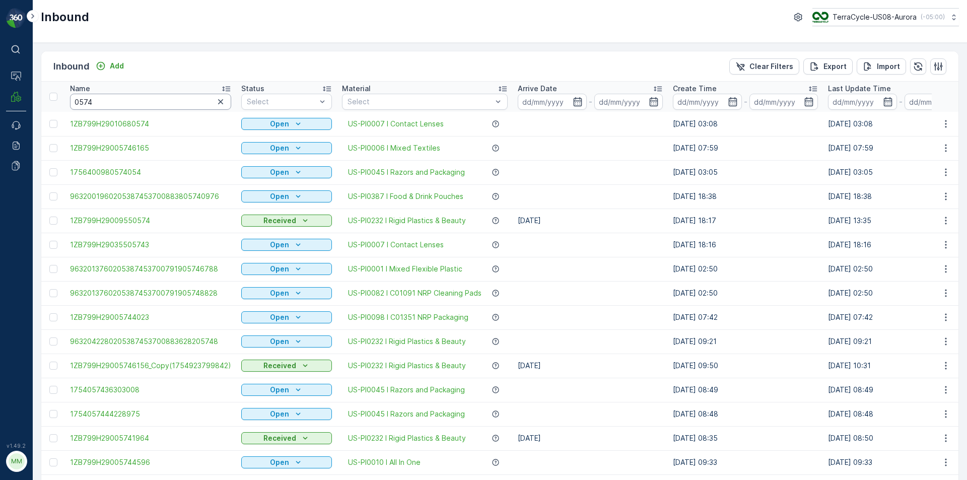
click at [107, 101] on input "0574" at bounding box center [150, 102] width 161 height 16
type input "057409"
click at [107, 101] on input "057409" at bounding box center [150, 102] width 161 height 16
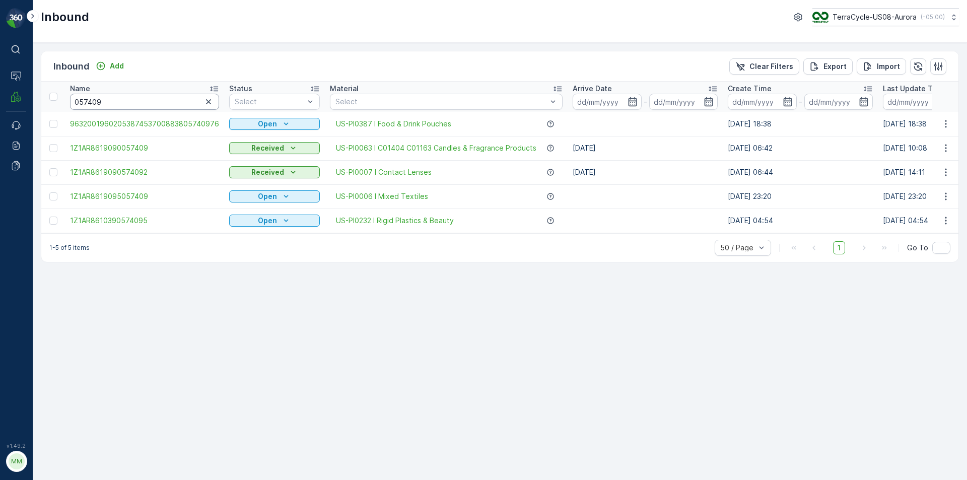
click at [107, 111] on th "Name 057409" at bounding box center [144, 97] width 159 height 30
type input "05740976"
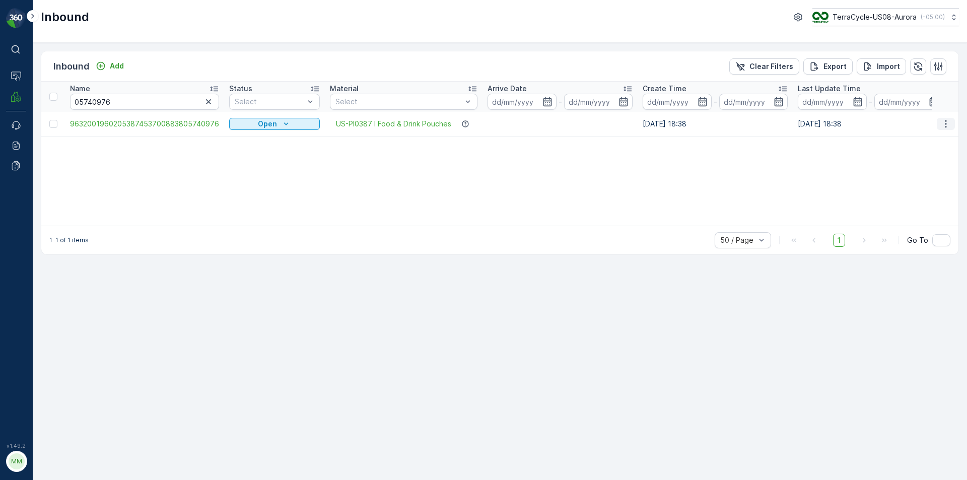
click at [941, 123] on icon "button" at bounding box center [946, 124] width 10 height 10
click at [921, 192] on div "Print QR" at bounding box center [928, 195] width 80 height 14
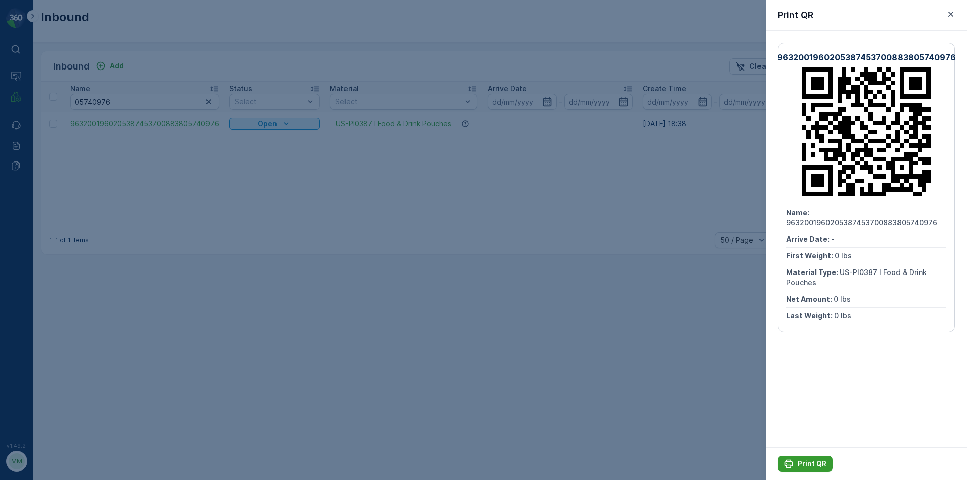
click at [800, 466] on p "Print QR" at bounding box center [812, 464] width 29 height 10
click at [679, 385] on div at bounding box center [483, 240] width 967 height 480
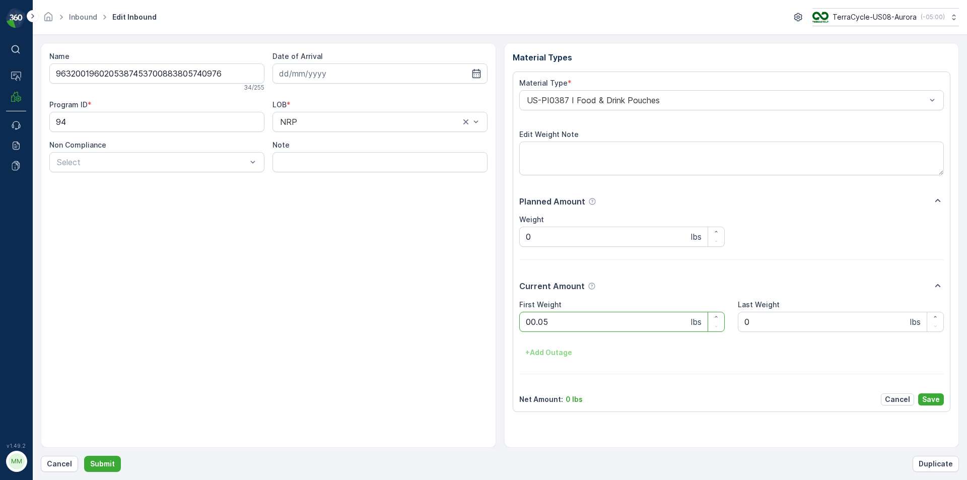
click at [84, 456] on button "Submit" at bounding box center [102, 464] width 37 height 16
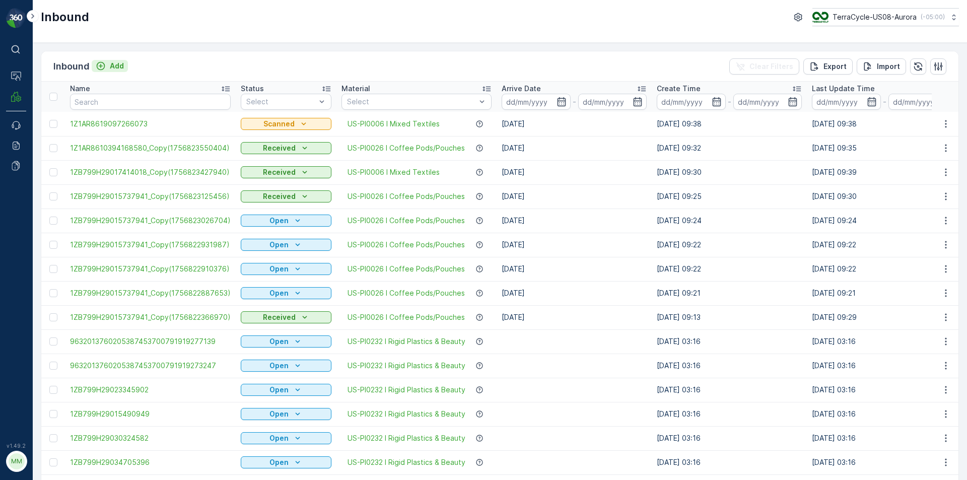
click at [110, 65] on p "Add" at bounding box center [117, 66] width 14 height 10
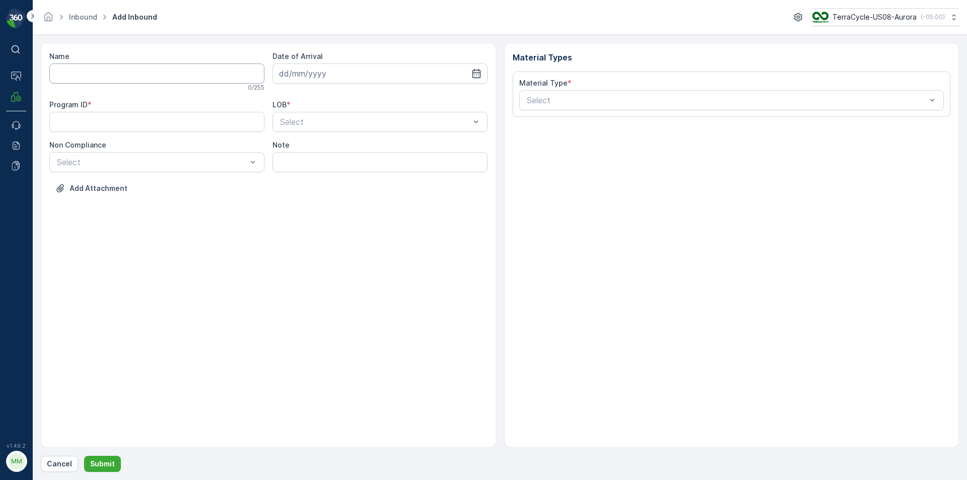
click at [106, 79] on input "Name" at bounding box center [156, 73] width 215 height 20
type input "9201990371818100103052"
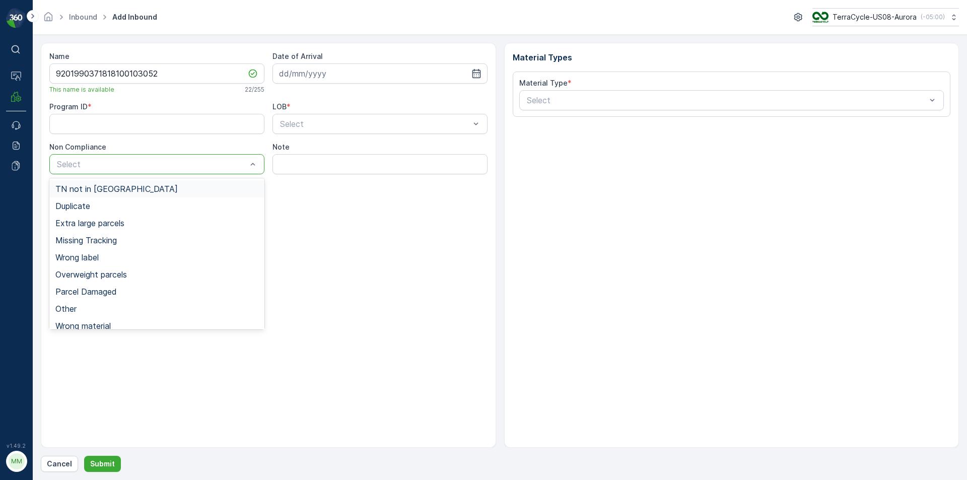
click at [93, 194] on div "TN not in [GEOGRAPHIC_DATA]" at bounding box center [156, 188] width 215 height 17
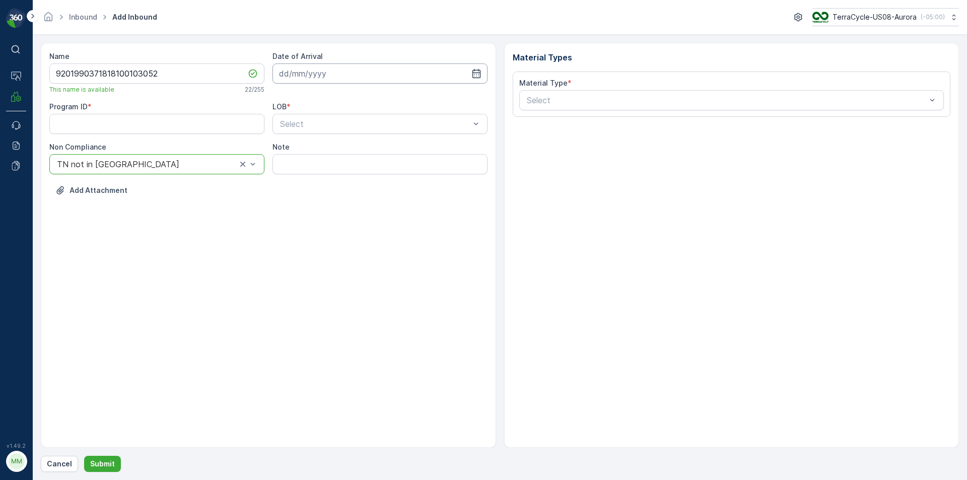
click at [279, 67] on div "Date of Arrival" at bounding box center [380, 67] width 215 height 32
click at [284, 70] on input at bounding box center [380, 73] width 215 height 20
click at [323, 138] on div "2" at bounding box center [326, 137] width 16 height 16
type input "[DATE]"
click at [204, 125] on ID "Program ID" at bounding box center [156, 124] width 215 height 20
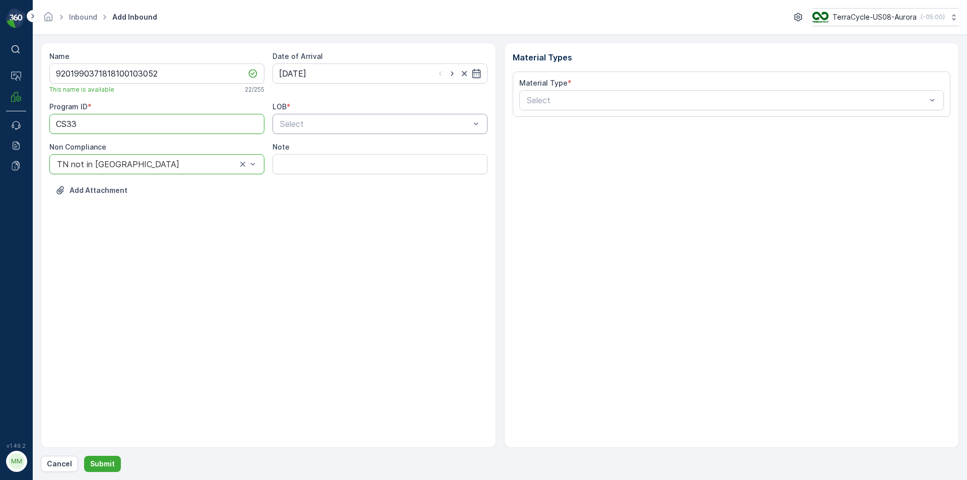
type ID "CS33"
click at [323, 130] on div "Select" at bounding box center [380, 124] width 215 height 20
click at [287, 165] on span "ZWB" at bounding box center [288, 165] width 18 height 9
click at [543, 107] on div "Select" at bounding box center [731, 100] width 425 height 20
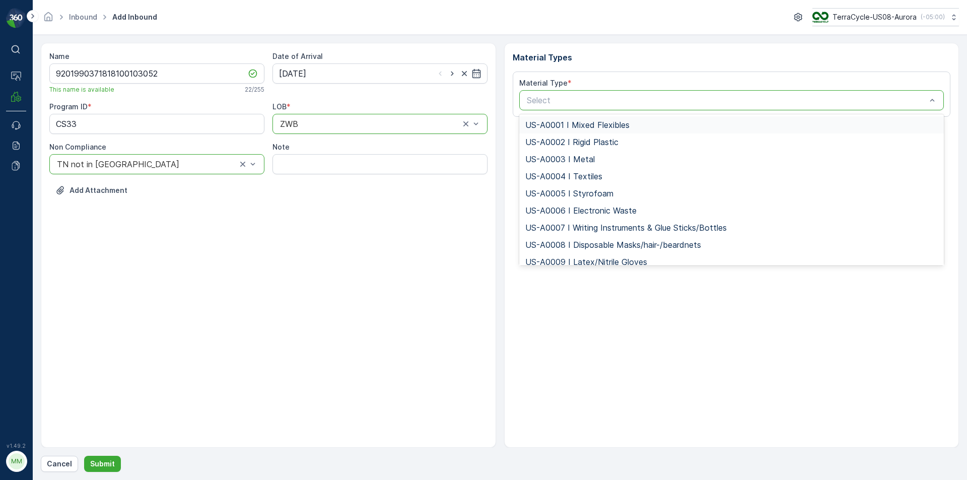
click at [557, 101] on div at bounding box center [727, 100] width 402 height 9
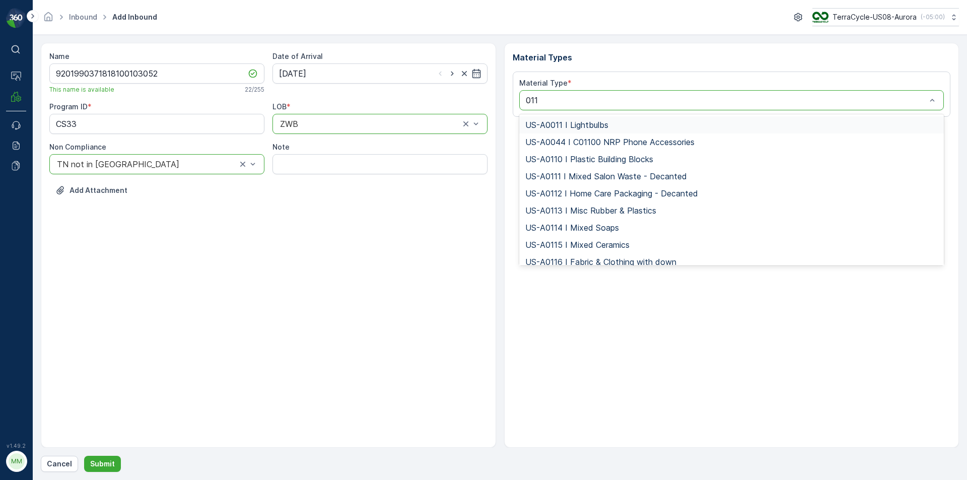
type input "0116"
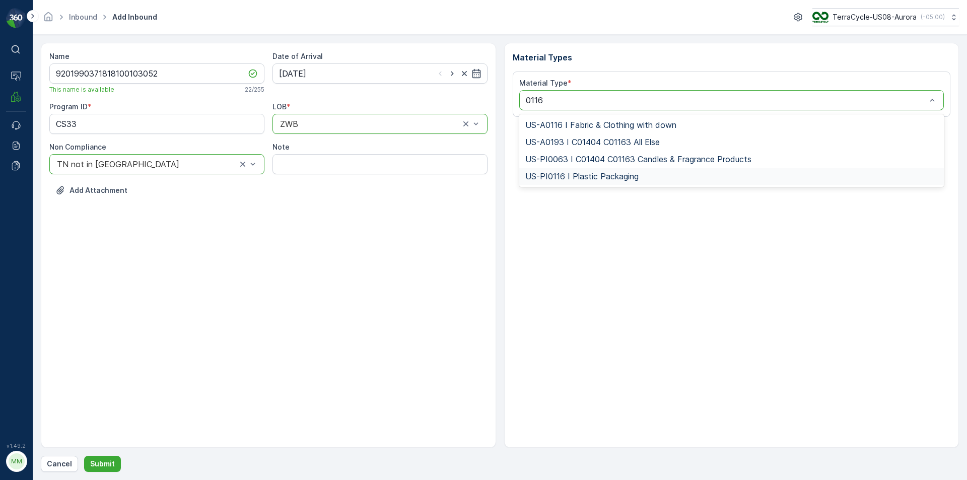
click at [569, 174] on span "US-PI0116 I Plastic Packaging" at bounding box center [582, 176] width 113 height 9
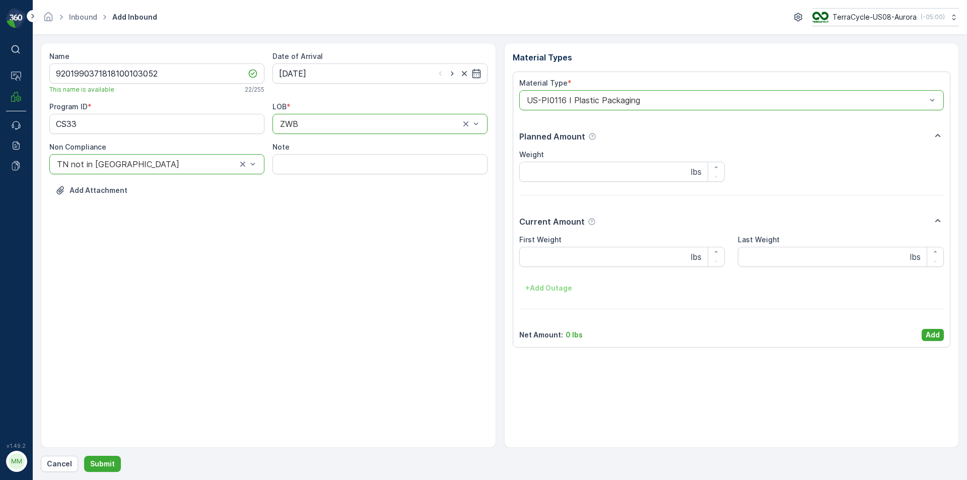
click at [920, 333] on div "Net Amount : 0 lbs Add" at bounding box center [731, 335] width 425 height 12
click at [916, 330] on div "Net Amount : 0 lbs Add" at bounding box center [731, 335] width 425 height 12
click at [916, 329] on div "Net Amount : 0 lbs Add" at bounding box center [731, 335] width 425 height 12
click at [931, 336] on p "Add" at bounding box center [933, 335] width 14 height 10
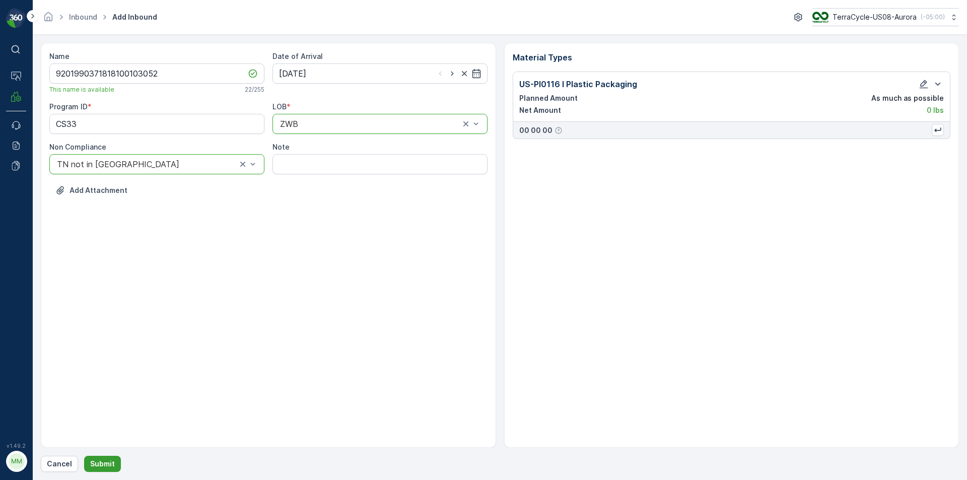
click at [107, 460] on p "Submit" at bounding box center [102, 464] width 25 height 10
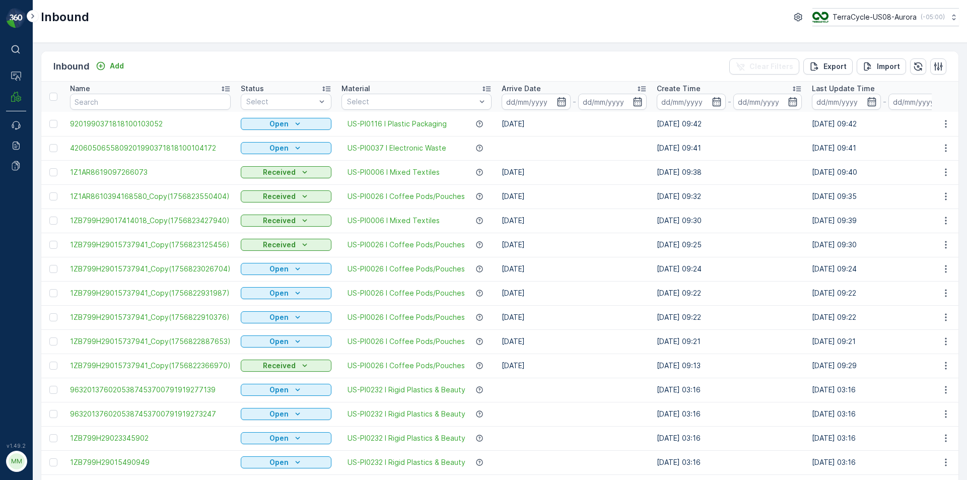
click at [946, 123] on icon "button" at bounding box center [946, 124] width 10 height 10
click at [909, 194] on span "Print QR" at bounding box center [906, 195] width 28 height 10
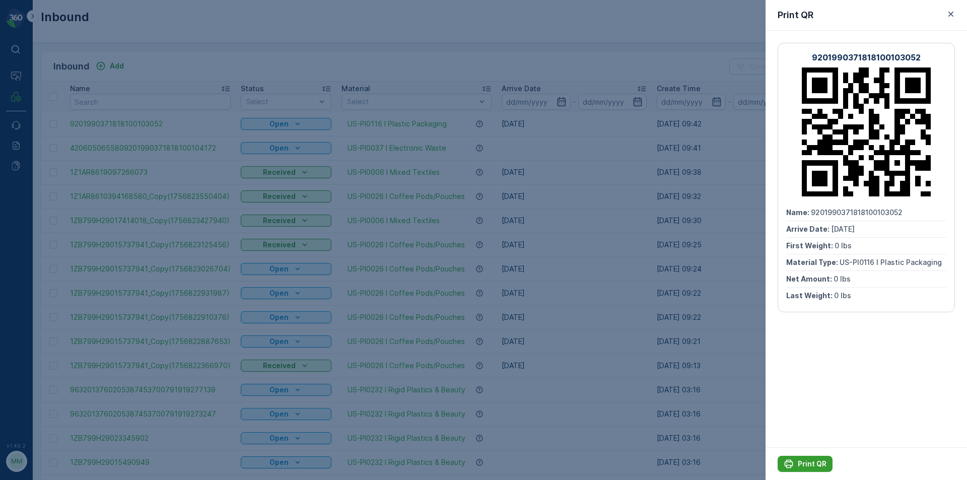
click at [805, 460] on p "Print QR" at bounding box center [812, 464] width 29 height 10
click at [611, 272] on div at bounding box center [483, 240] width 967 height 480
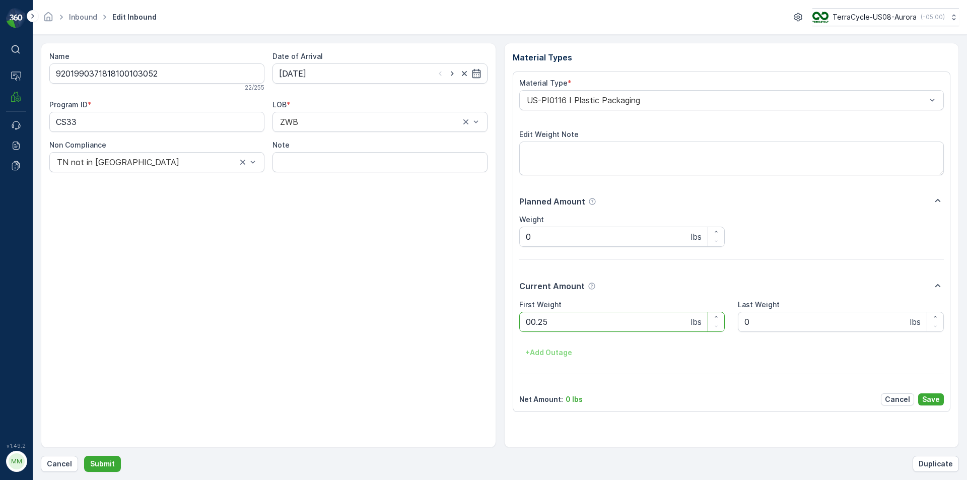
click at [84, 456] on button "Submit" at bounding box center [102, 464] width 37 height 16
